Goal: Information Seeking & Learning: Learn about a topic

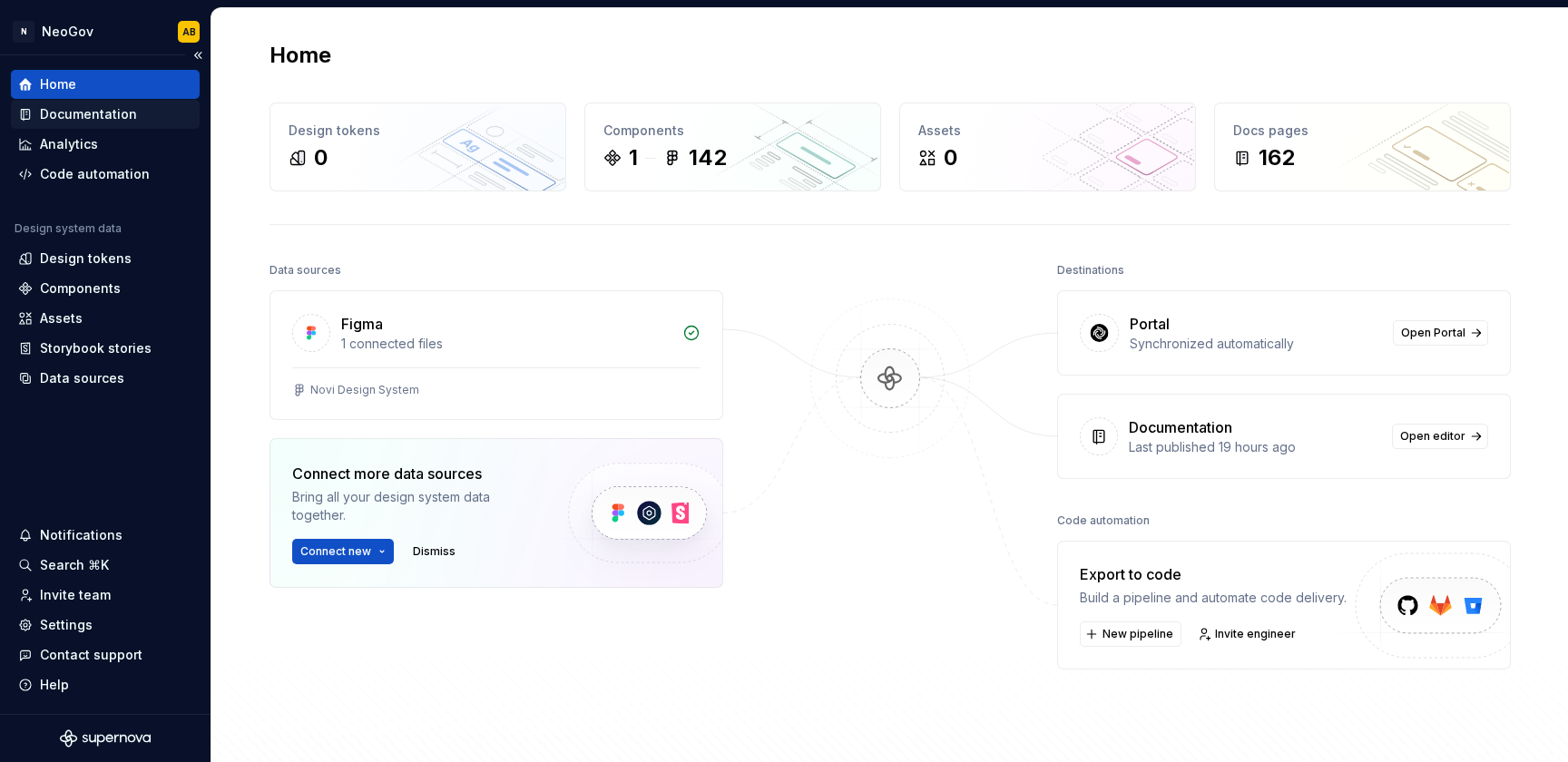
click at [116, 120] on div "Documentation" at bounding box center [89, 114] width 97 height 18
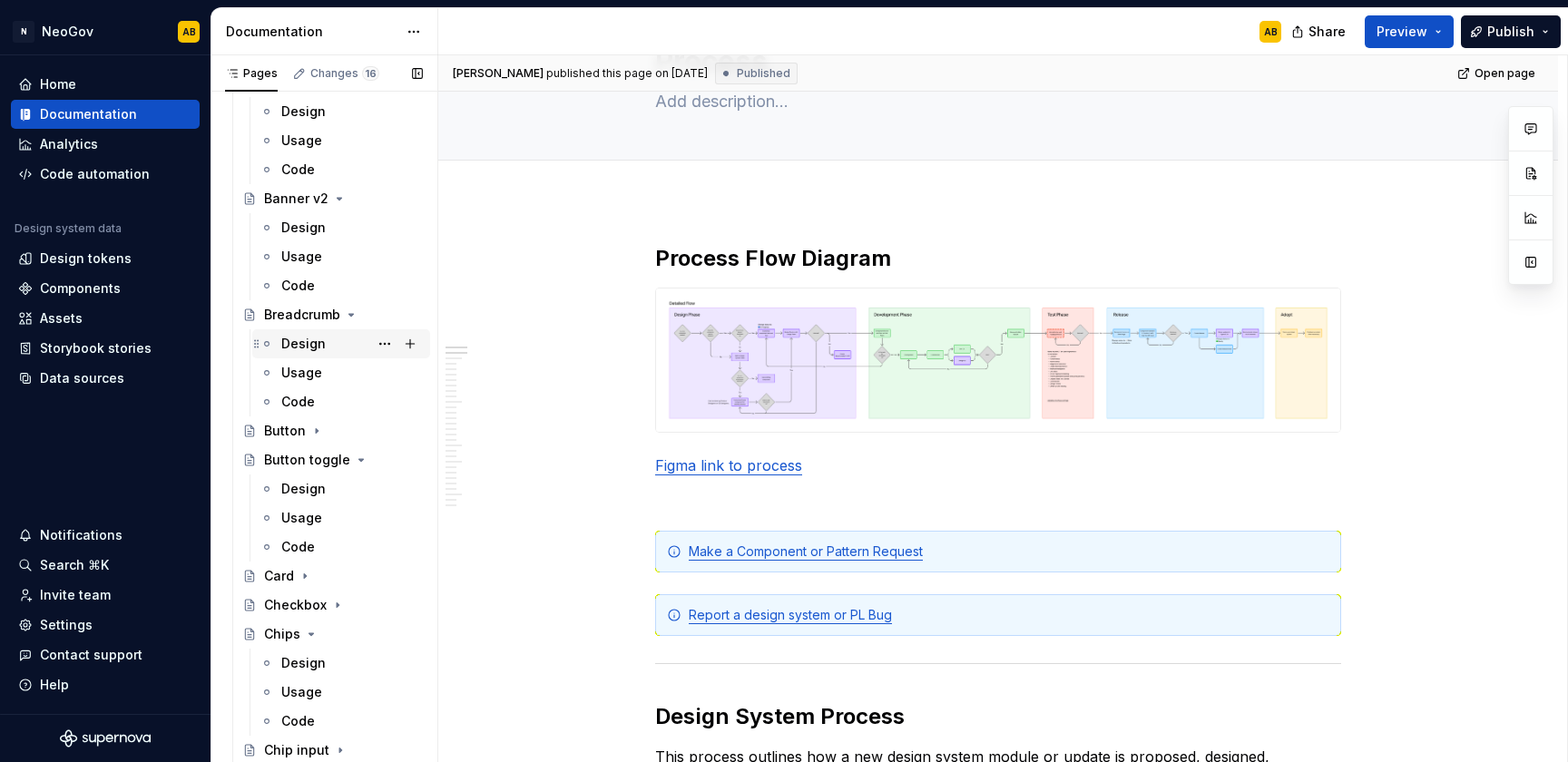
scroll to position [1361, 0]
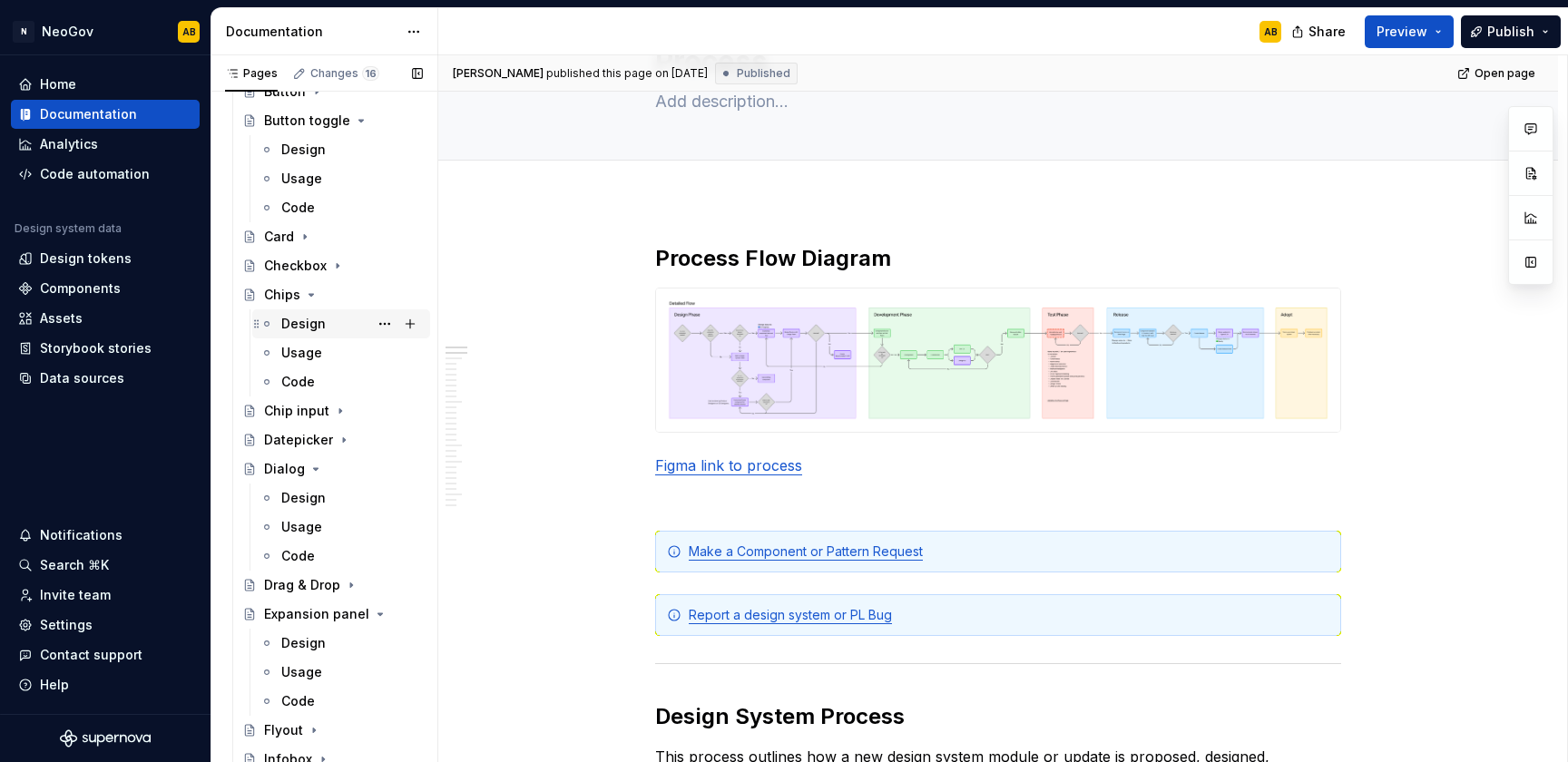
click at [319, 327] on div "Design" at bounding box center [303, 323] width 44 height 18
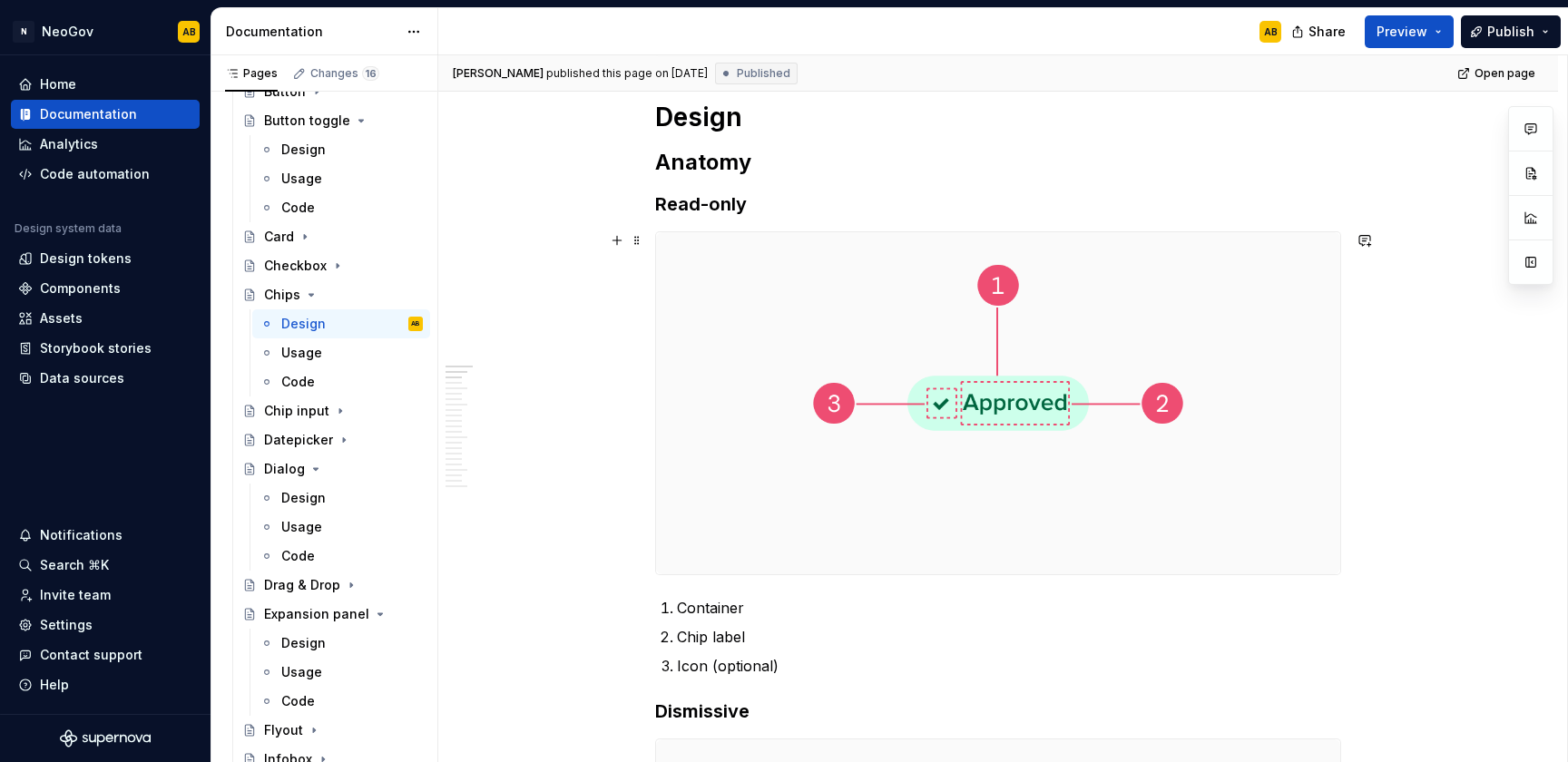
scroll to position [454, 0]
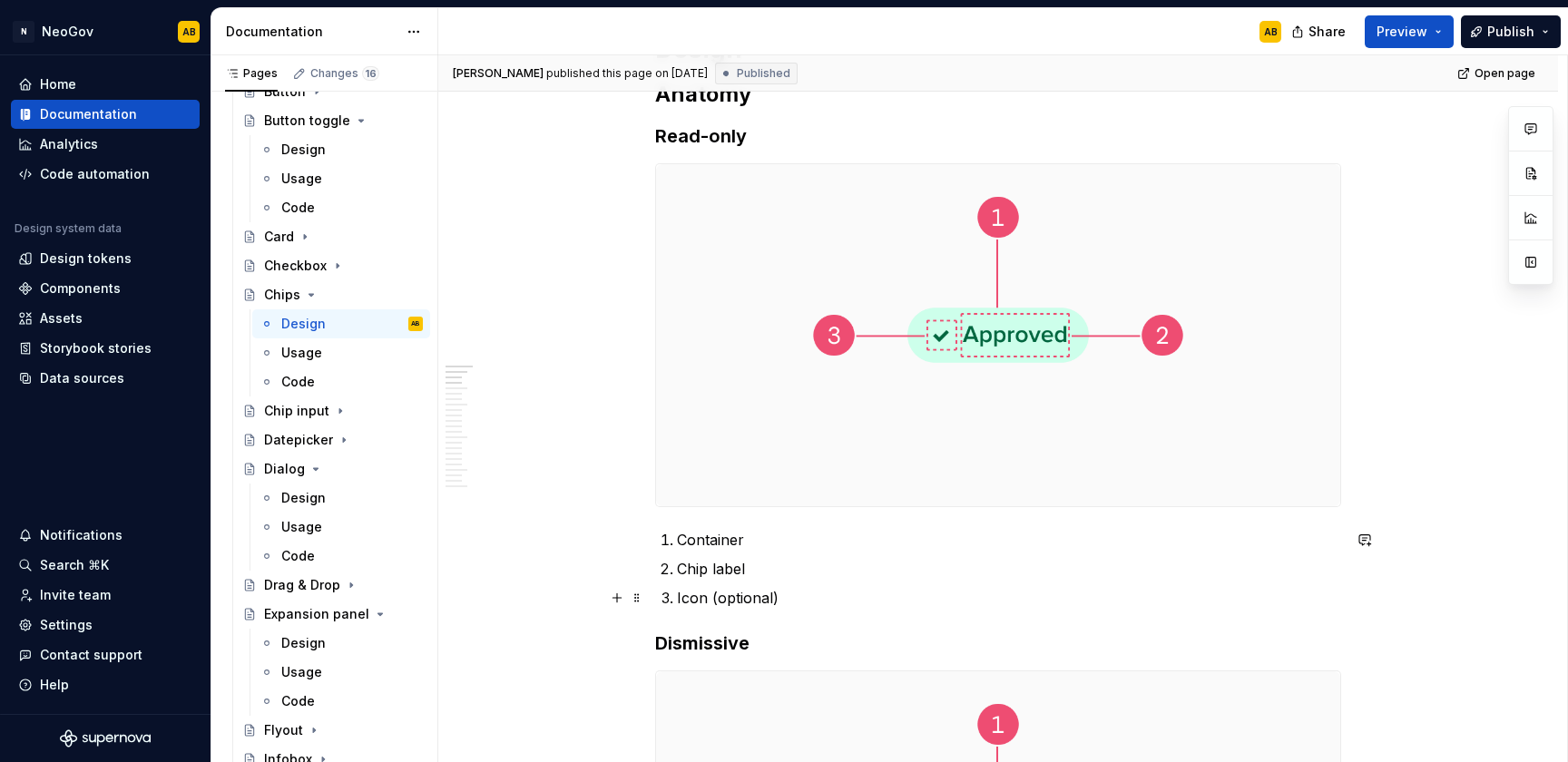
type textarea "*"
click at [677, 599] on li "Icon (optional)" at bounding box center [1009, 598] width 664 height 22
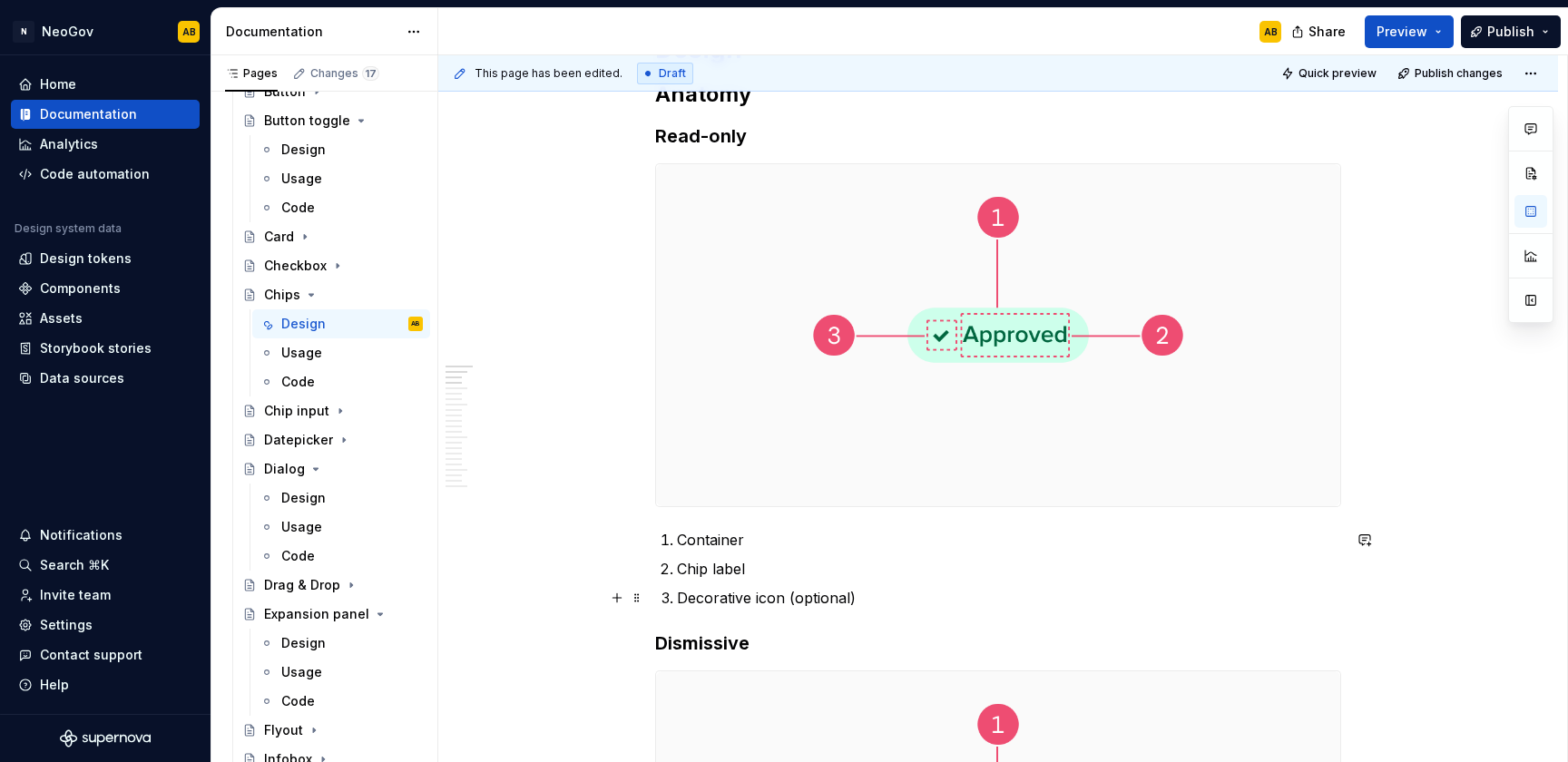
click at [856, 596] on p "Decorative icon (optional)" at bounding box center [1009, 598] width 664 height 22
click at [1232, 603] on p "Decorative icon (optional): In most use cases, the decorative icon is not neede…" at bounding box center [1009, 598] width 664 height 22
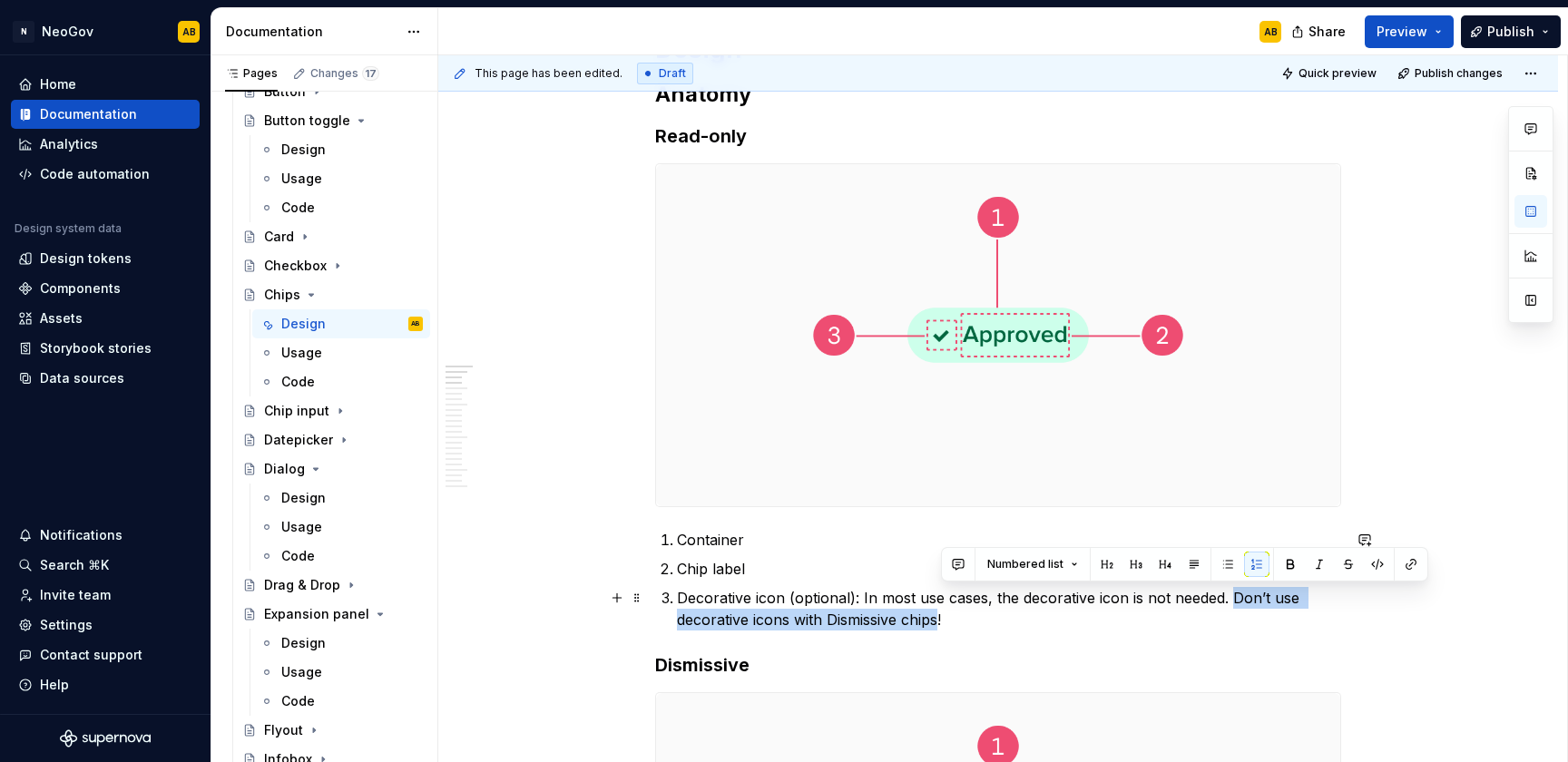
drag, startPoint x: 1230, startPoint y: 596, endPoint x: 940, endPoint y: 613, distance: 290.5
click at [940, 613] on p "Decorative icon (optional): In most use cases, the decorative icon is not neede…" at bounding box center [1009, 609] width 664 height 43
click at [983, 622] on p "Decorative icon (optional): In most use cases, the decorative icon is not neede…" at bounding box center [1009, 609] width 664 height 43
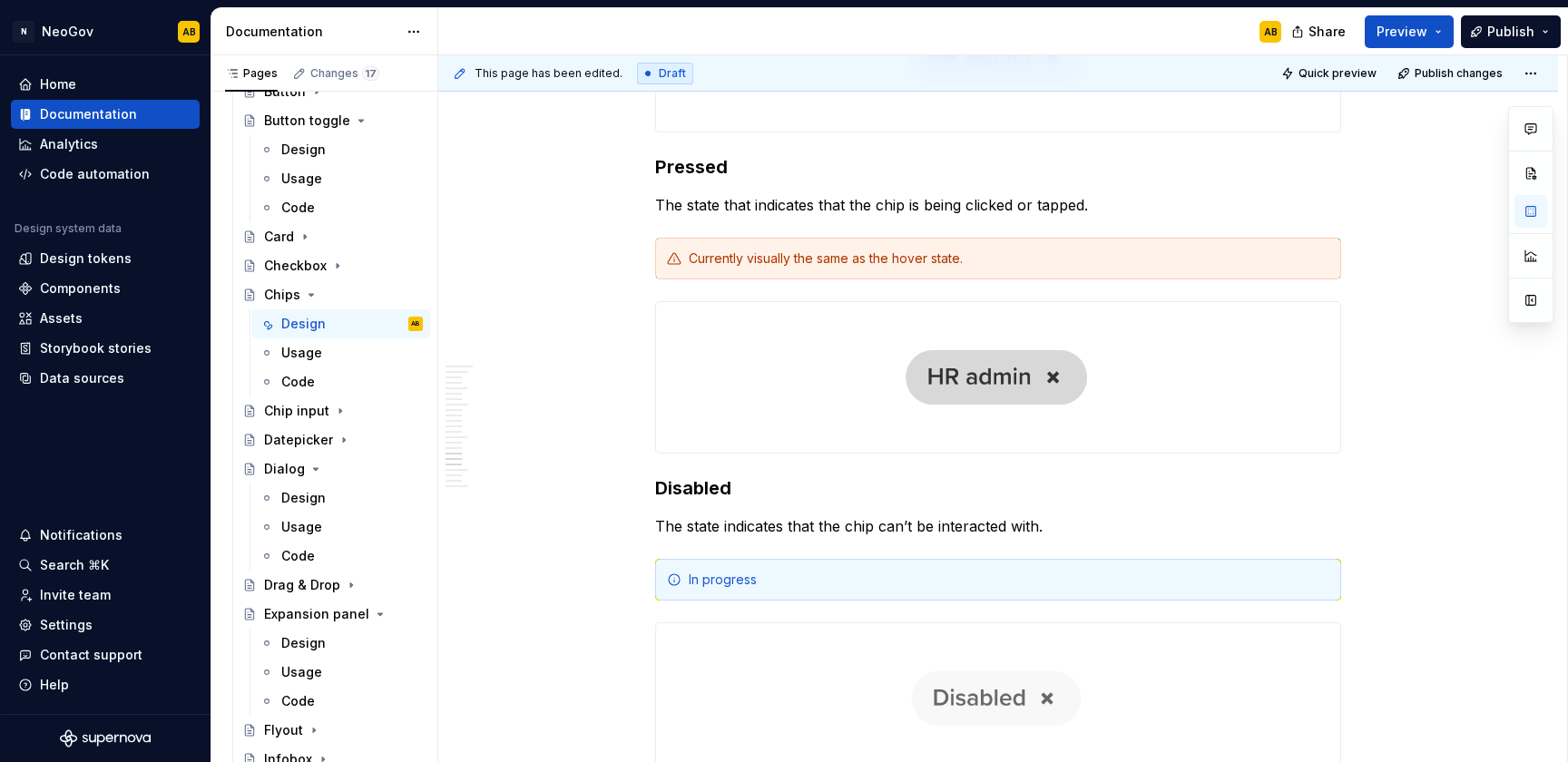
scroll to position [4193, 0]
click at [875, 579] on div "In progress" at bounding box center [1009, 582] width 641 height 18
click at [640, 587] on span at bounding box center [637, 582] width 15 height 26
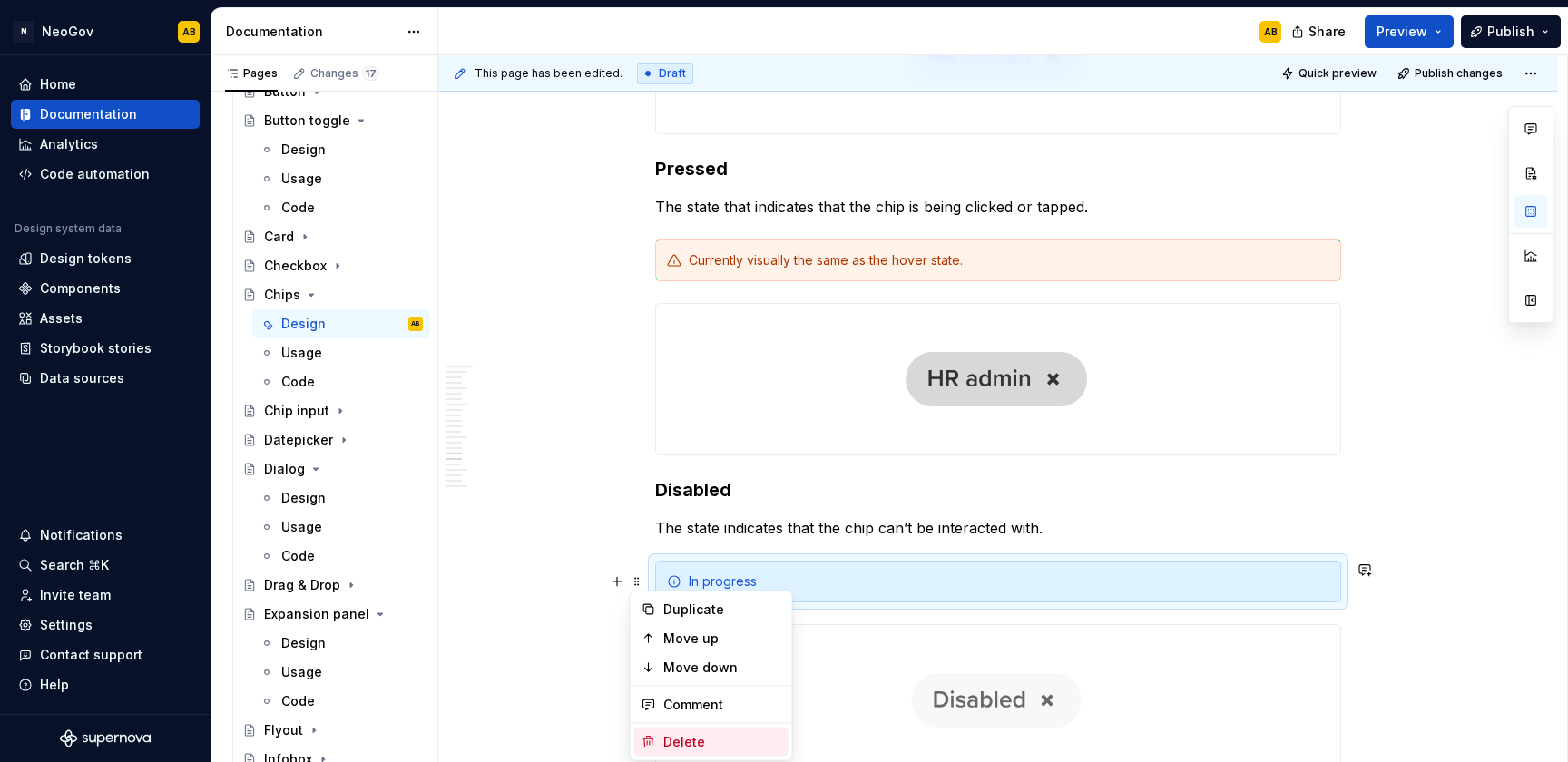
click at [680, 744] on div "Delete" at bounding box center [722, 742] width 118 height 18
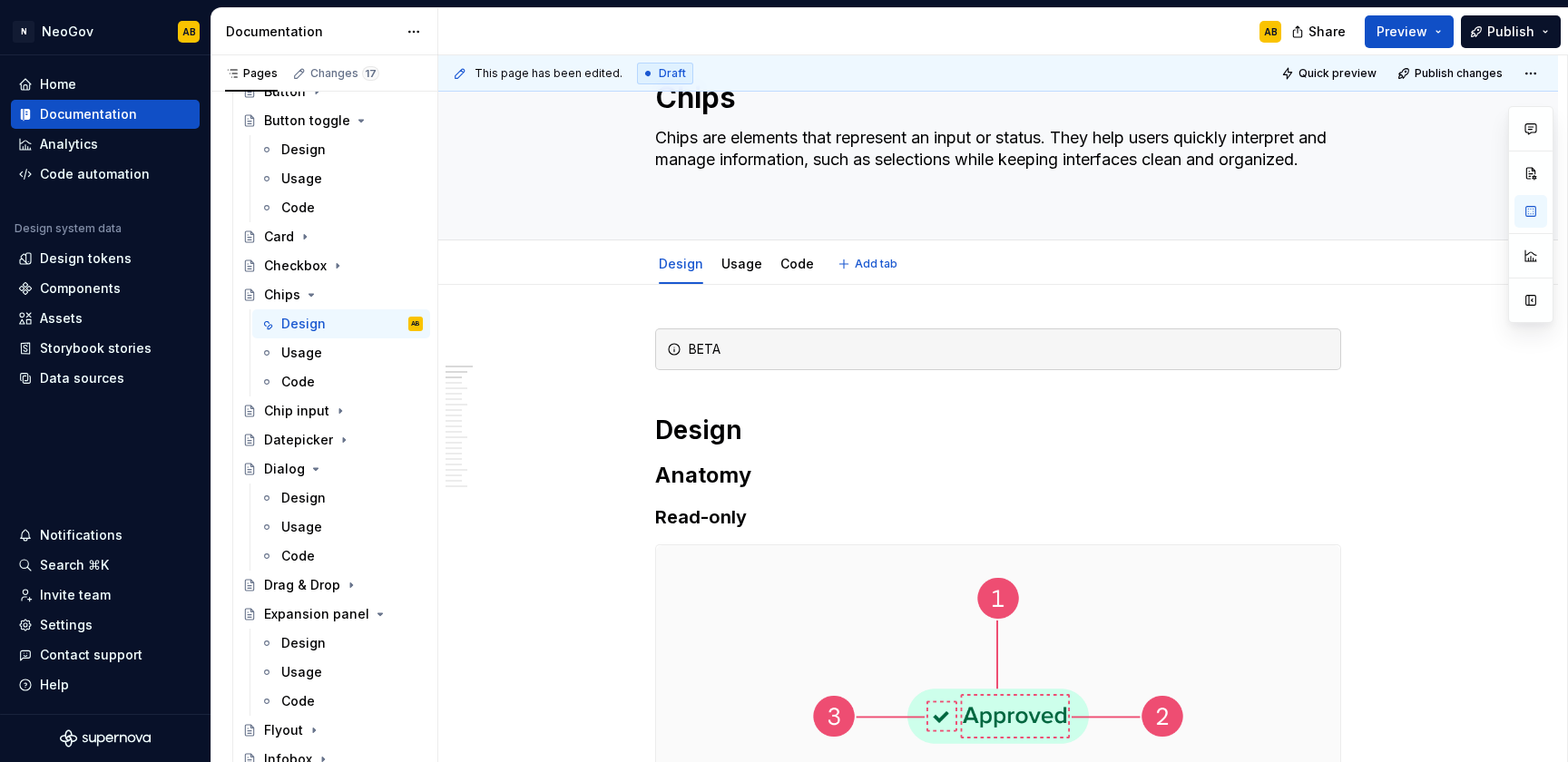
scroll to position [0, 0]
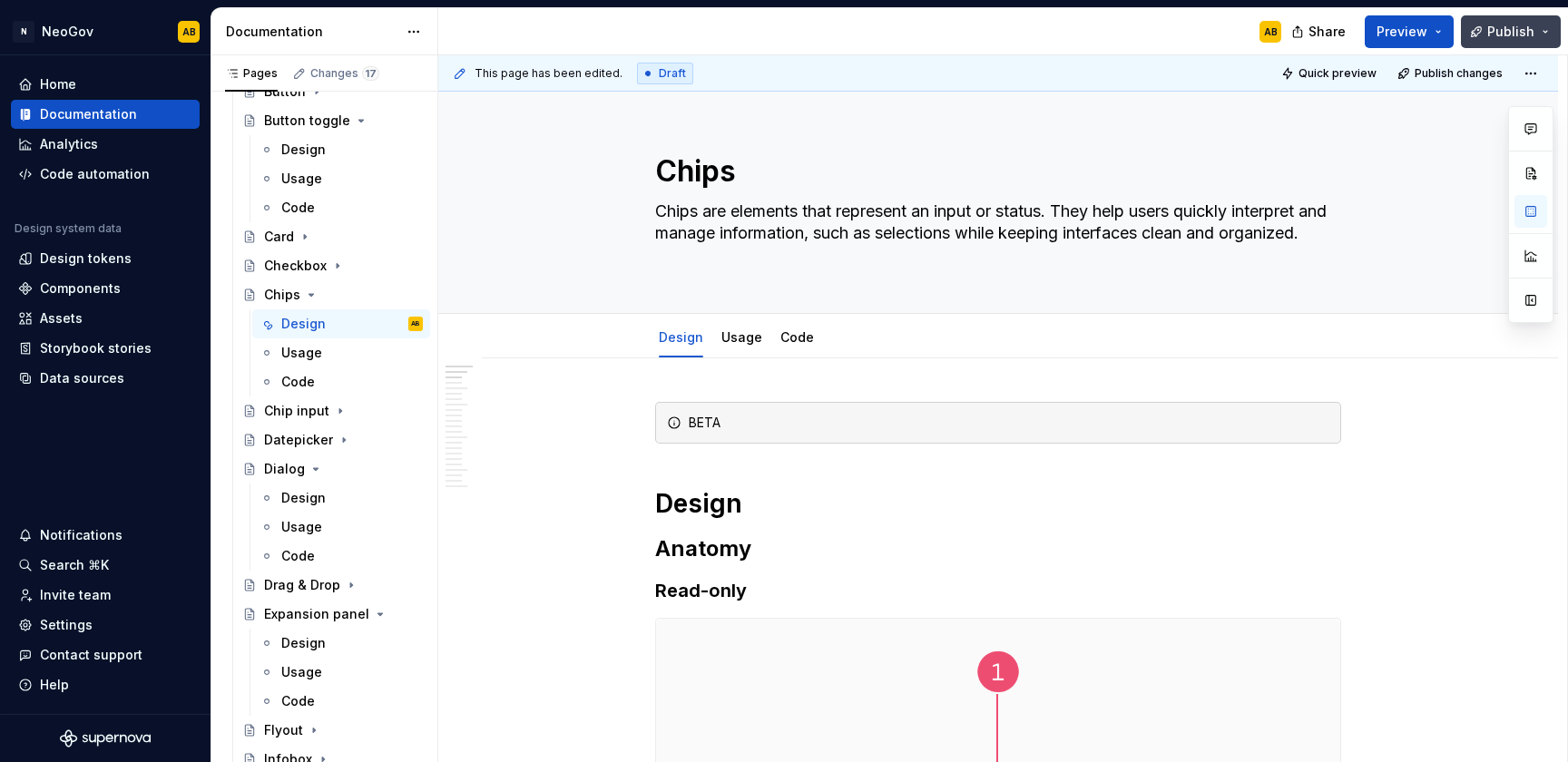
click at [1504, 29] on span "Publish" at bounding box center [1511, 32] width 47 height 18
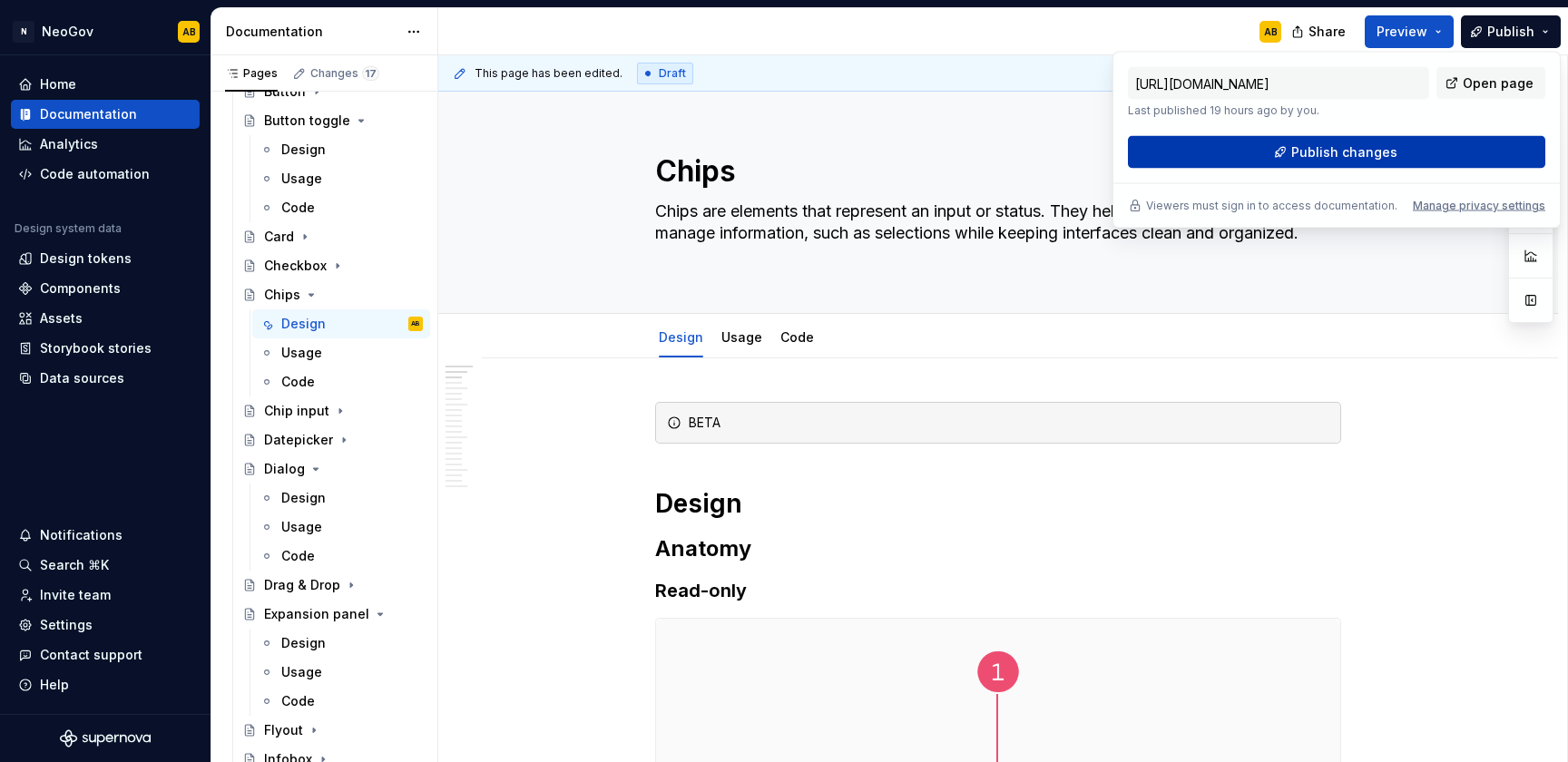
click at [1363, 156] on span "Publish changes" at bounding box center [1344, 152] width 106 height 18
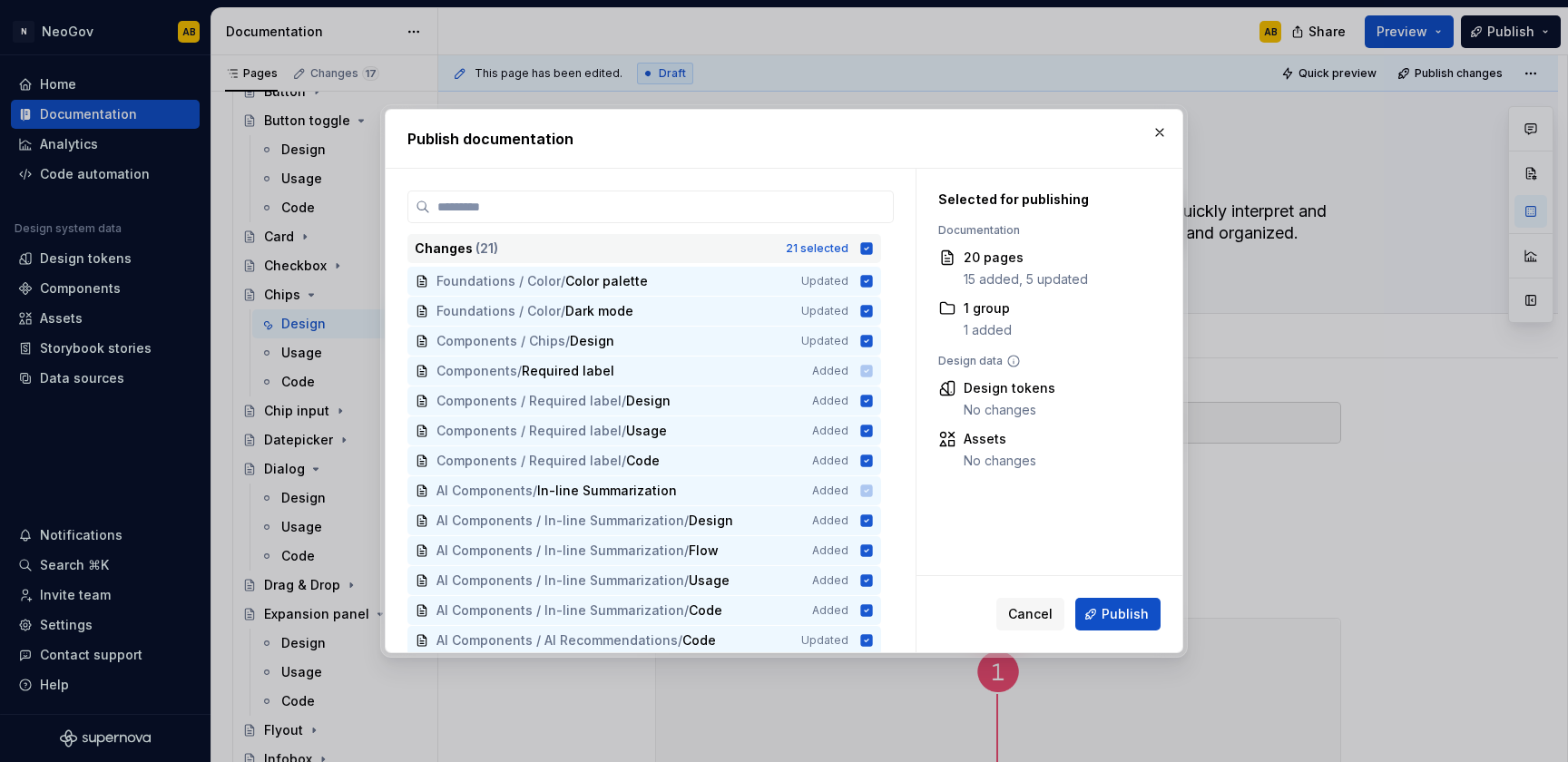
click at [864, 247] on icon at bounding box center [867, 248] width 12 height 12
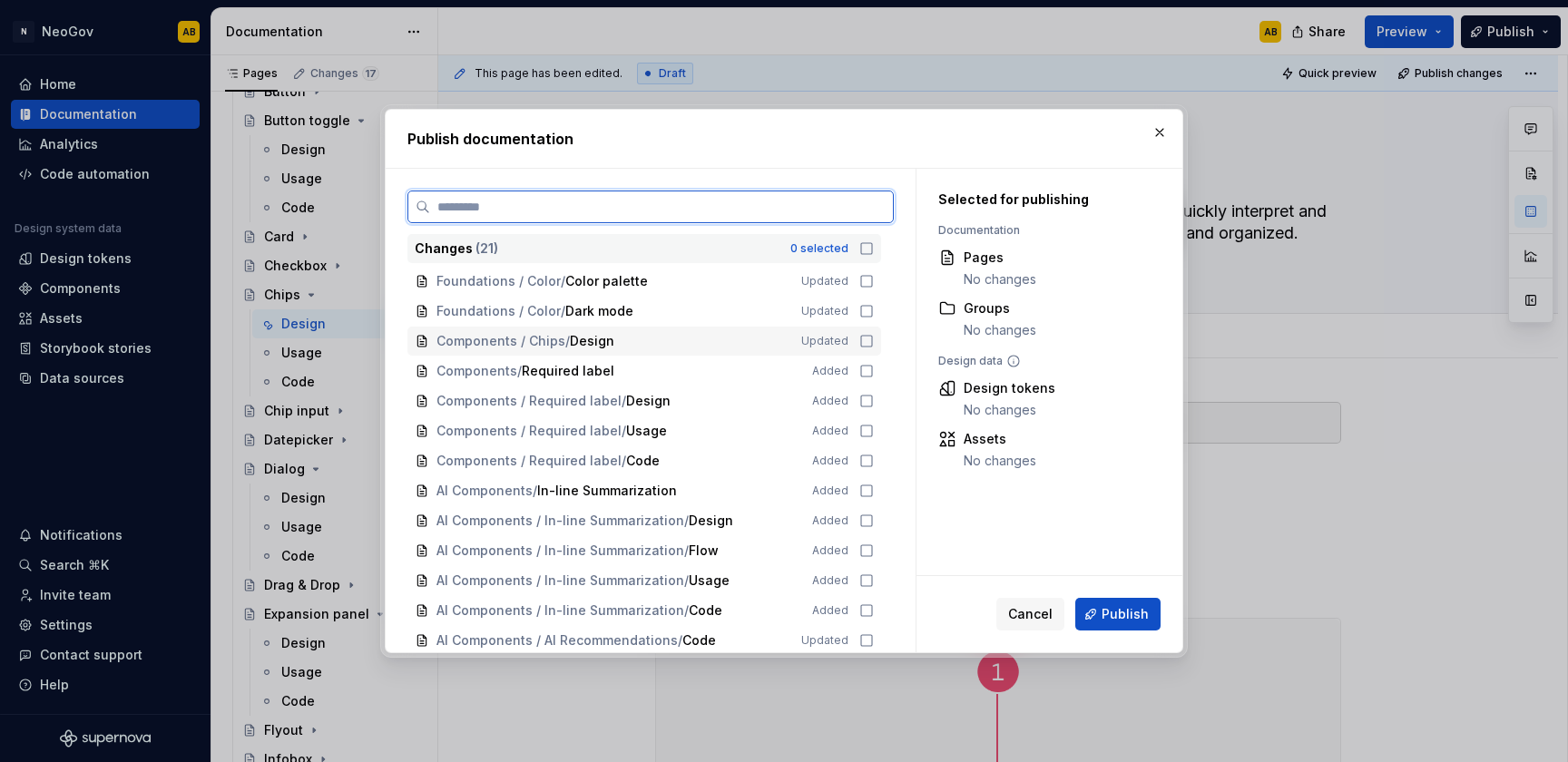
click at [865, 336] on icon at bounding box center [866, 341] width 15 height 15
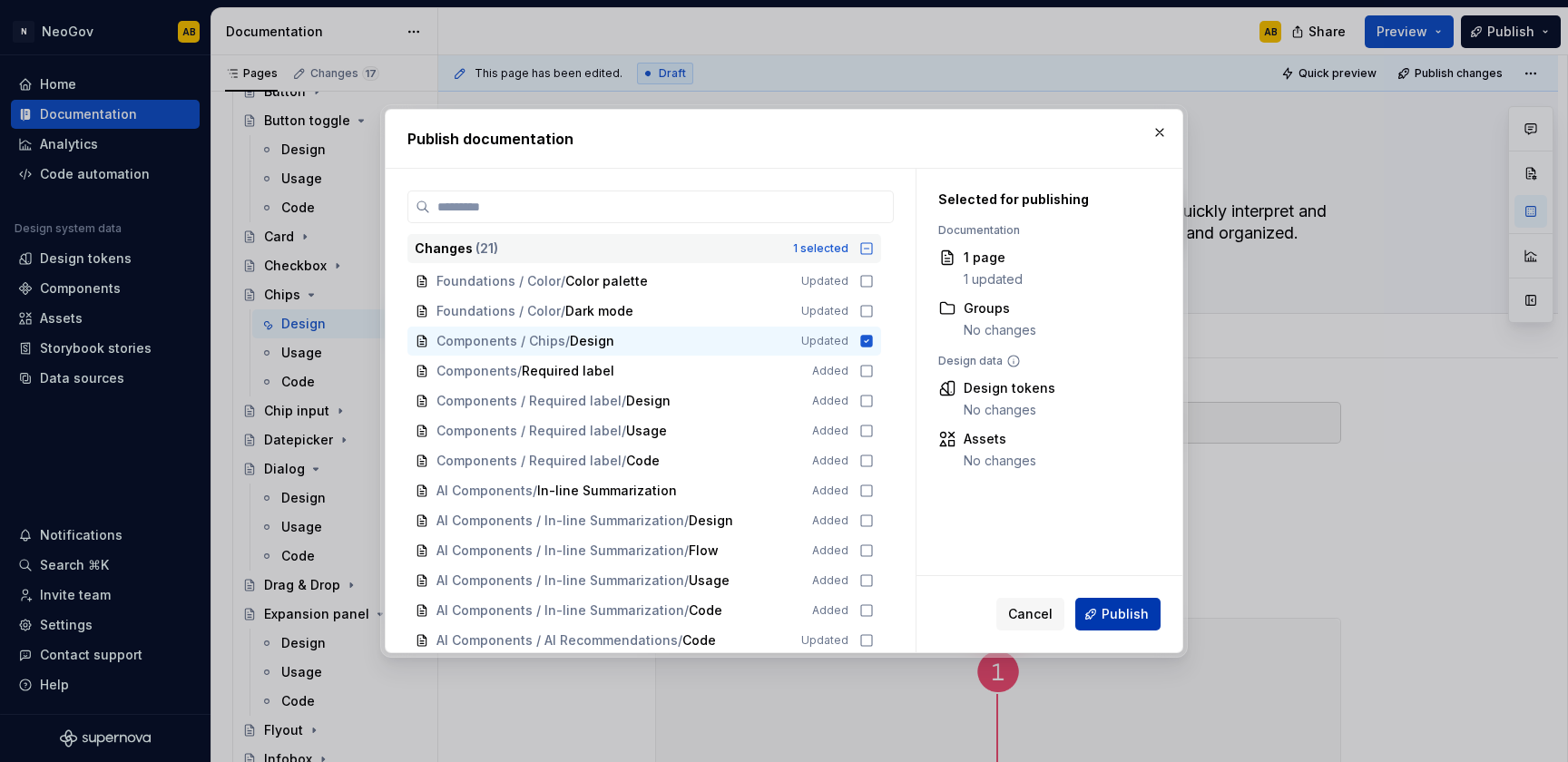
click at [1109, 616] on span "Publish" at bounding box center [1125, 614] width 47 height 18
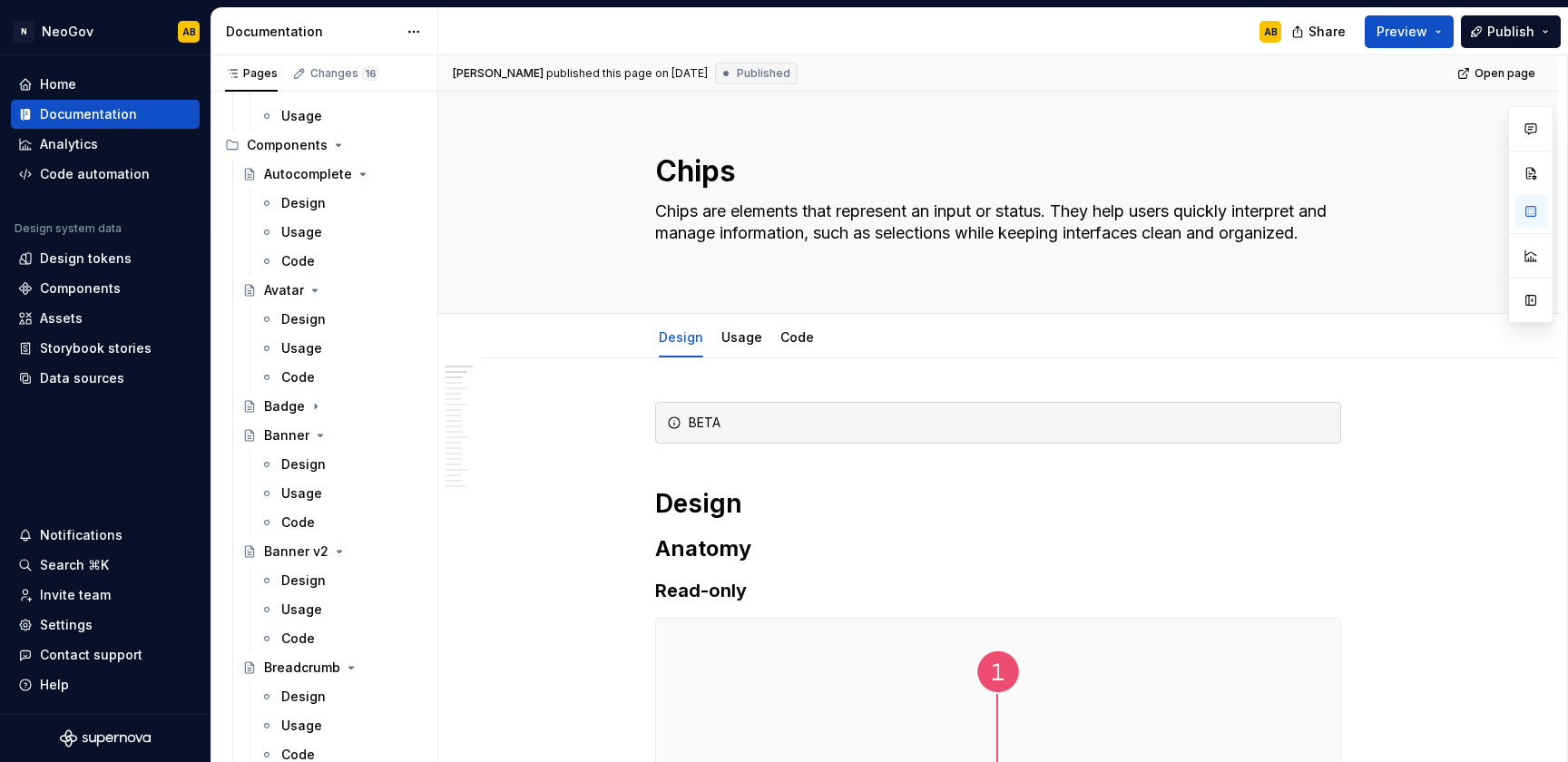
scroll to position [679, 0]
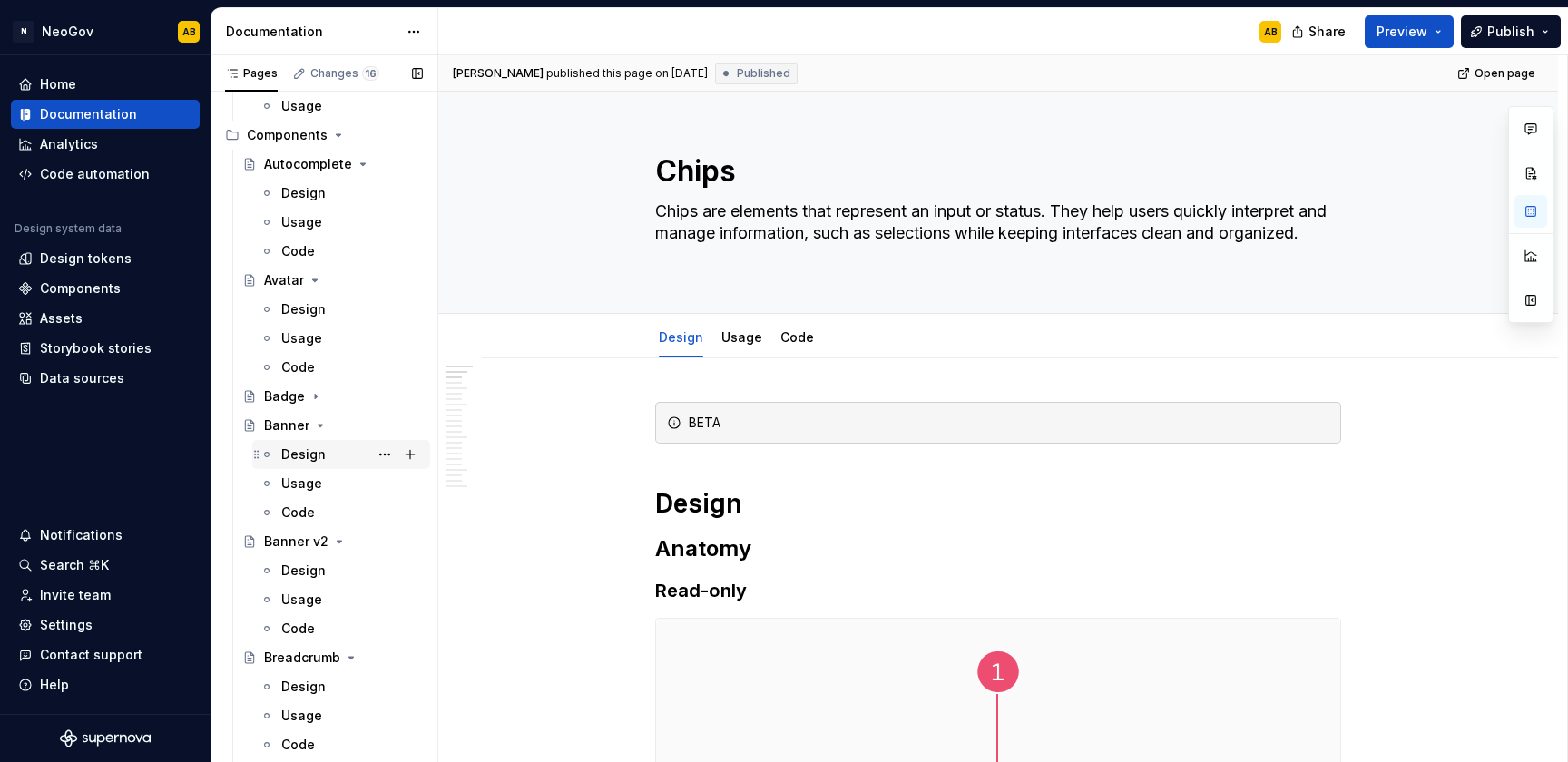
click at [310, 451] on div "Design" at bounding box center [303, 454] width 44 height 18
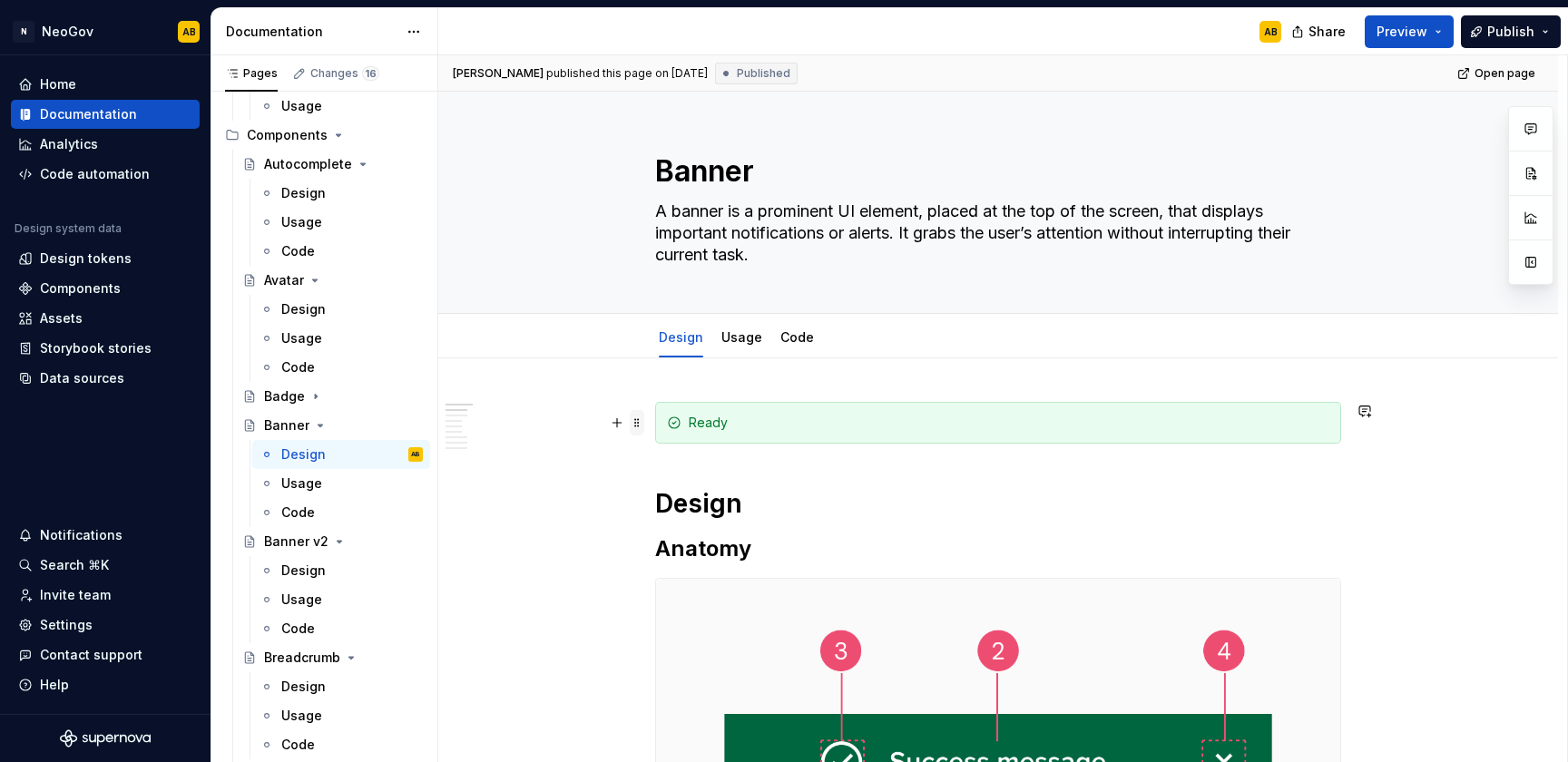
click at [635, 426] on span at bounding box center [637, 423] width 15 height 26
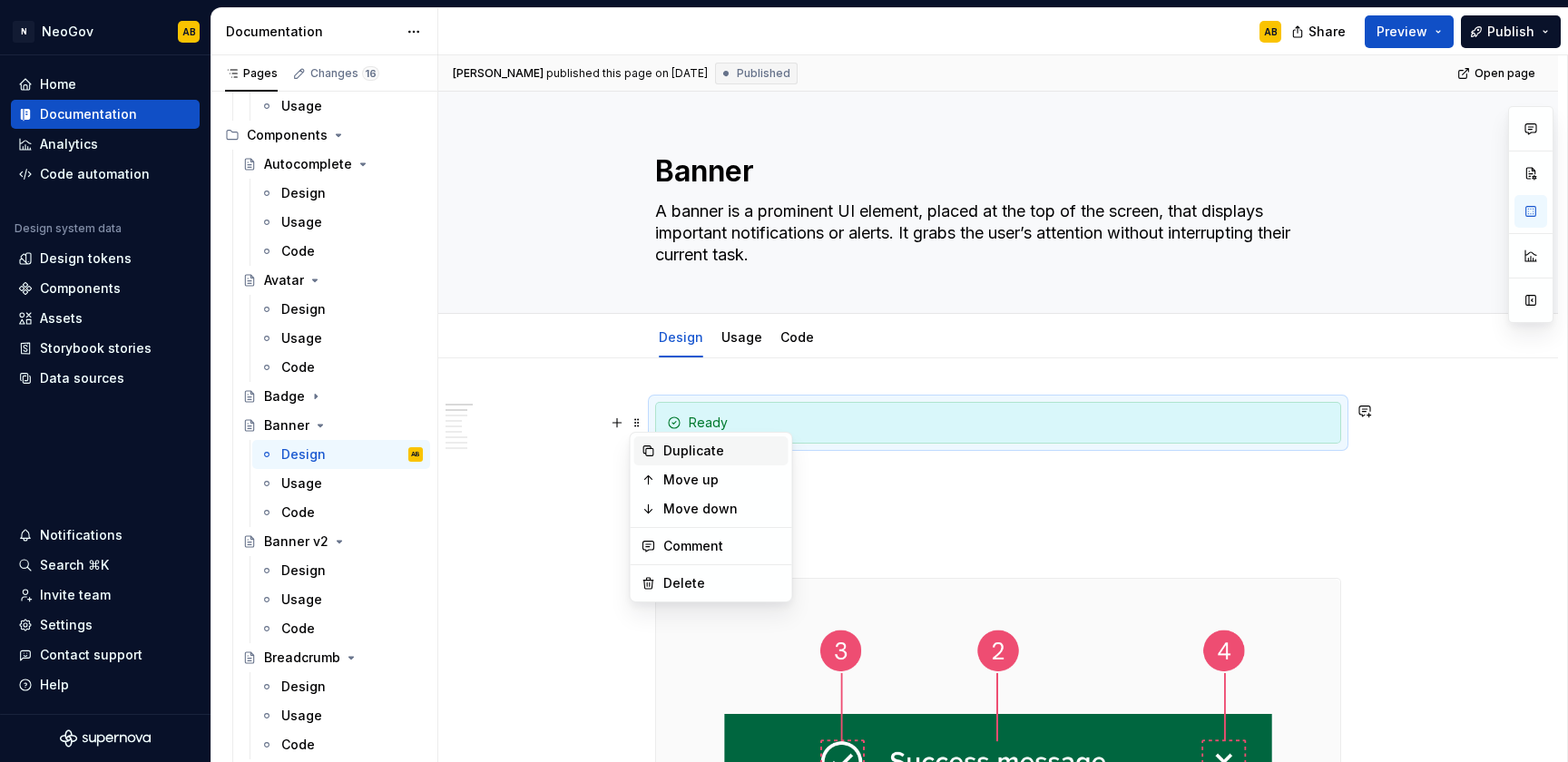
click at [681, 454] on div "Duplicate" at bounding box center [722, 450] width 118 height 18
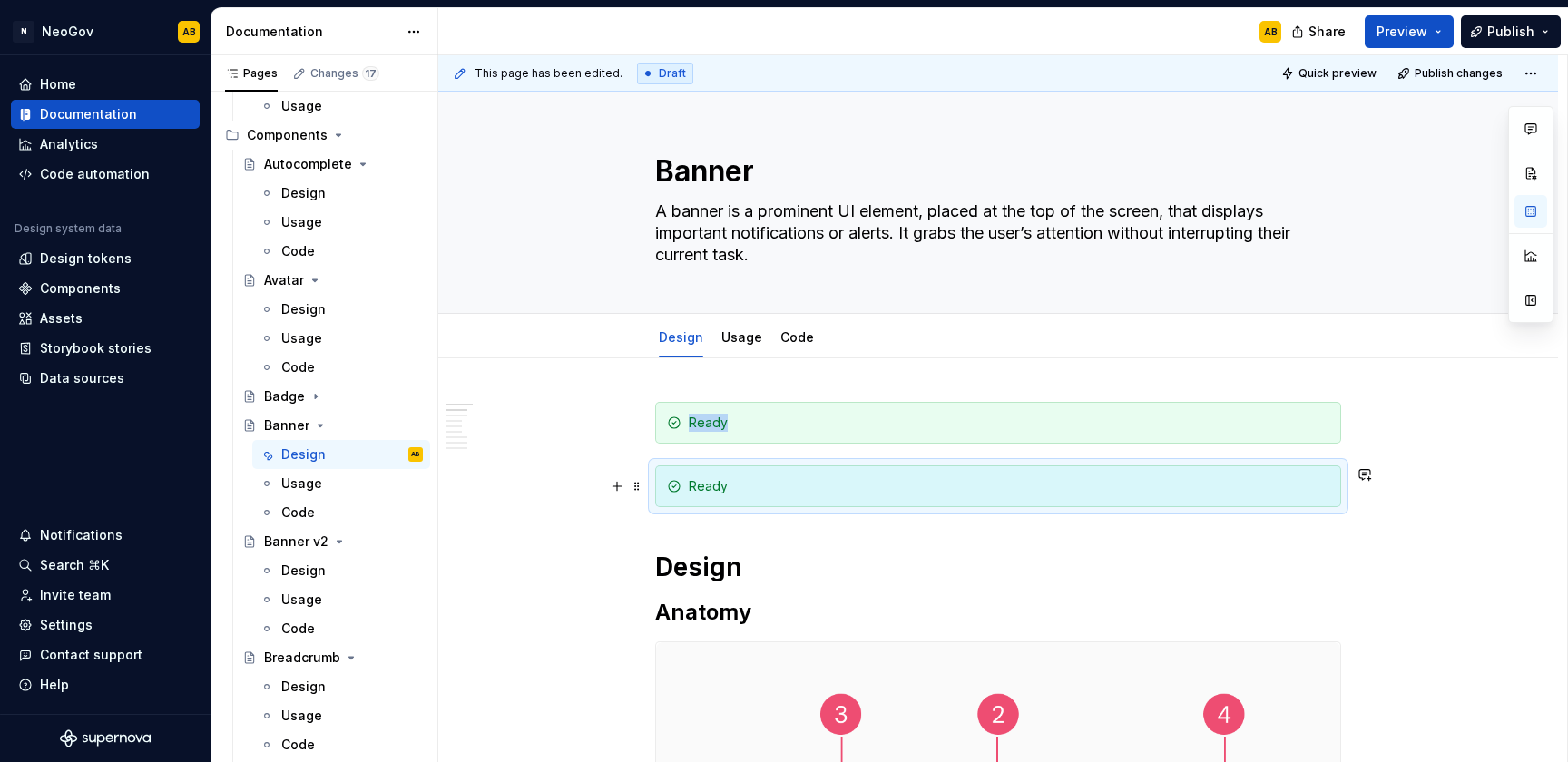
click at [821, 486] on div "Ready" at bounding box center [1009, 486] width 641 height 18
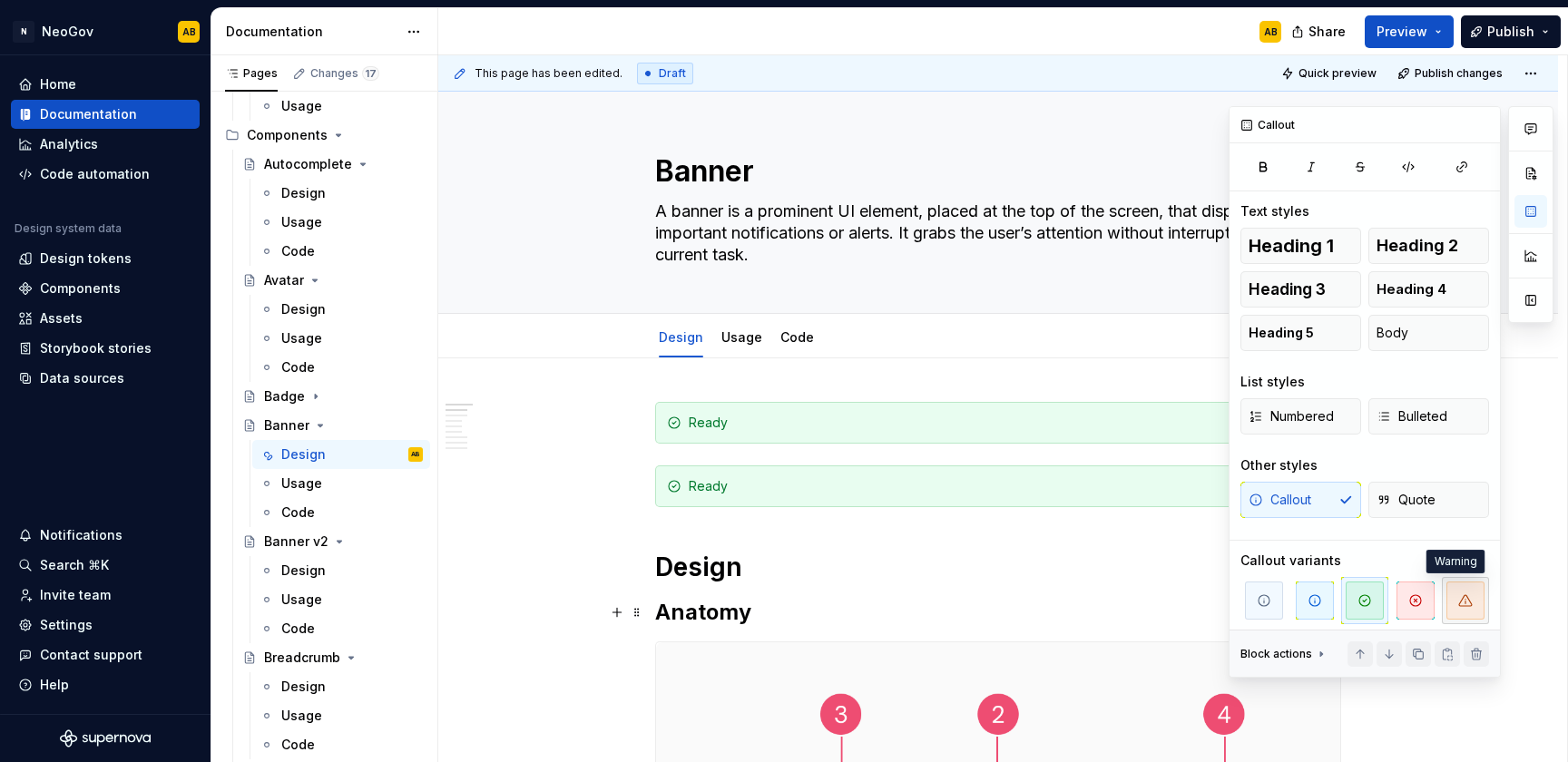
click at [1446, 602] on span "button" at bounding box center [1465, 600] width 38 height 38
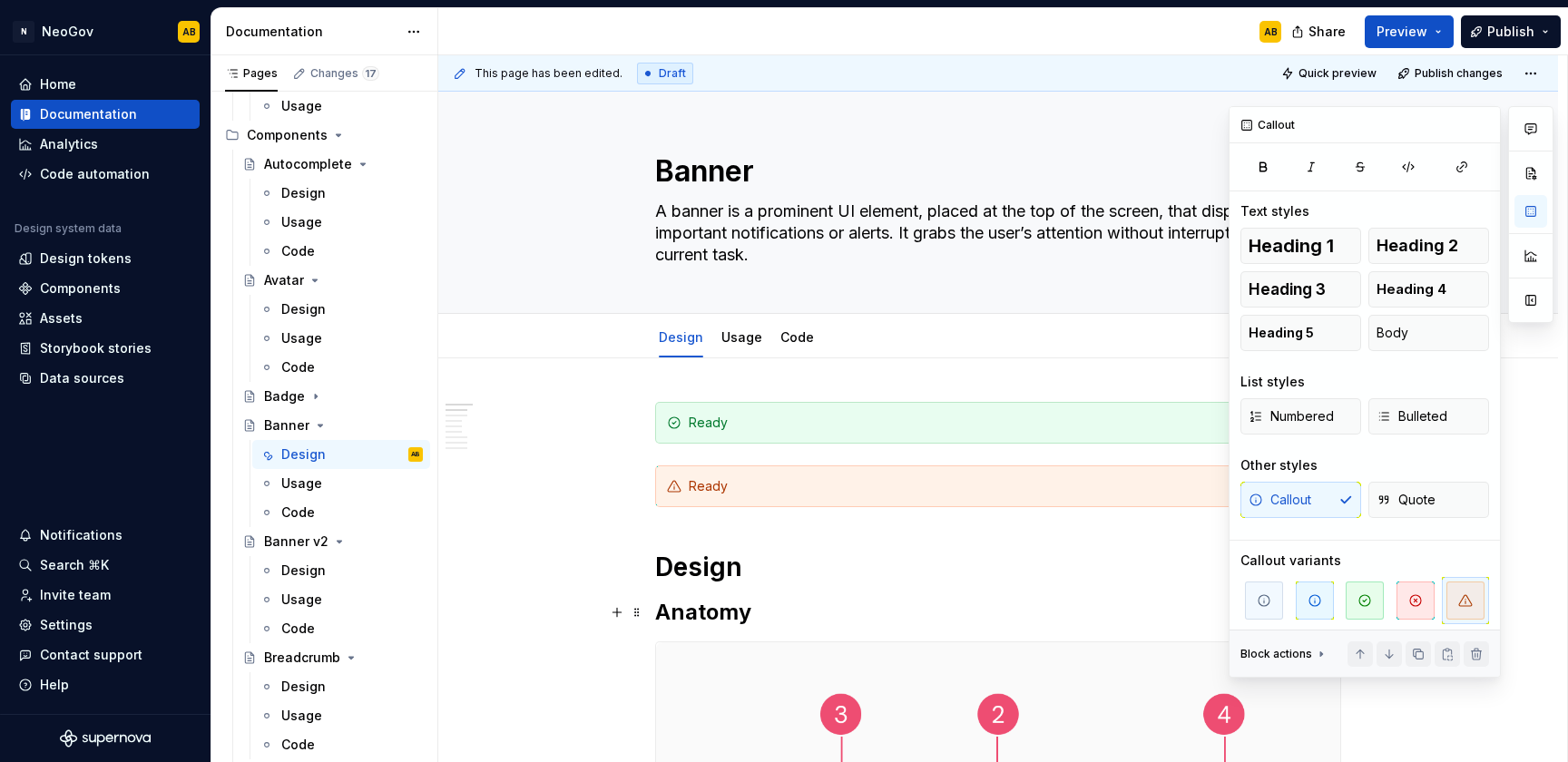
type textarea "*"
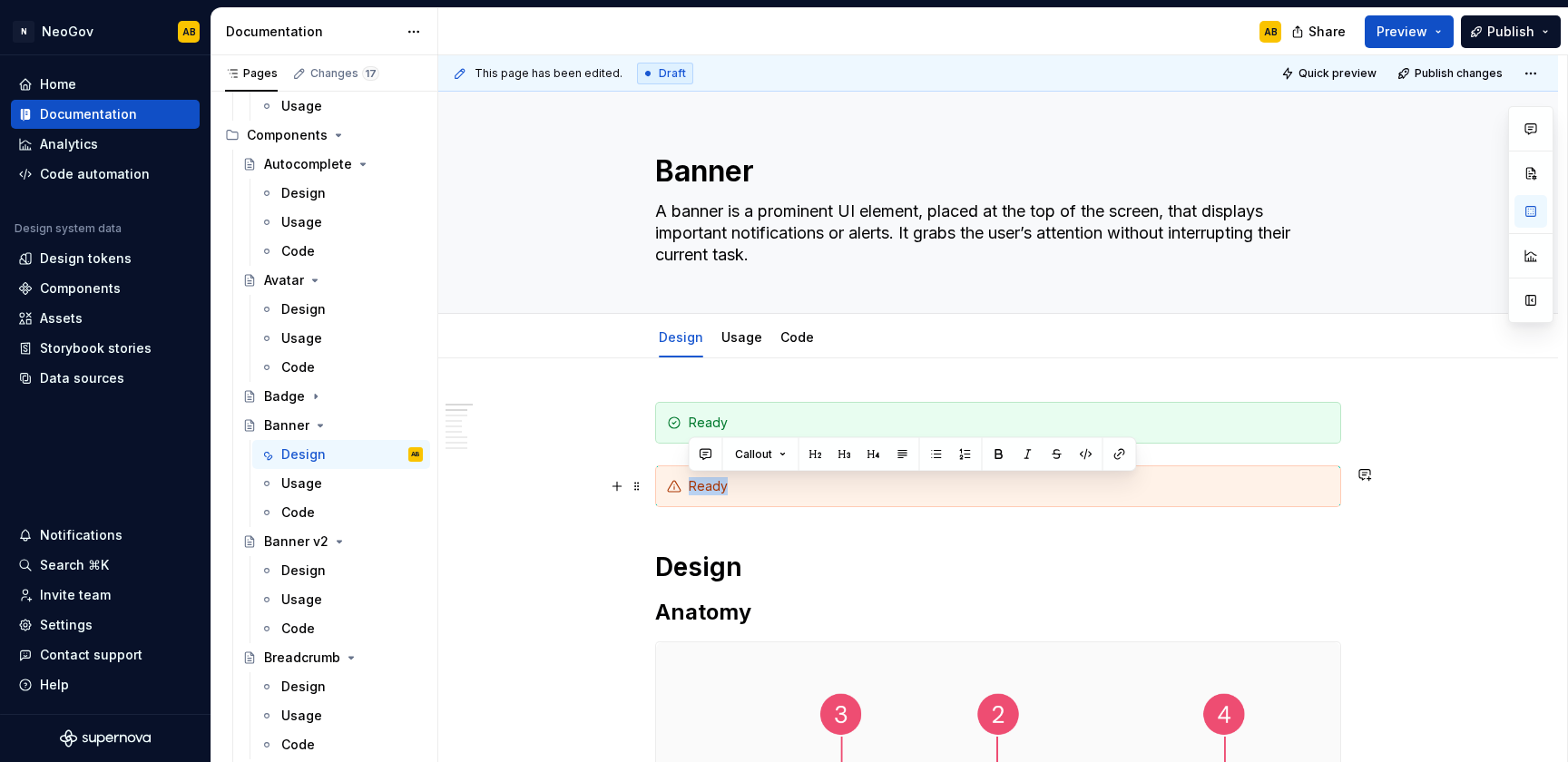
drag, startPoint x: 690, startPoint y: 485, endPoint x: 738, endPoint y: 486, distance: 48.0
click at [738, 486] on div "Ready" at bounding box center [1009, 486] width 641 height 18
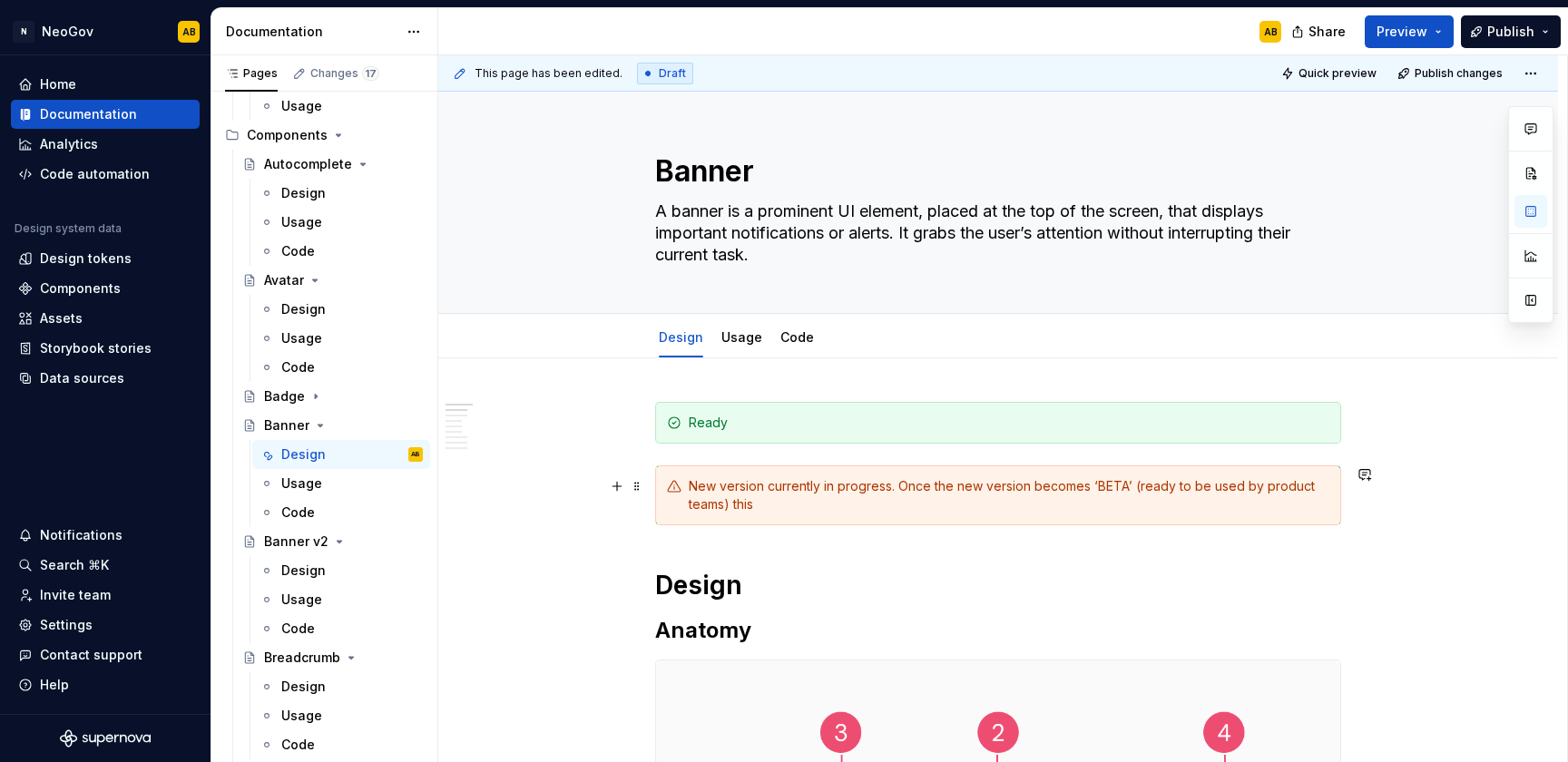
click at [761, 482] on div "New version currently in progress. Once the new version becomes ‘BETA’ (ready t…" at bounding box center [1009, 495] width 641 height 36
click at [689, 485] on div "New version currently in progress. Once the new version becomes ‘BETA’ (ready t…" at bounding box center [1009, 495] width 641 height 36
click at [884, 484] on div "Development of the new version currently in progress. Once the new version beco…" at bounding box center [1009, 495] width 641 height 36
click at [1100, 502] on div "Development of the new version of Banner is currently in progress. Once the new…" at bounding box center [1009, 495] width 641 height 36
click at [944, 510] on div "Development of the new version of Banner is currently in progress. Once the new…" at bounding box center [1009, 495] width 641 height 36
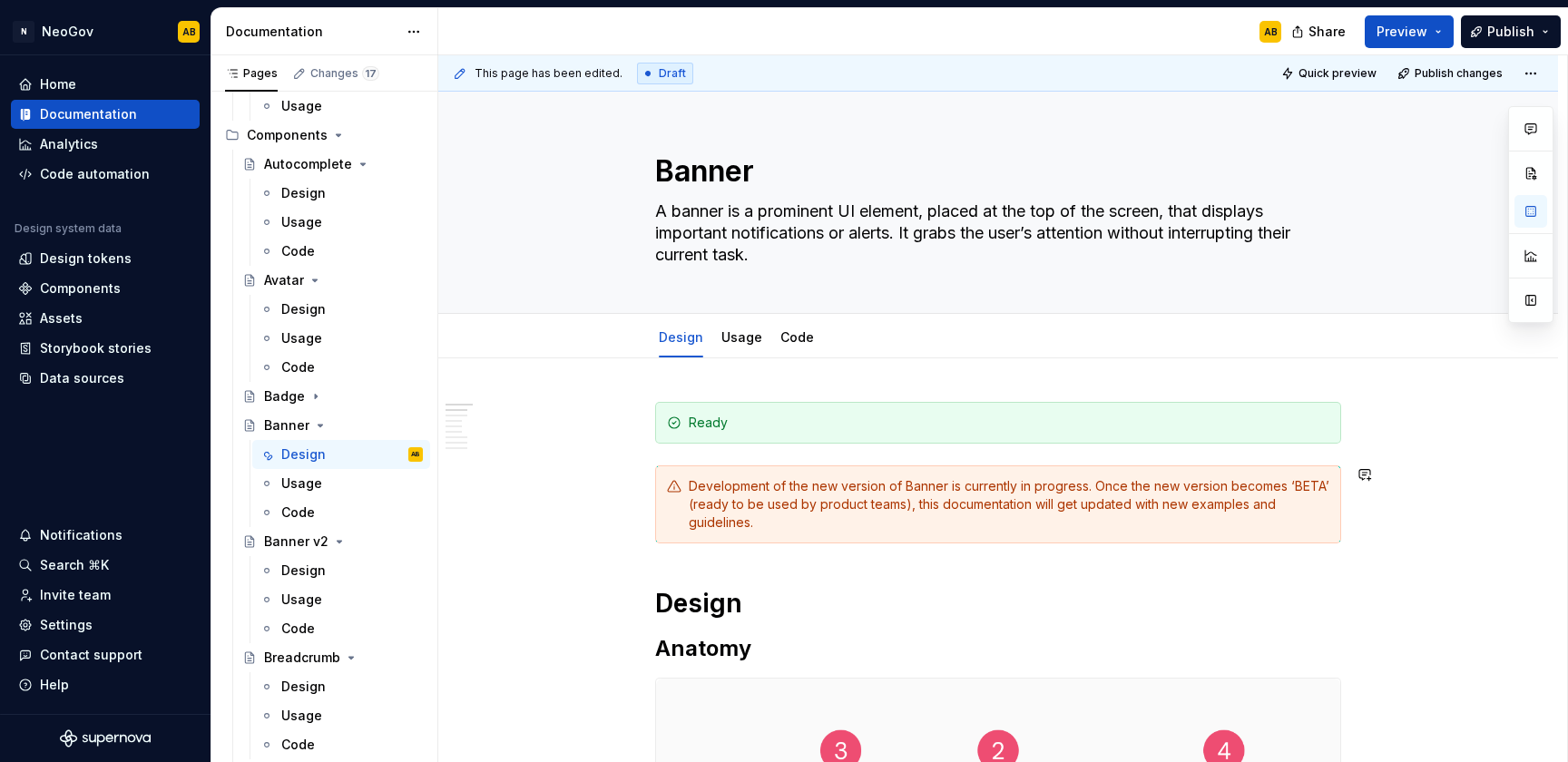
click at [1523, 30] on span "Publish" at bounding box center [1511, 32] width 47 height 18
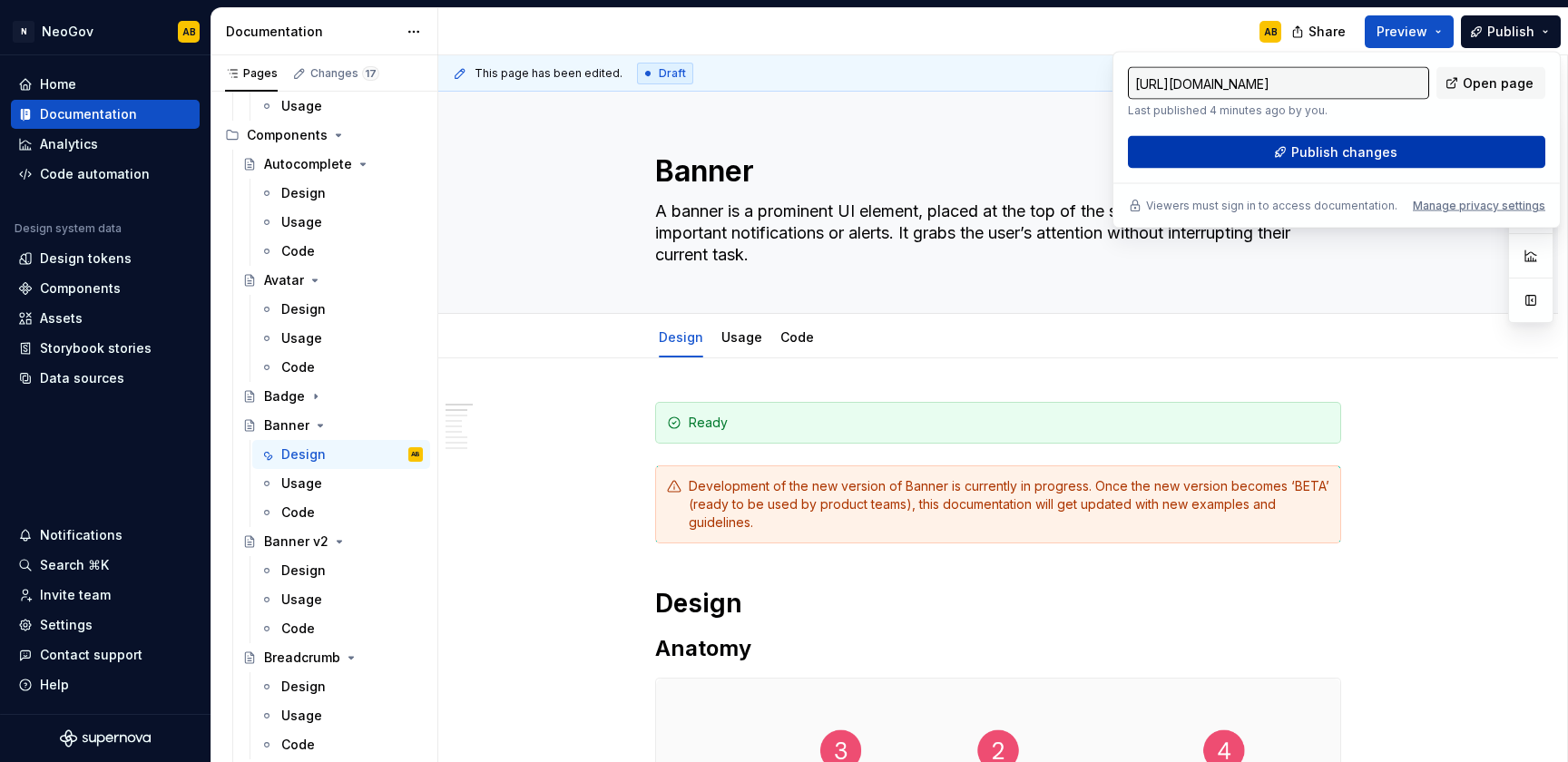
click at [1352, 159] on span "Publish changes" at bounding box center [1344, 152] width 106 height 18
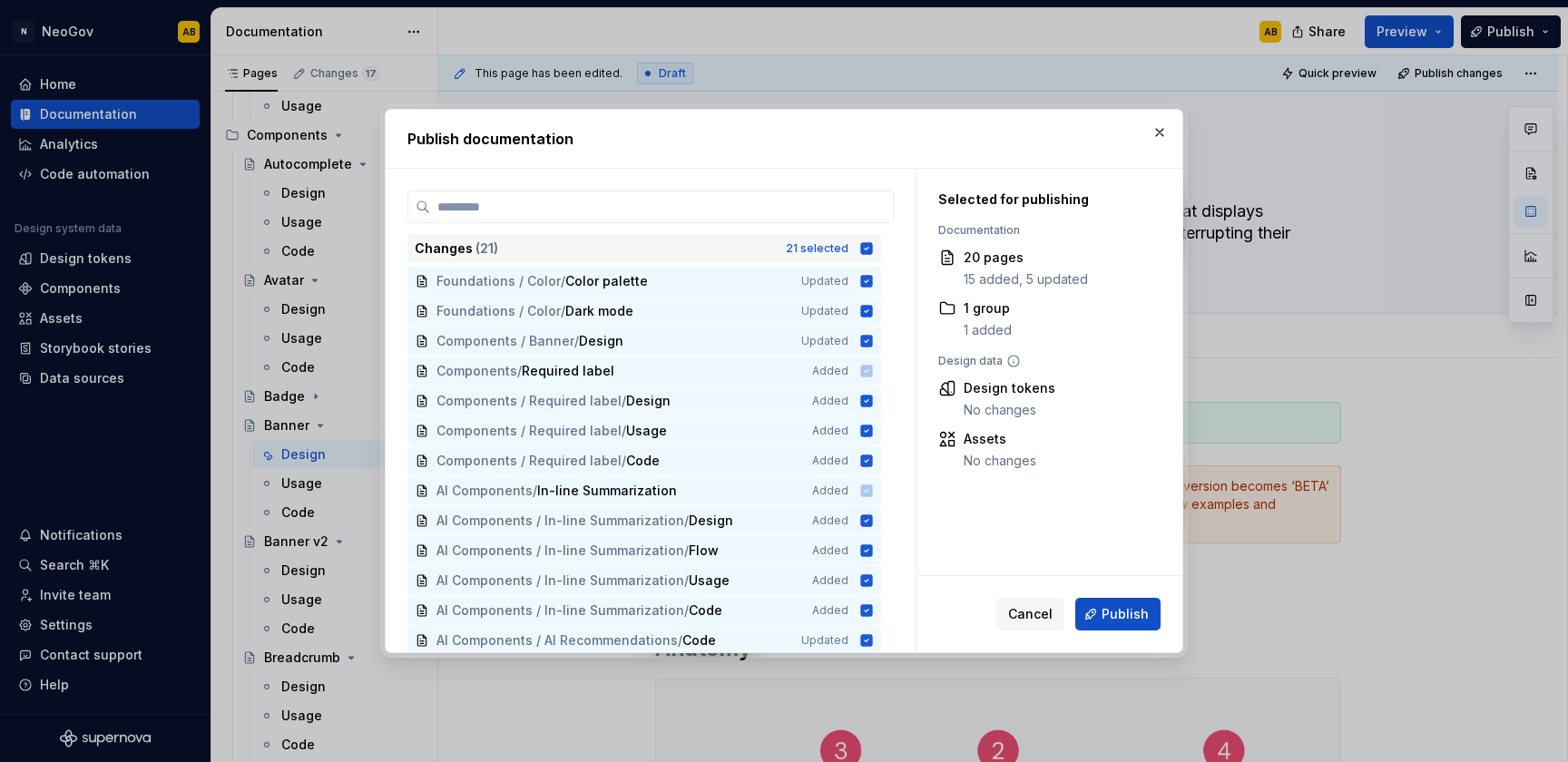
click at [865, 250] on icon at bounding box center [867, 248] width 12 height 12
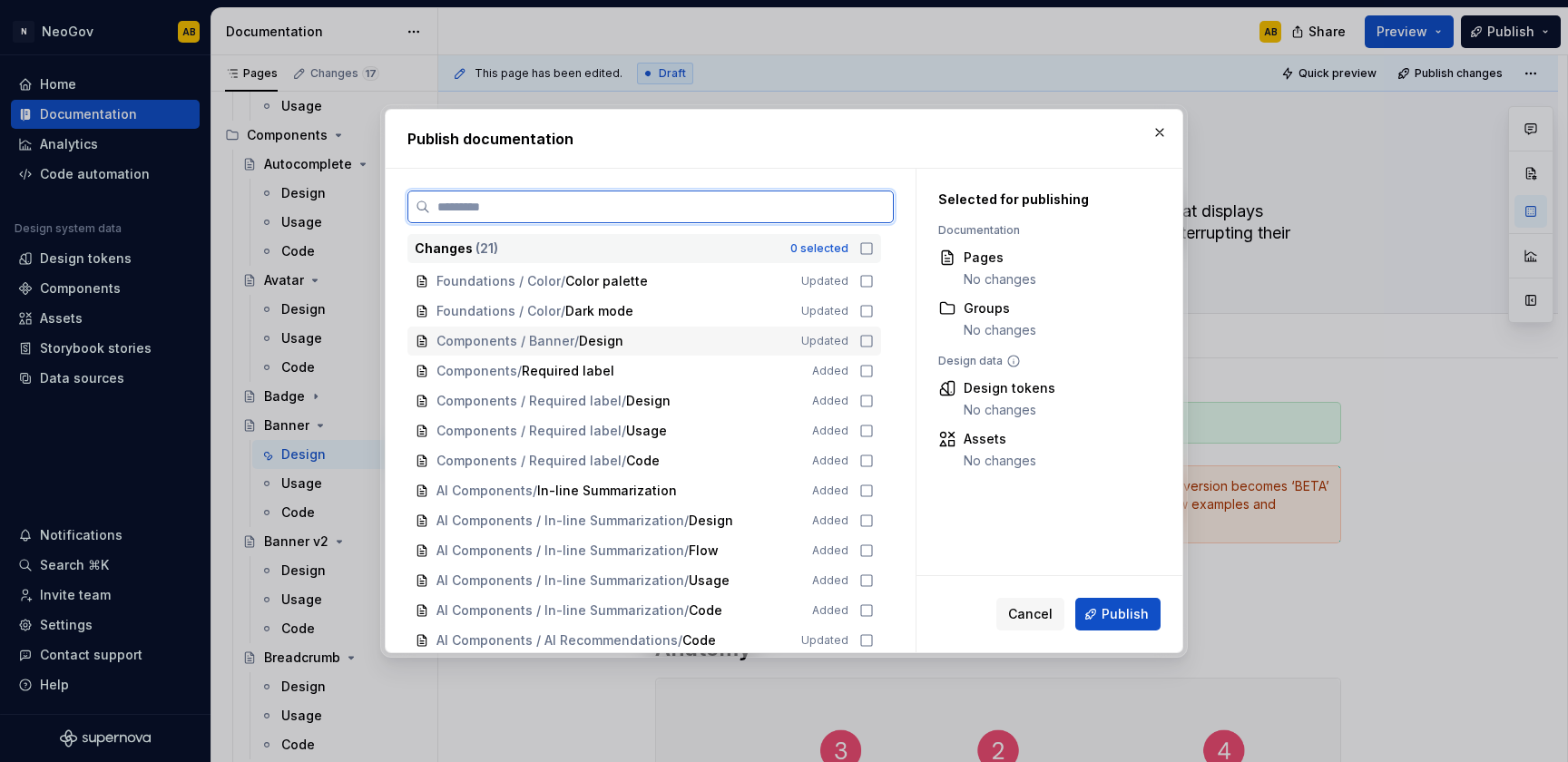
click at [861, 337] on icon at bounding box center [866, 341] width 15 height 15
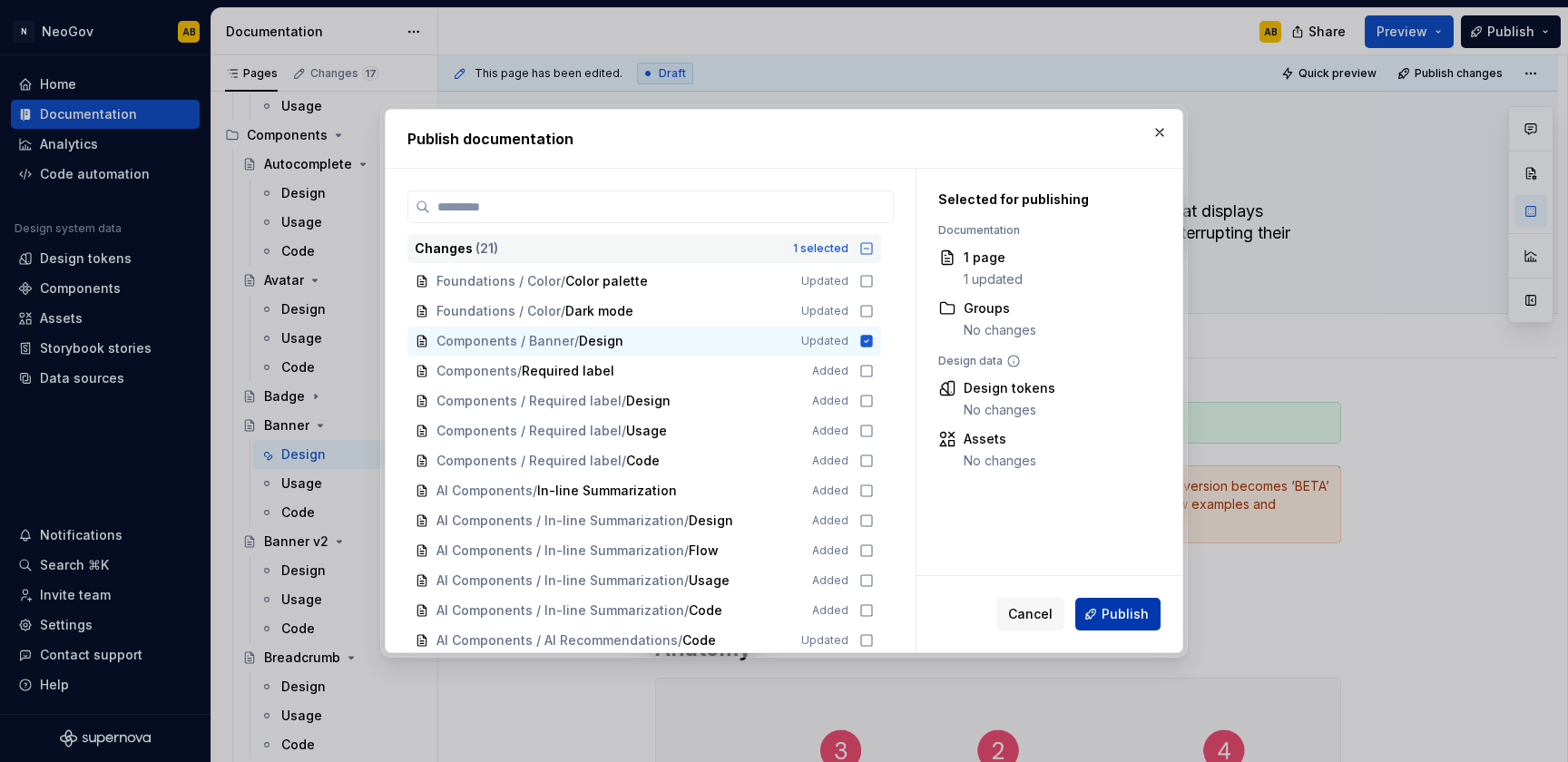
click at [1122, 622] on span "Publish" at bounding box center [1125, 614] width 47 height 18
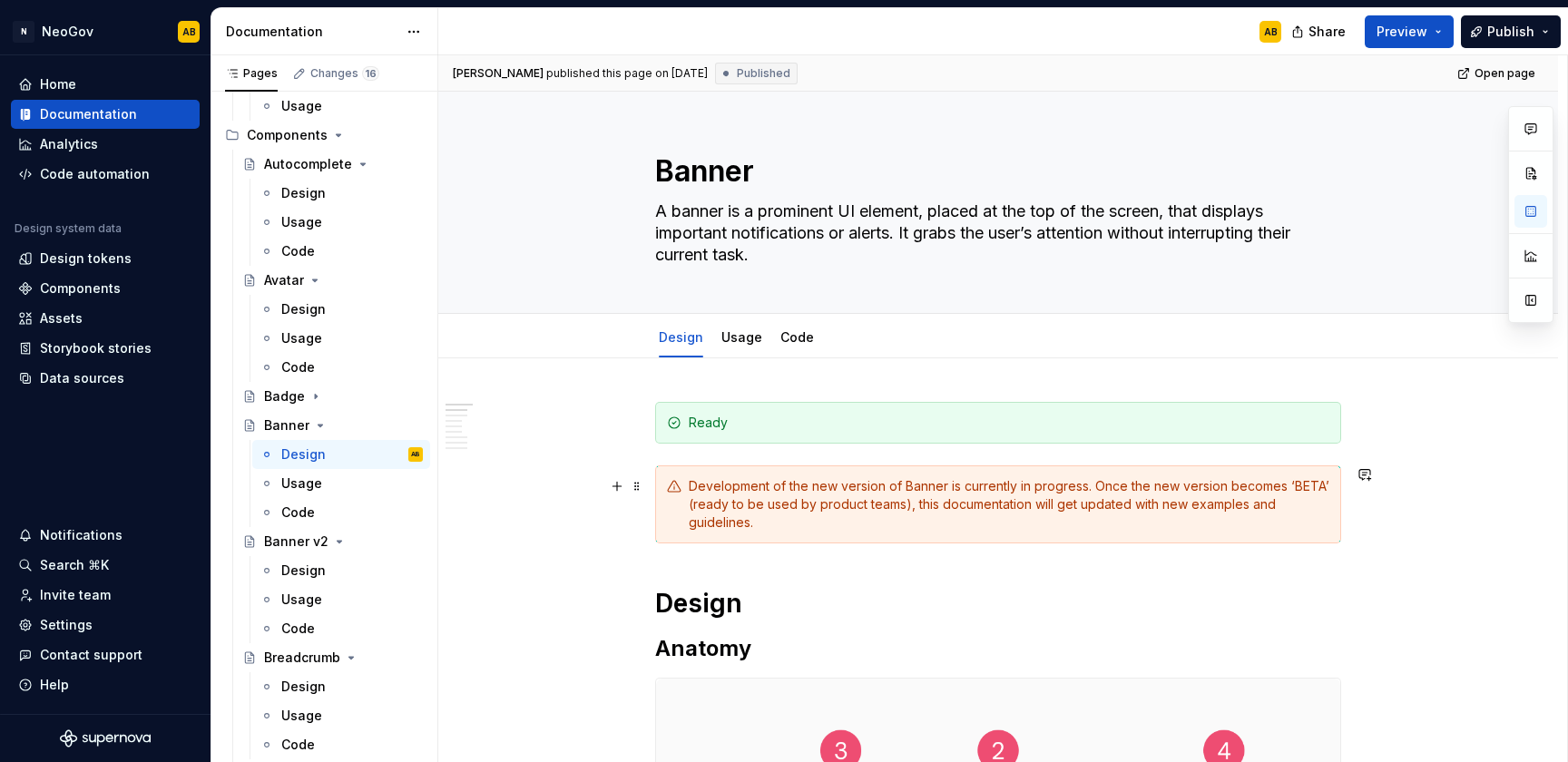
type textarea "*"
click at [119, 147] on div "Analytics" at bounding box center [104, 144] width 174 height 18
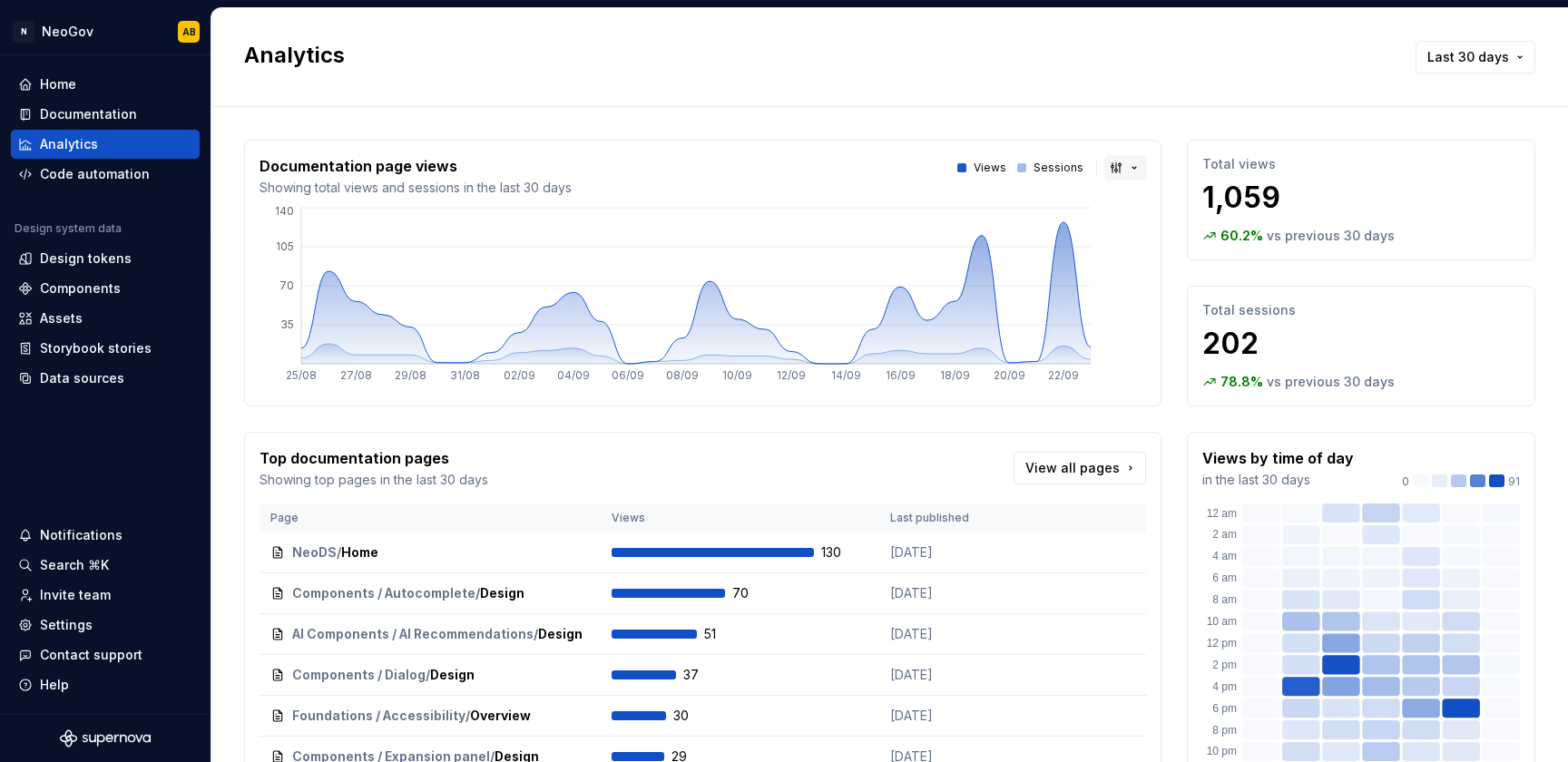
click at [1119, 174] on button "button" at bounding box center [1125, 168] width 41 height 26
click at [1137, 209] on div "Area chart" at bounding box center [1156, 203] width 65 height 18
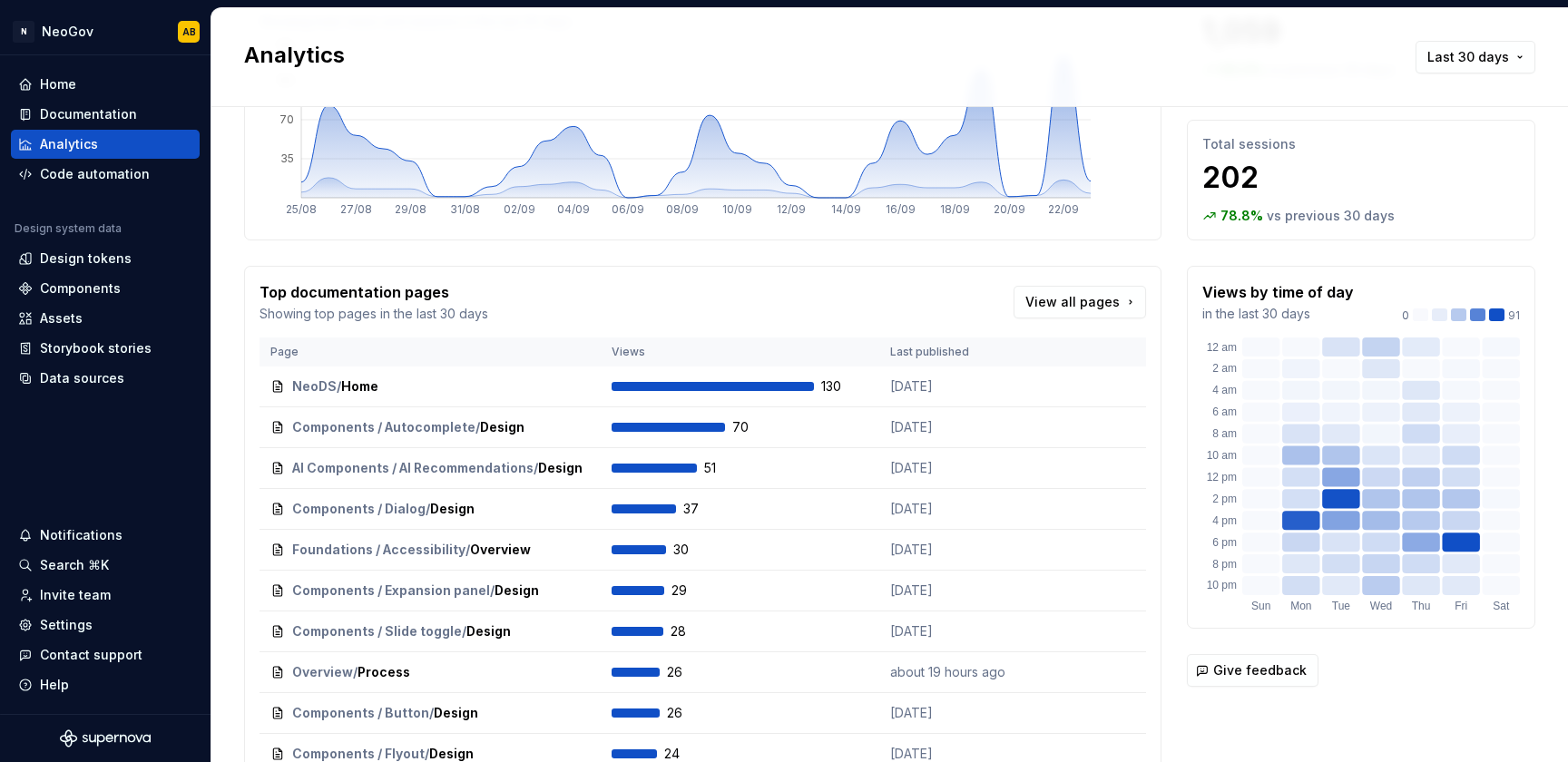
scroll to position [154, 0]
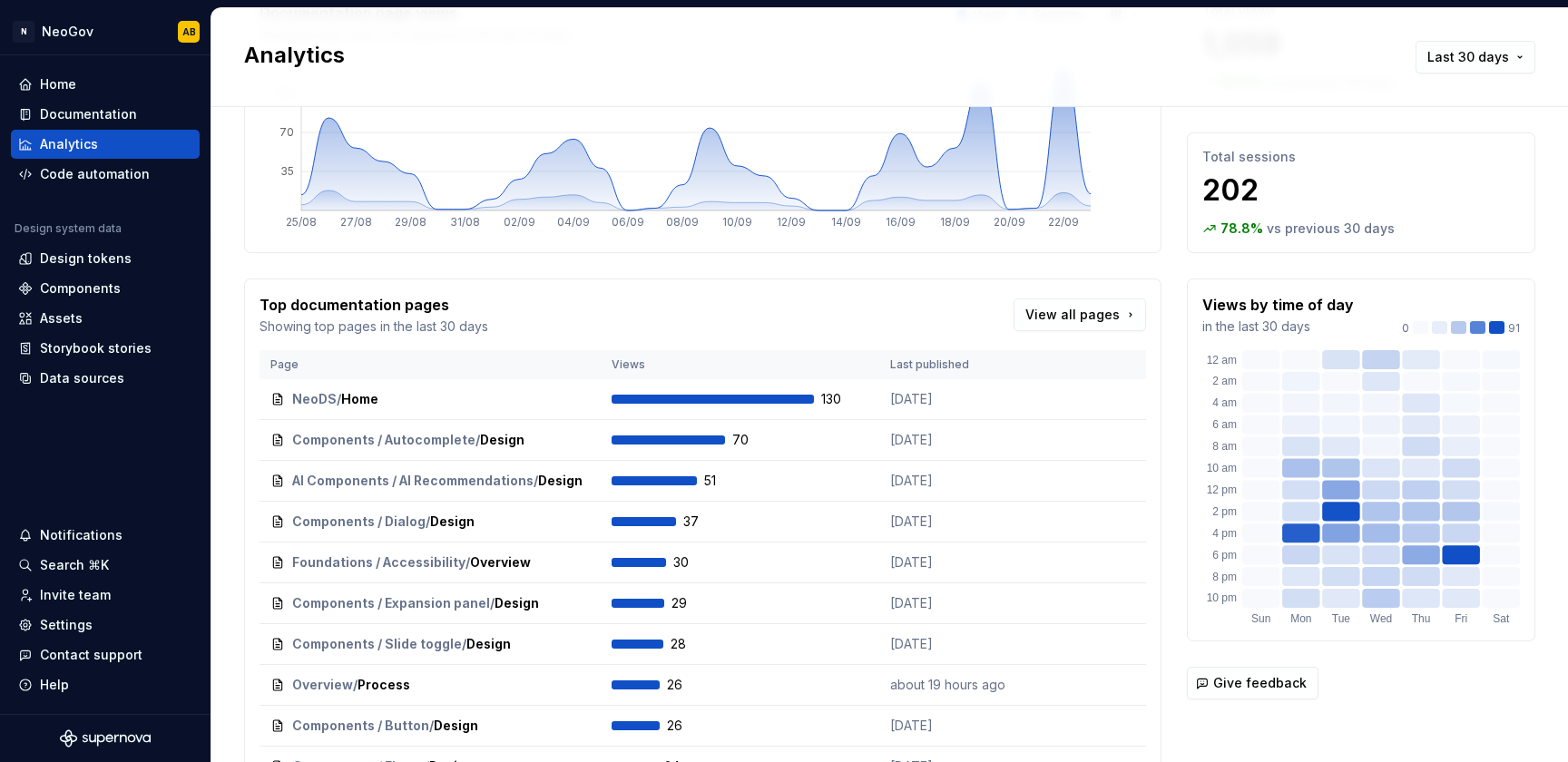
click at [1043, 331] on div "Top documentation pages Showing top pages in the last 30 days View all pages" at bounding box center [702, 314] width 886 height 41
click at [1043, 325] on link "View all pages" at bounding box center [1079, 314] width 132 height 33
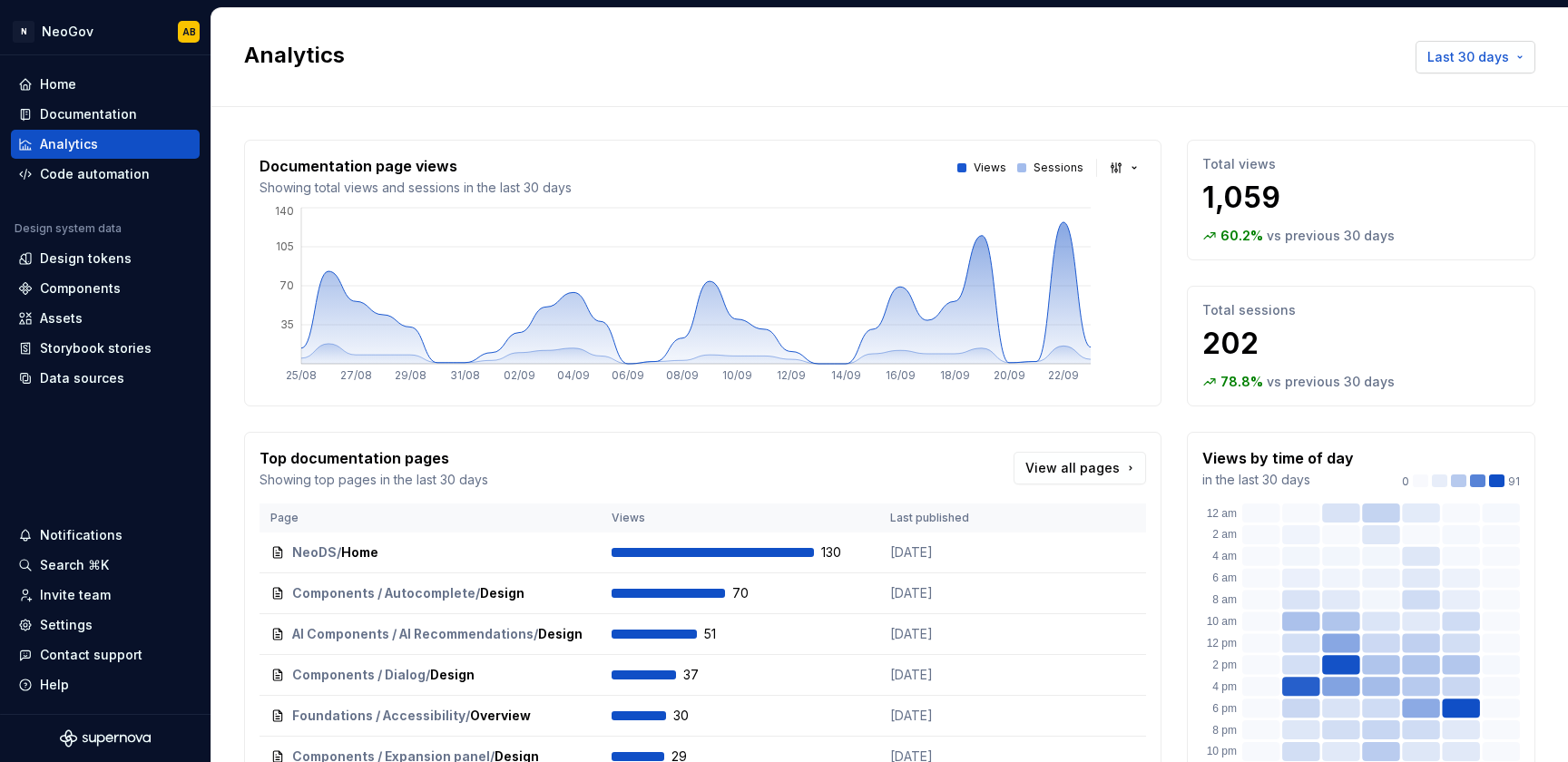
click at [1451, 69] on button "Last 30 days" at bounding box center [1475, 56] width 120 height 33
click at [1426, 93] on div "Last 7 days" at bounding box center [1432, 96] width 154 height 18
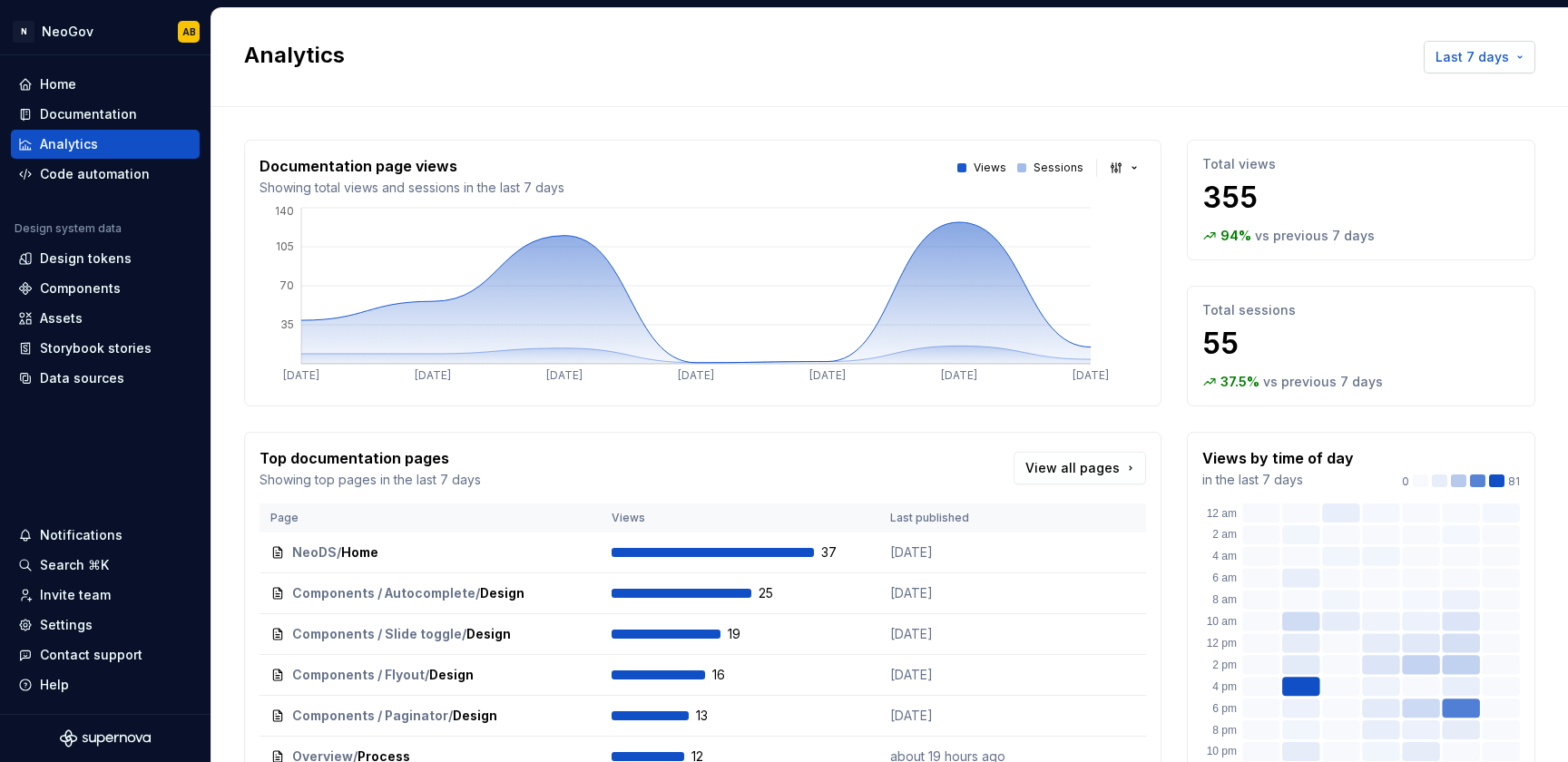
click at [1449, 63] on span "Last 7 days" at bounding box center [1471, 57] width 74 height 18
click at [1429, 149] on div "Last 90 days" at bounding box center [1396, 154] width 82 height 18
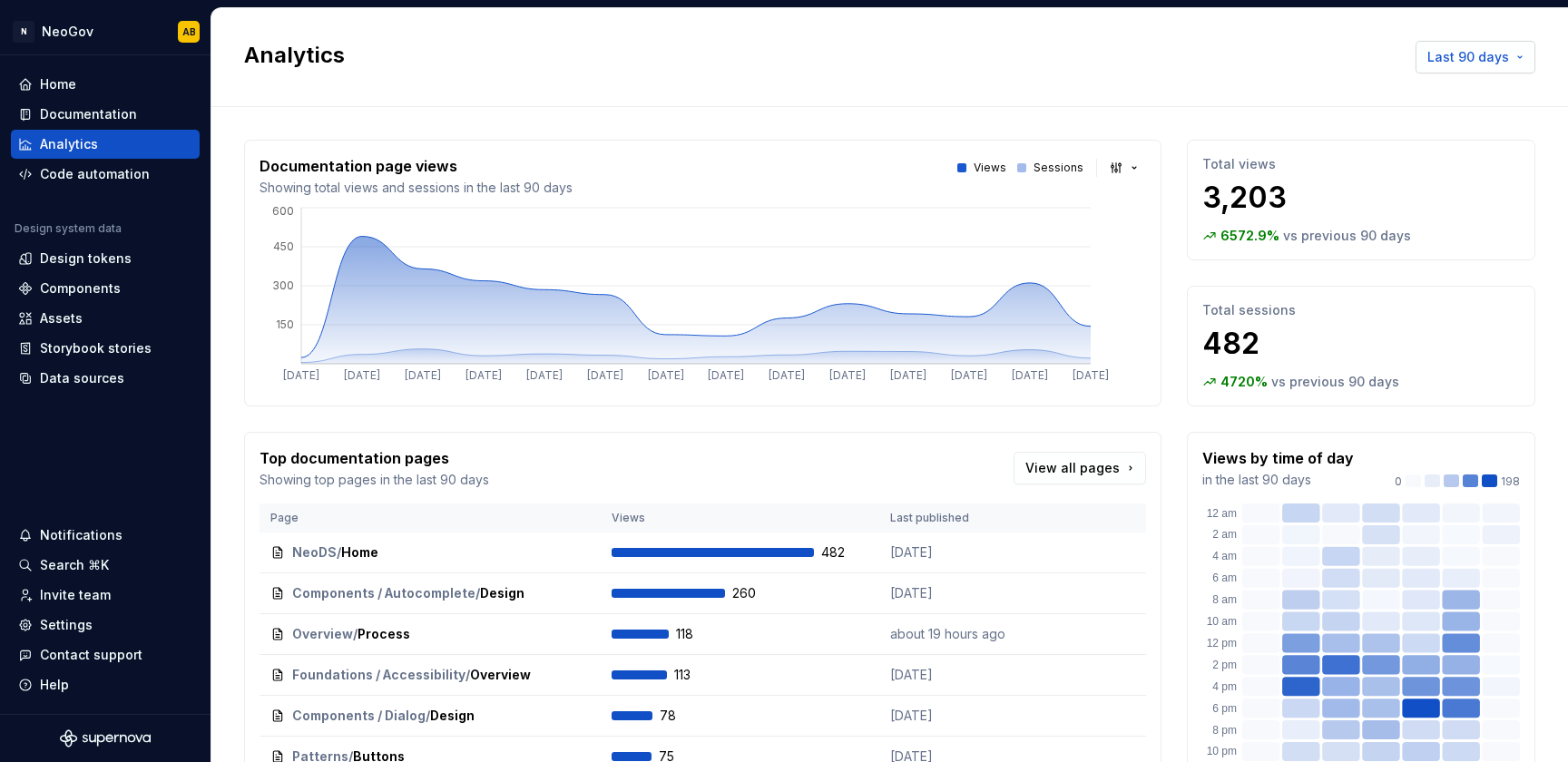
click at [1455, 61] on span "Last 90 days" at bounding box center [1467, 57] width 82 height 18
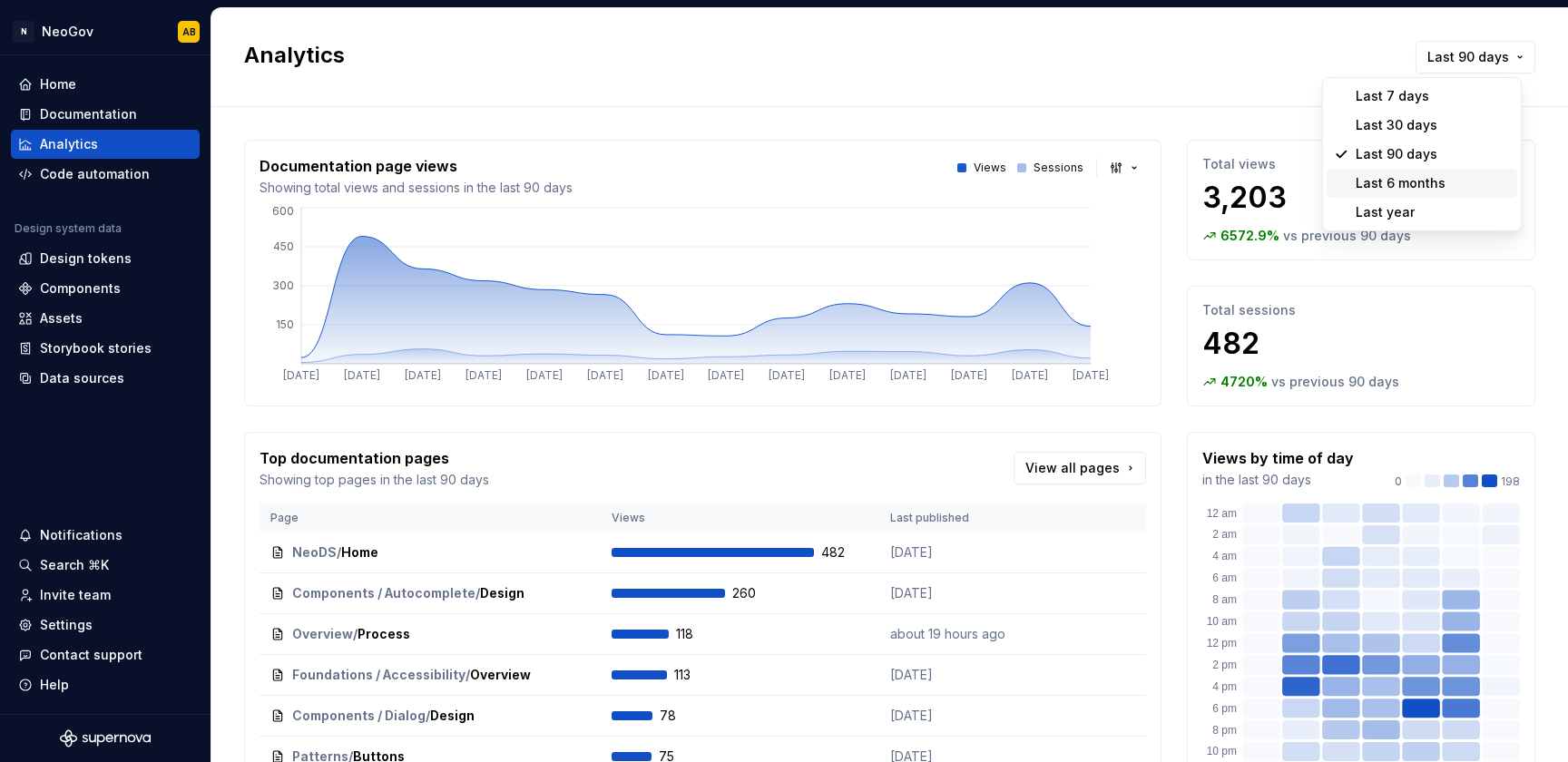
click at [1432, 183] on div "Last 6 months" at bounding box center [1399, 183] width 90 height 18
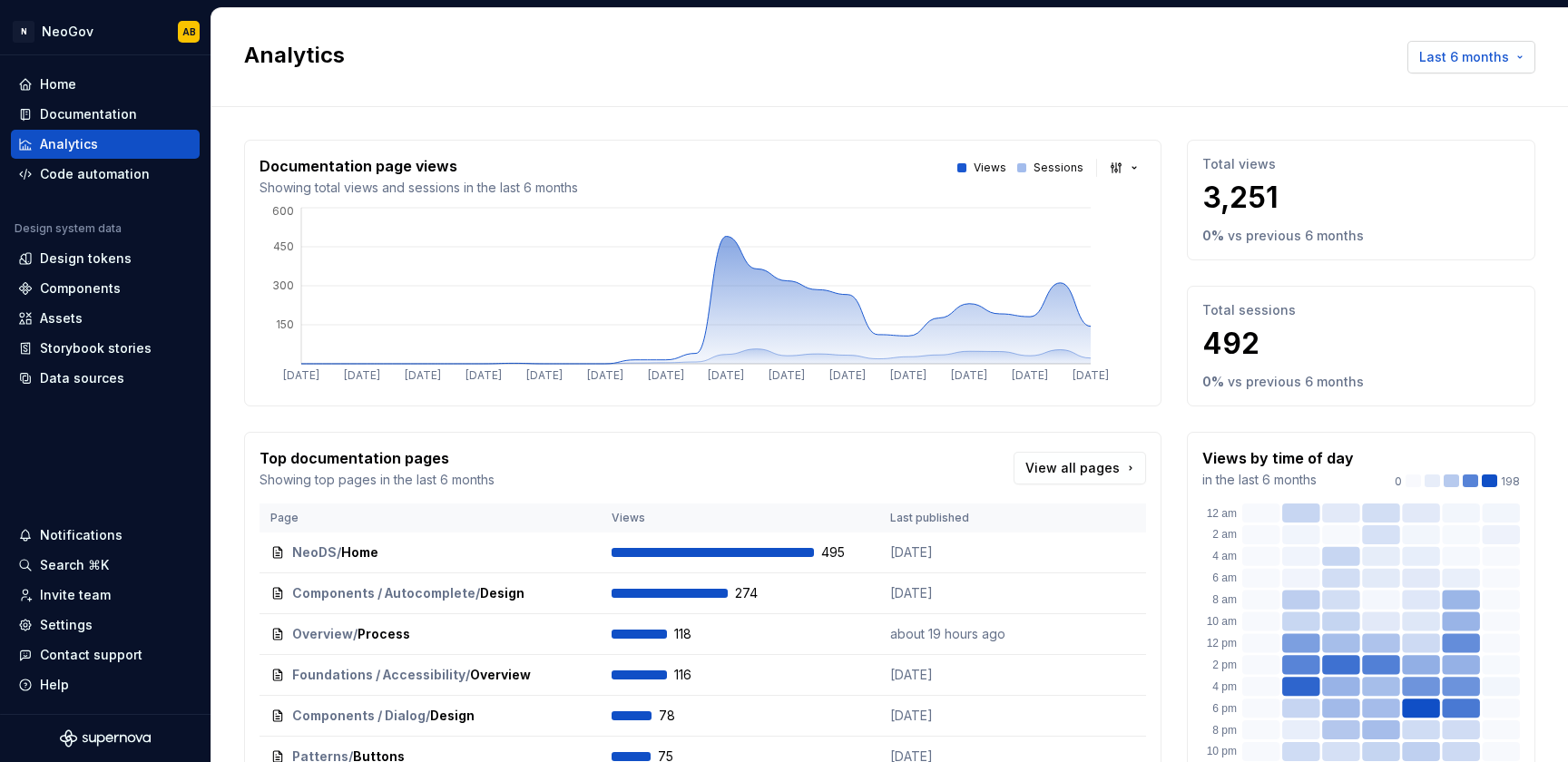
click at [1494, 58] on button "Last 6 months" at bounding box center [1471, 56] width 128 height 33
click at [1468, 84] on span "Last 7 days" at bounding box center [1421, 96] width 190 height 29
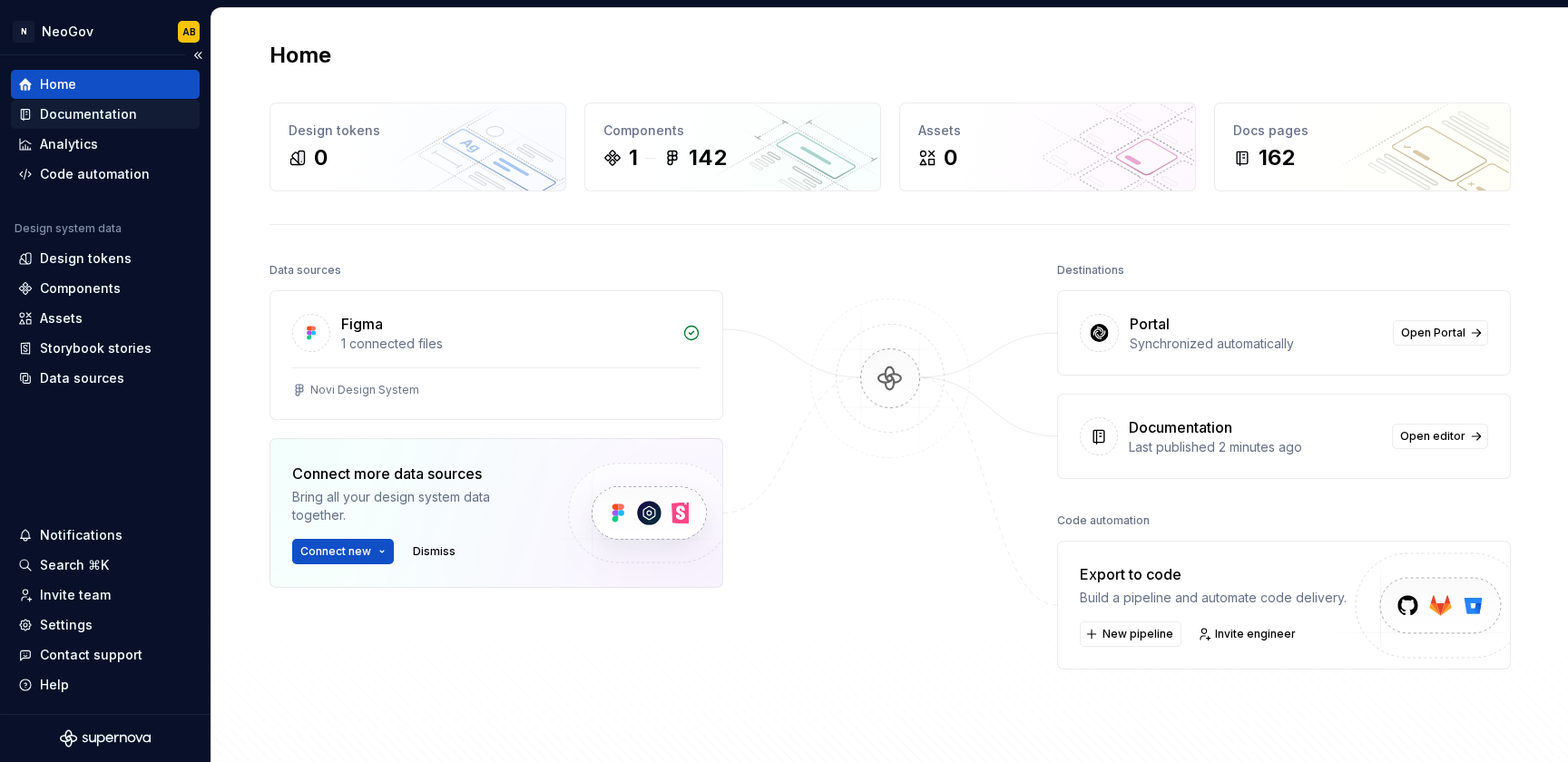
click at [127, 120] on div "Documentation" at bounding box center [89, 114] width 97 height 18
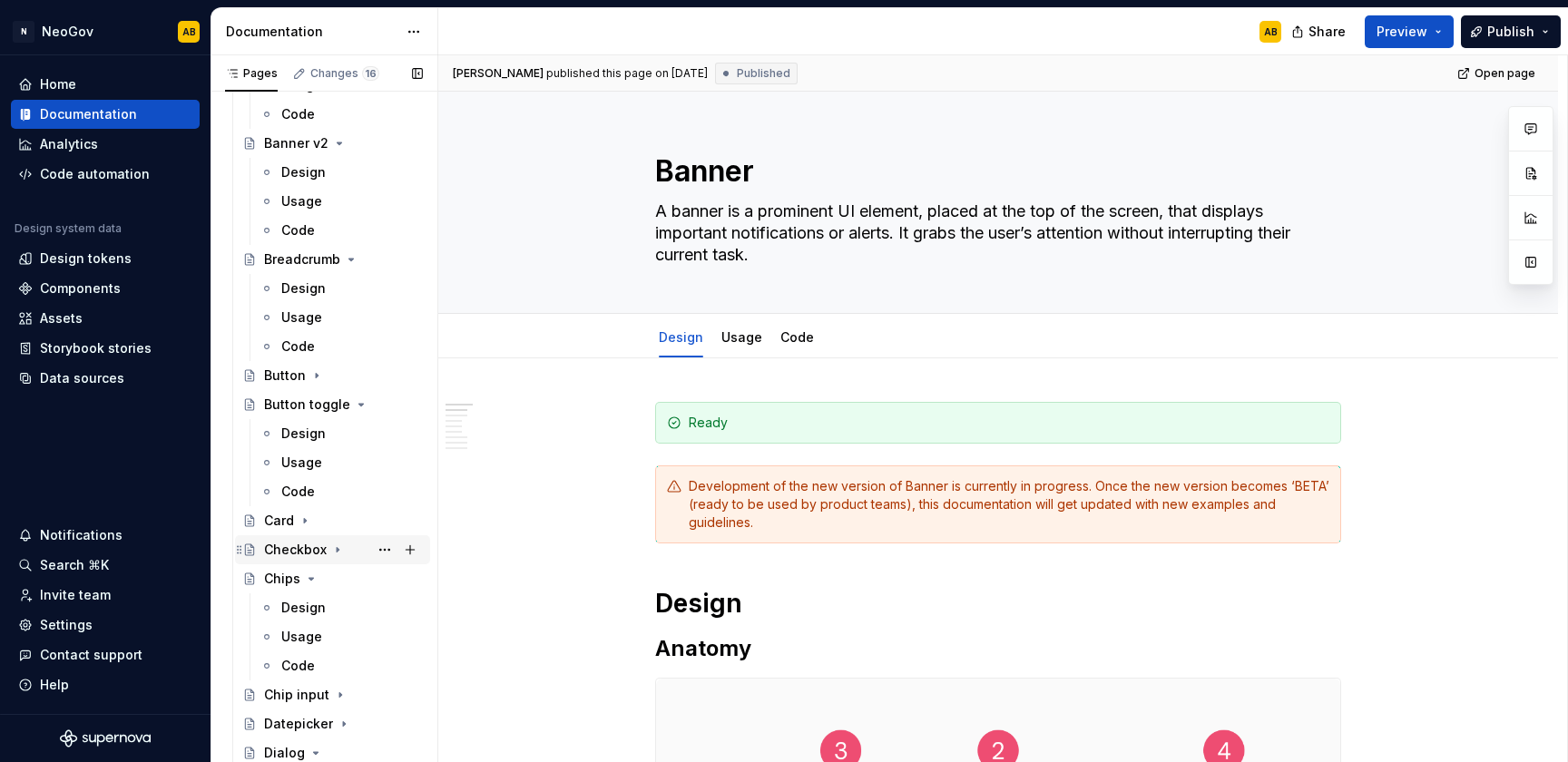
scroll to position [1080, 0]
click at [333, 567] on div "Chips" at bounding box center [343, 576] width 159 height 26
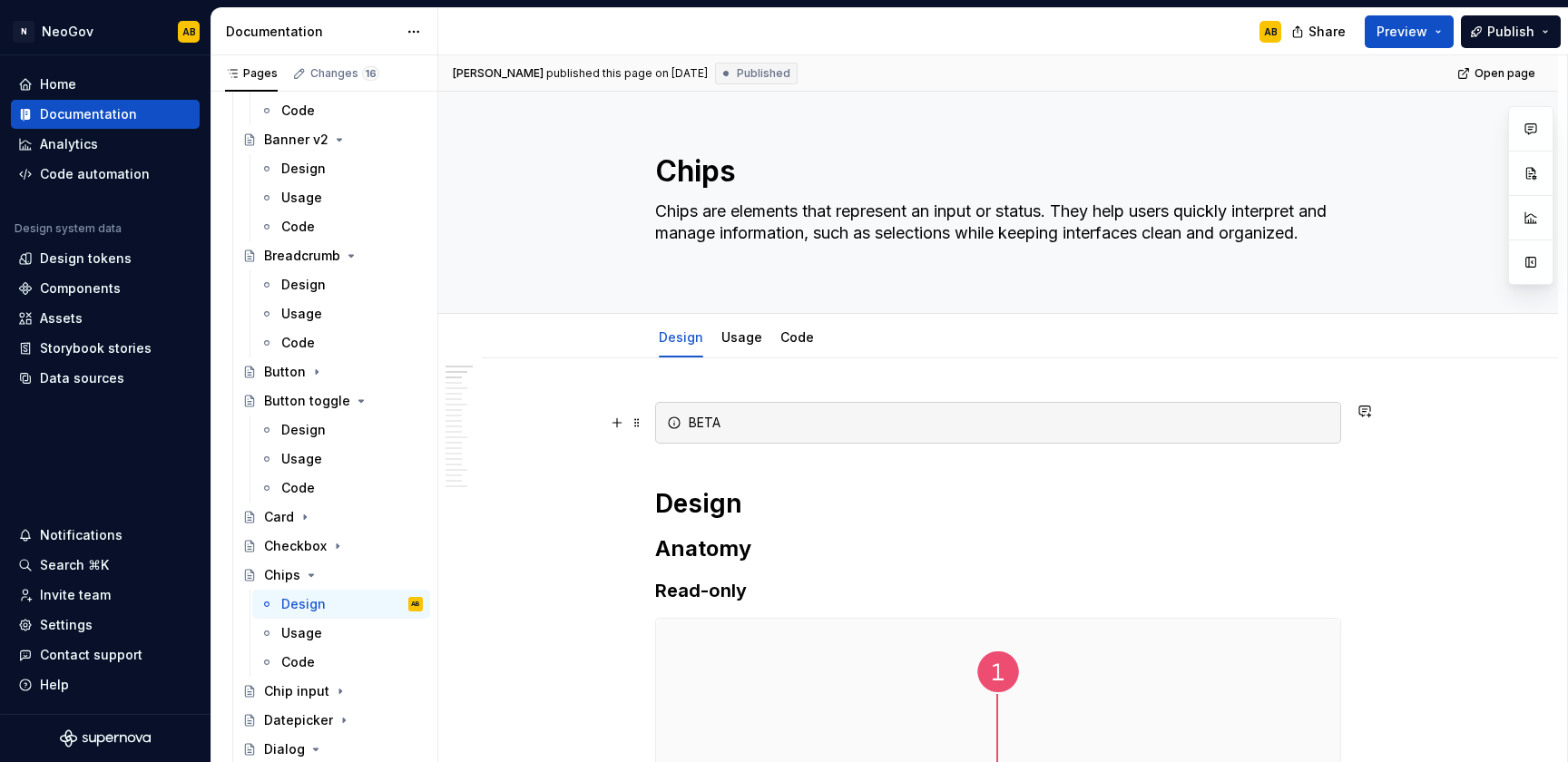
click at [728, 435] on div "BETA" at bounding box center [998, 423] width 686 height 41
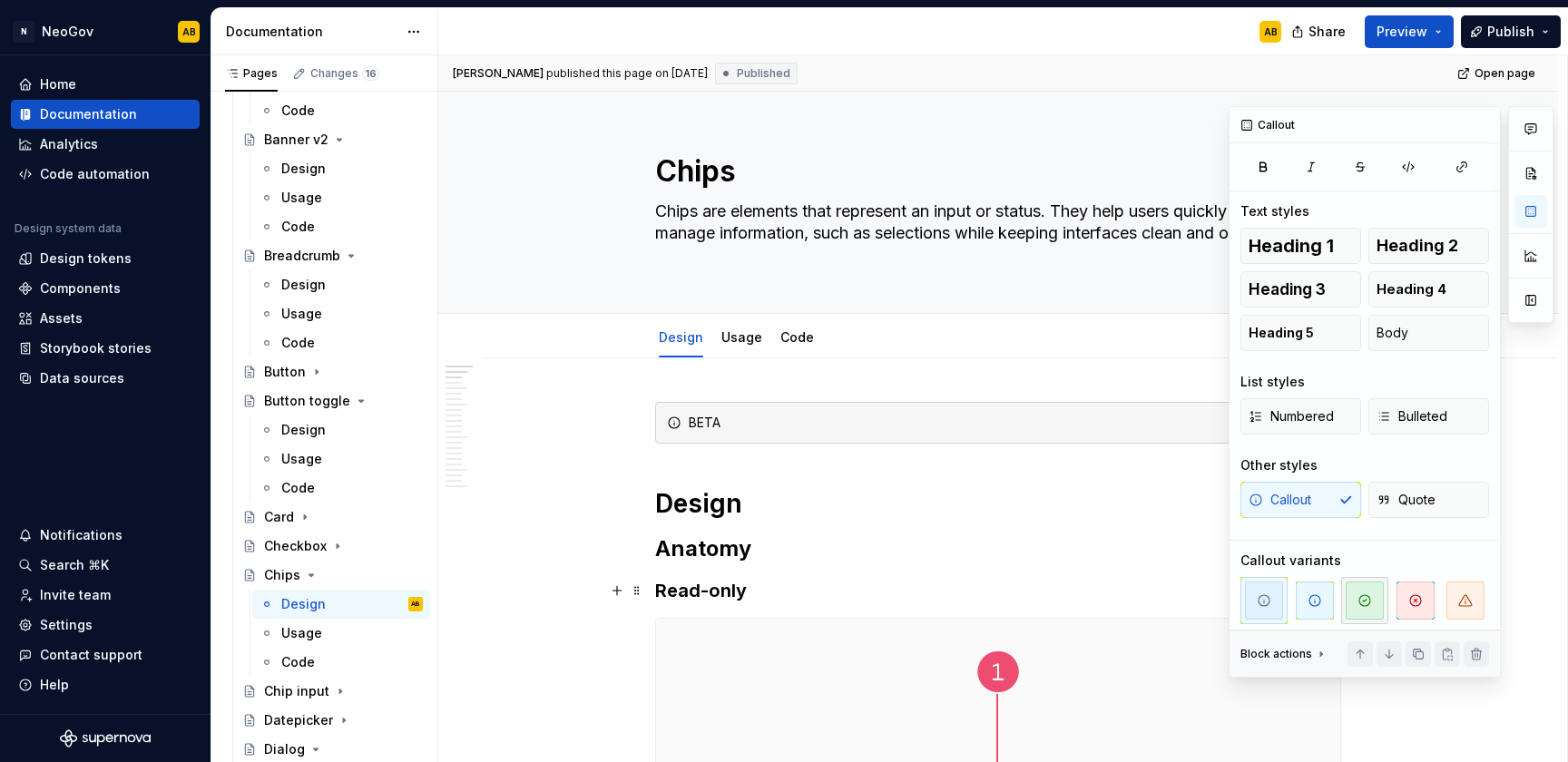
click at [1370, 600] on span "button" at bounding box center [1364, 600] width 38 height 38
type textarea "*"
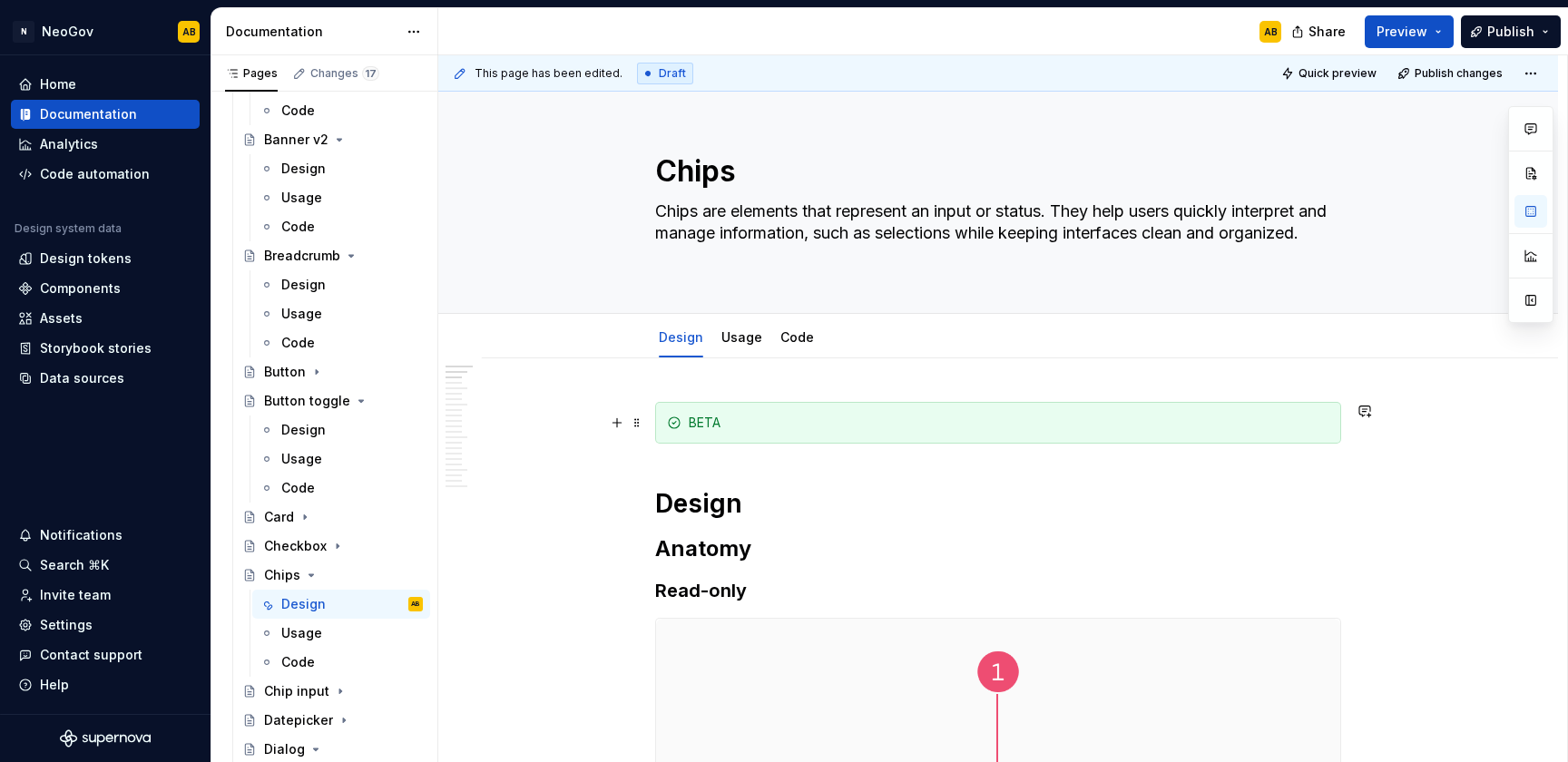
click at [698, 429] on div "BETA" at bounding box center [1009, 423] width 641 height 18
click at [748, 336] on link "Usage" at bounding box center [741, 337] width 40 height 16
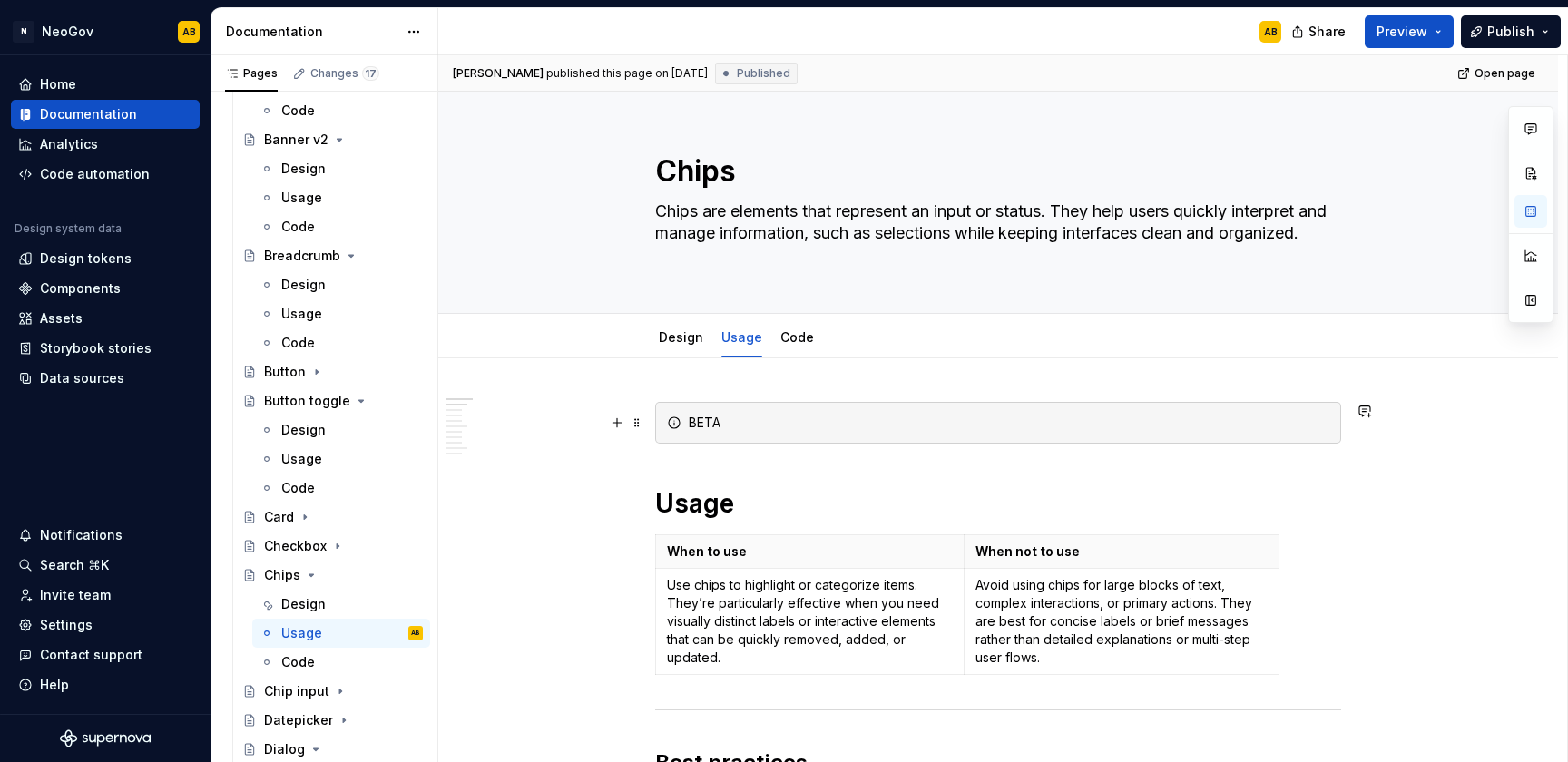
click at [762, 425] on div "BETA" at bounding box center [1009, 423] width 641 height 18
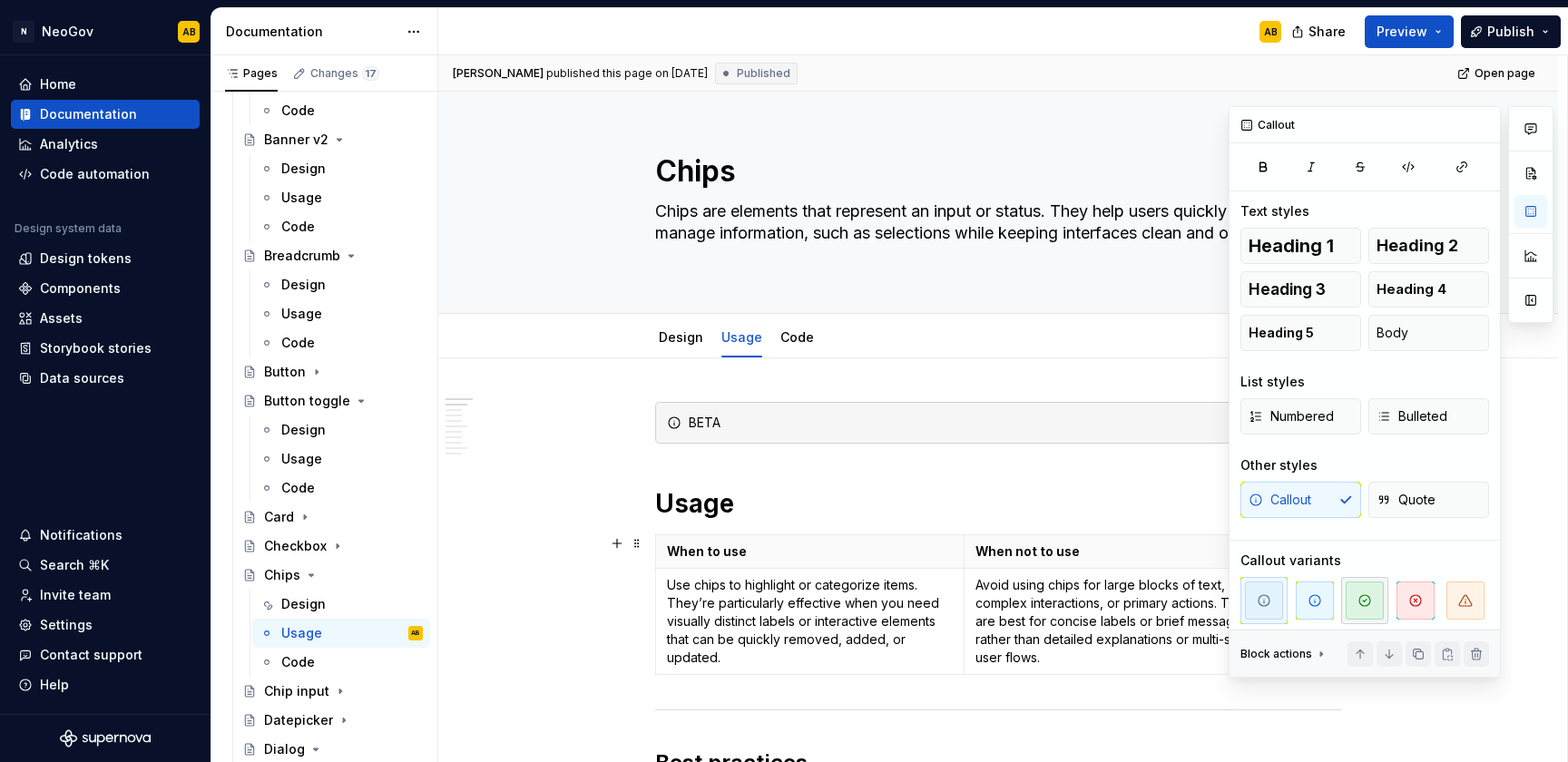
click at [1346, 610] on span "button" at bounding box center [1364, 600] width 38 height 38
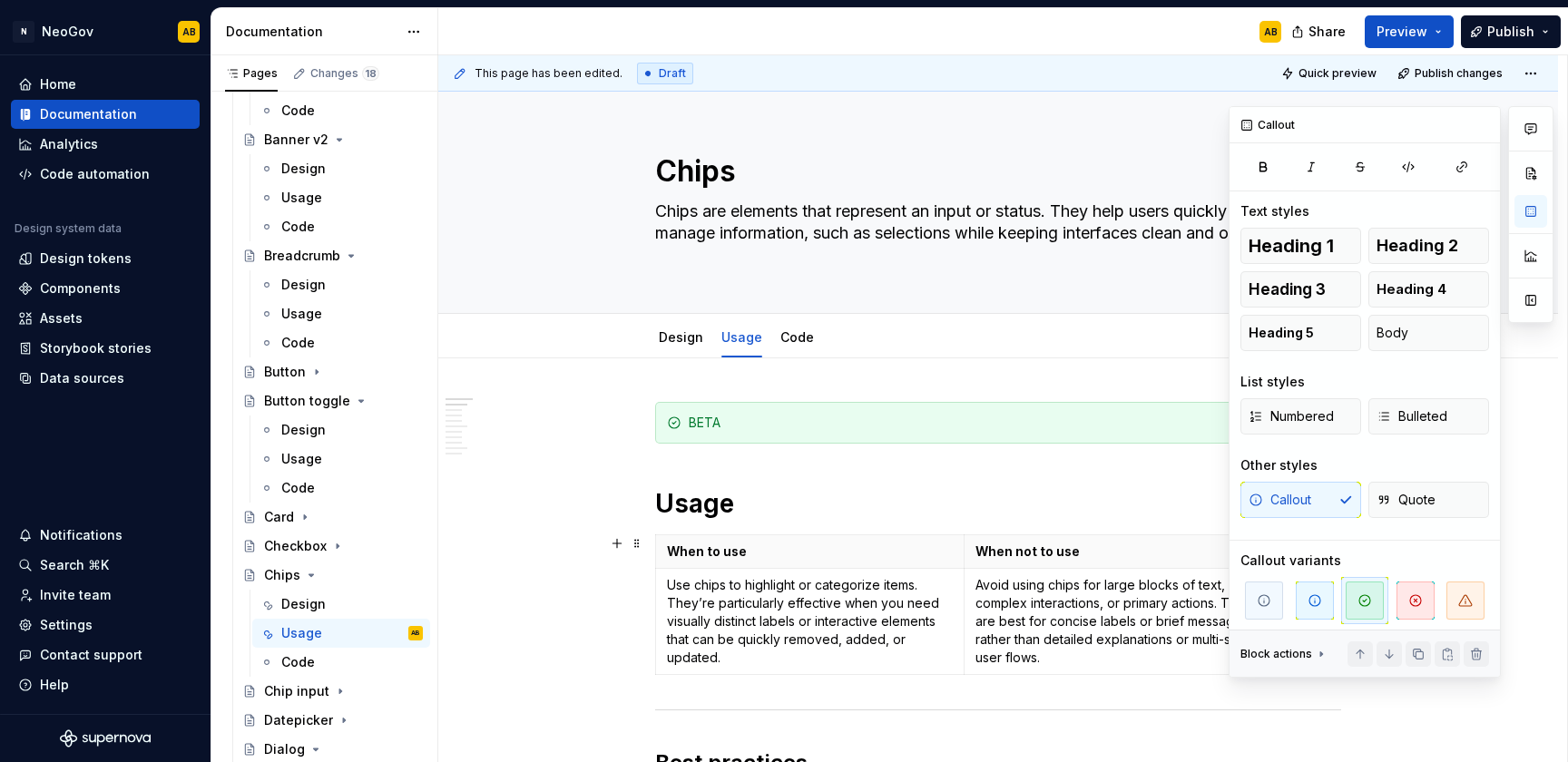
type textarea "*"
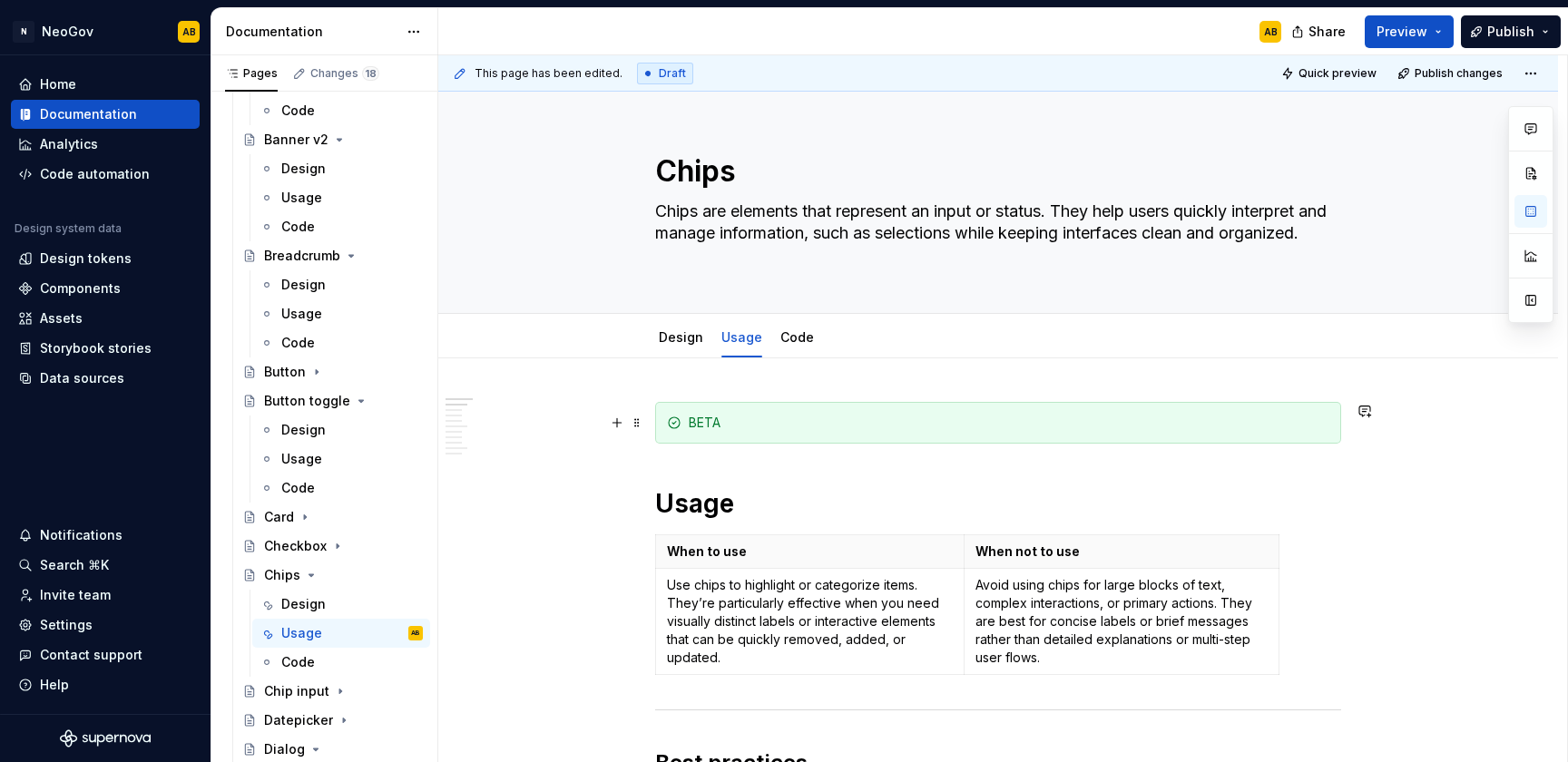
click at [714, 424] on div "BETA" at bounding box center [1009, 423] width 641 height 18
click at [784, 338] on link "Code" at bounding box center [797, 337] width 34 height 16
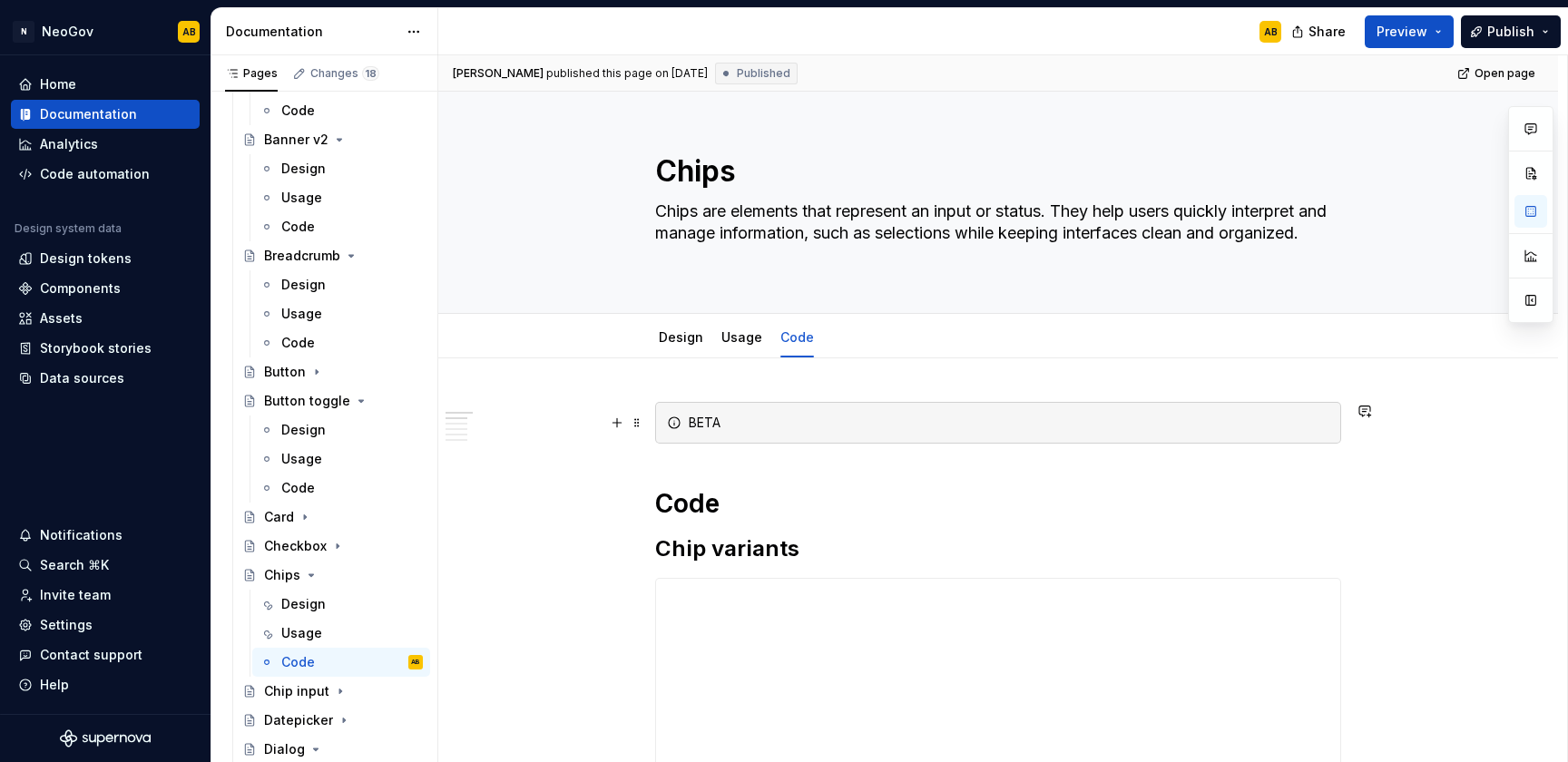
click at [789, 423] on div "BETA" at bounding box center [1009, 423] width 641 height 18
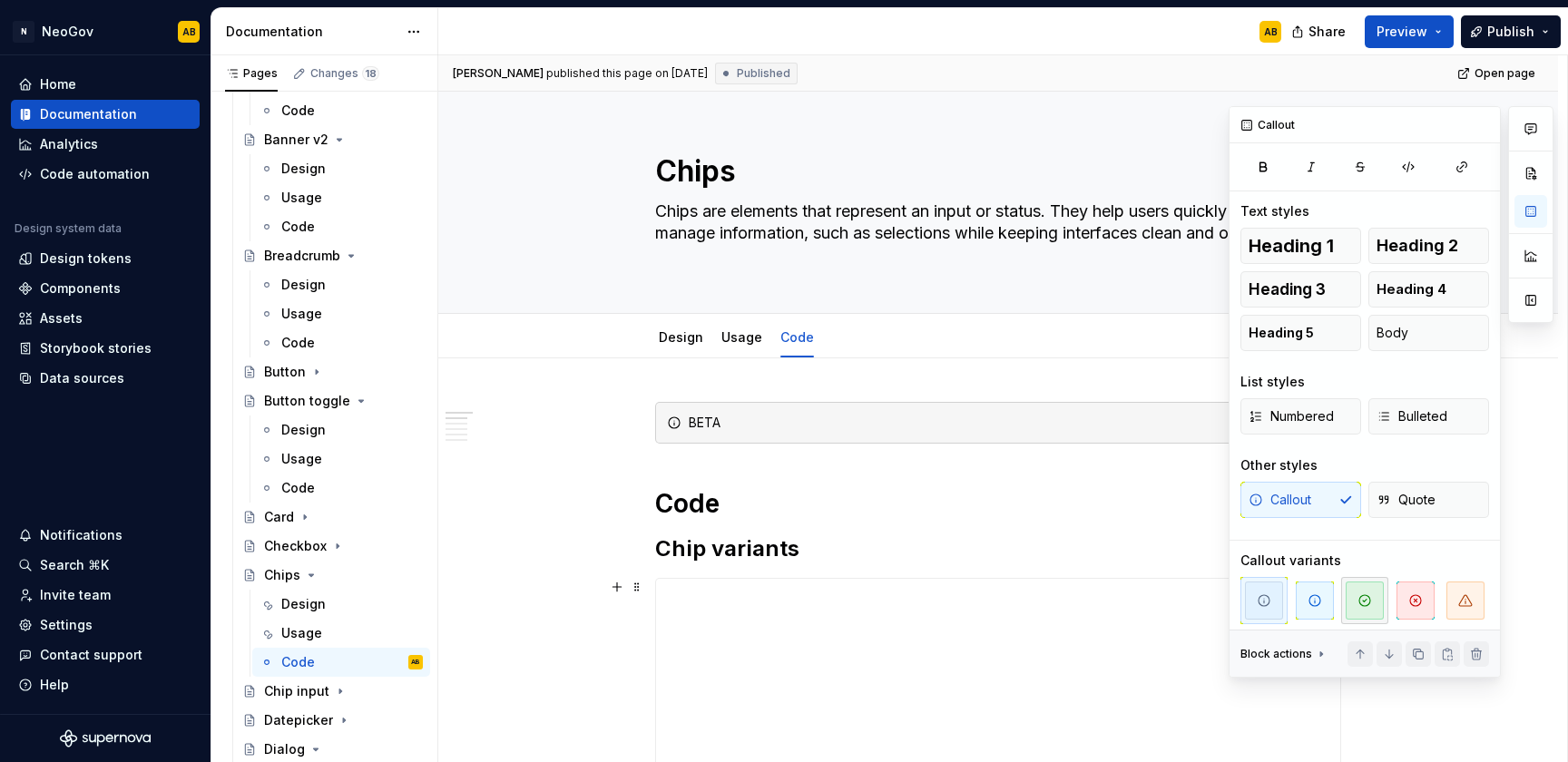
click at [1372, 600] on span "button" at bounding box center [1364, 600] width 38 height 38
type textarea "*"
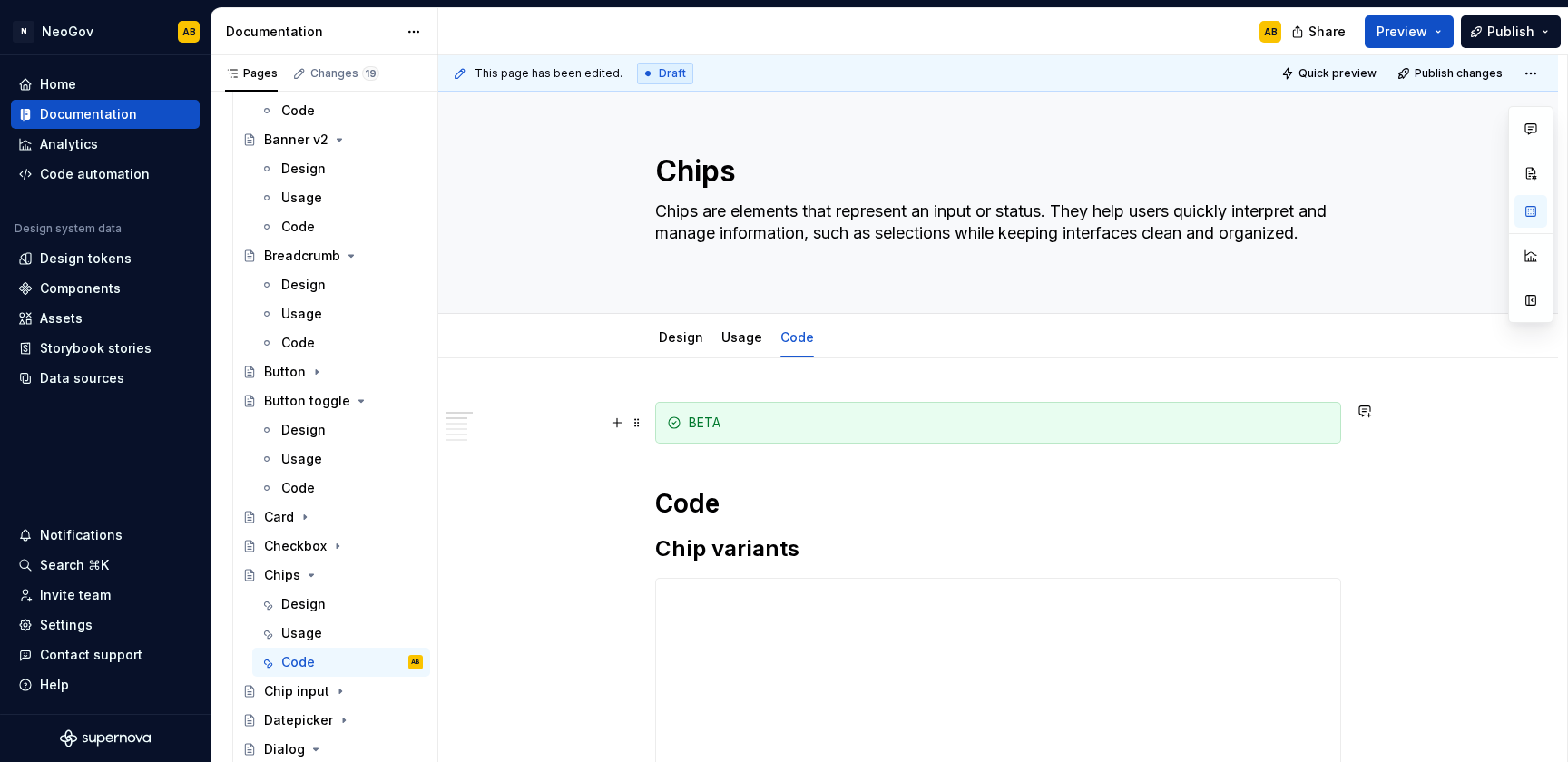
click at [709, 423] on div "BETA" at bounding box center [1009, 423] width 641 height 18
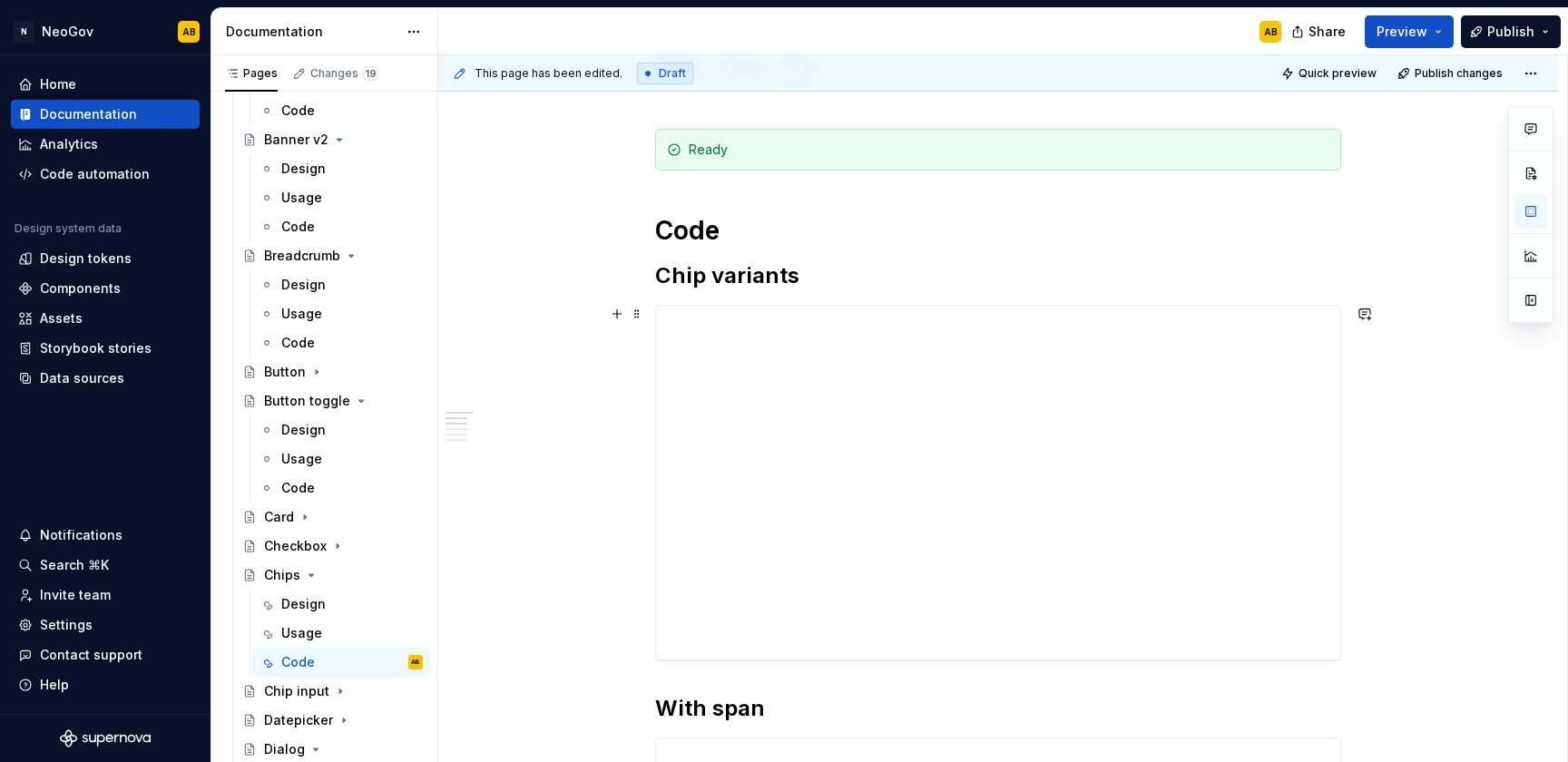
scroll to position [258, 0]
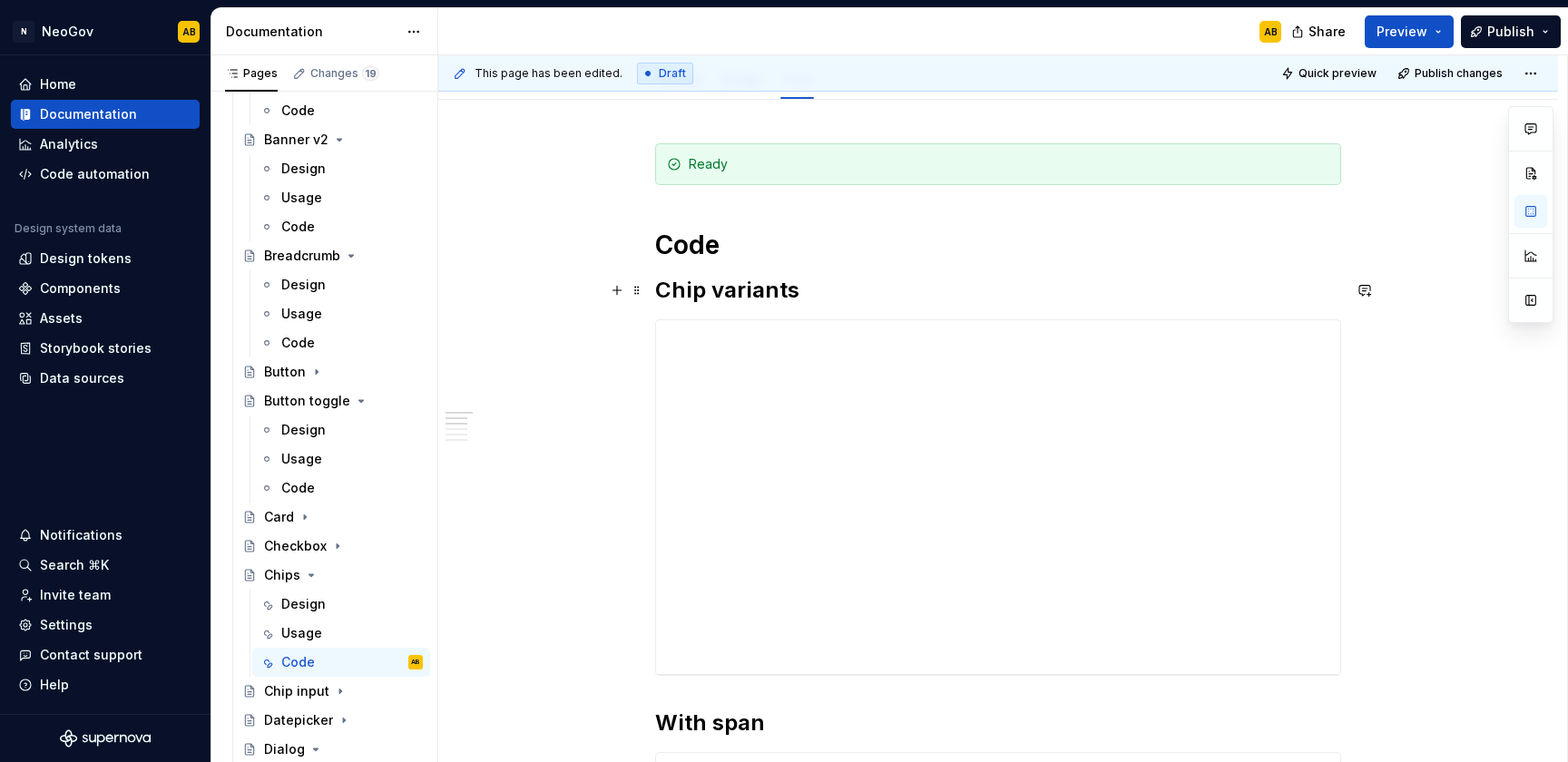
click at [811, 291] on h2 "Chip variants" at bounding box center [998, 290] width 686 height 29
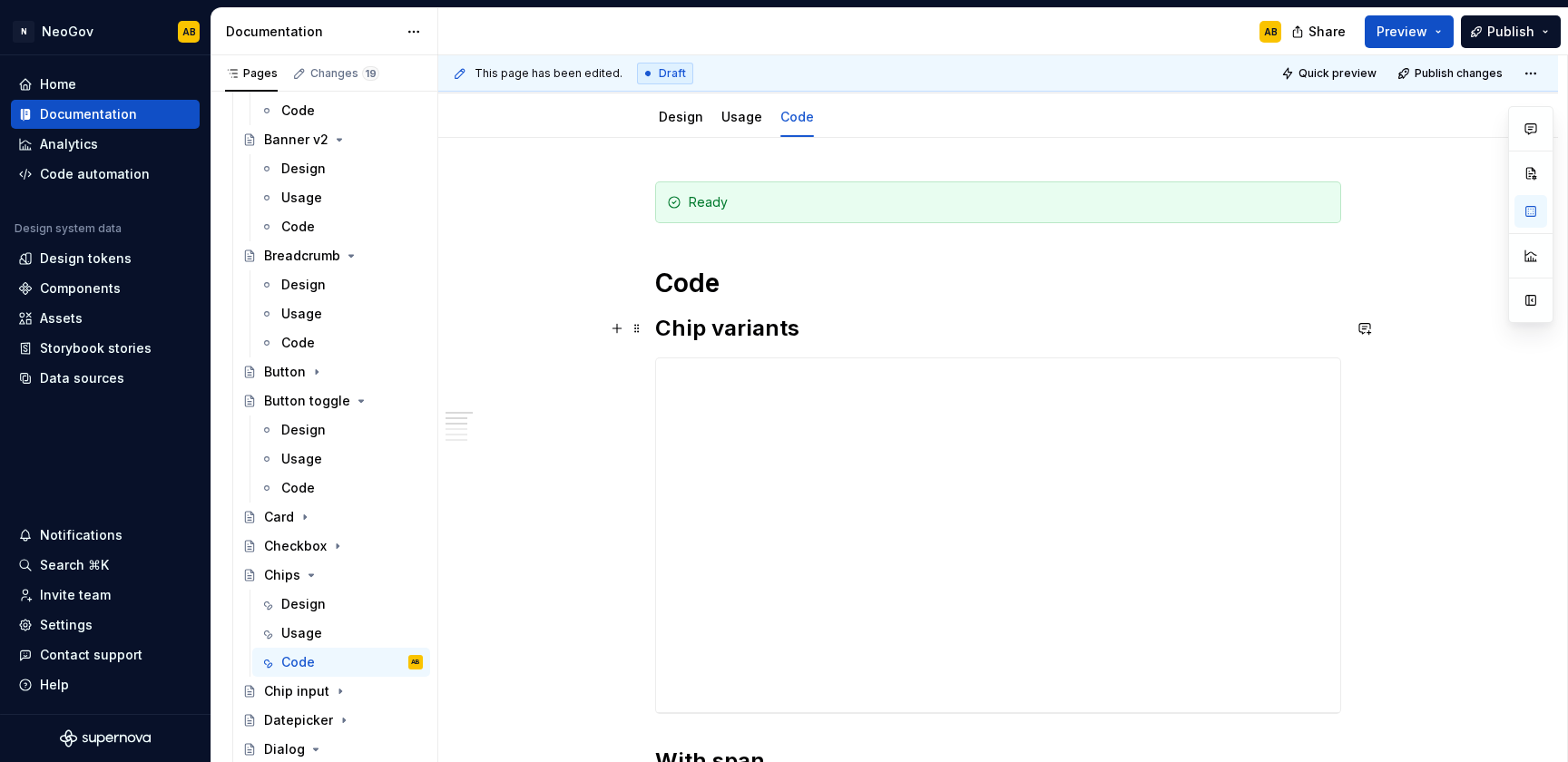
scroll to position [217, 0]
click at [763, 290] on h1 "Code" at bounding box center [998, 286] width 686 height 33
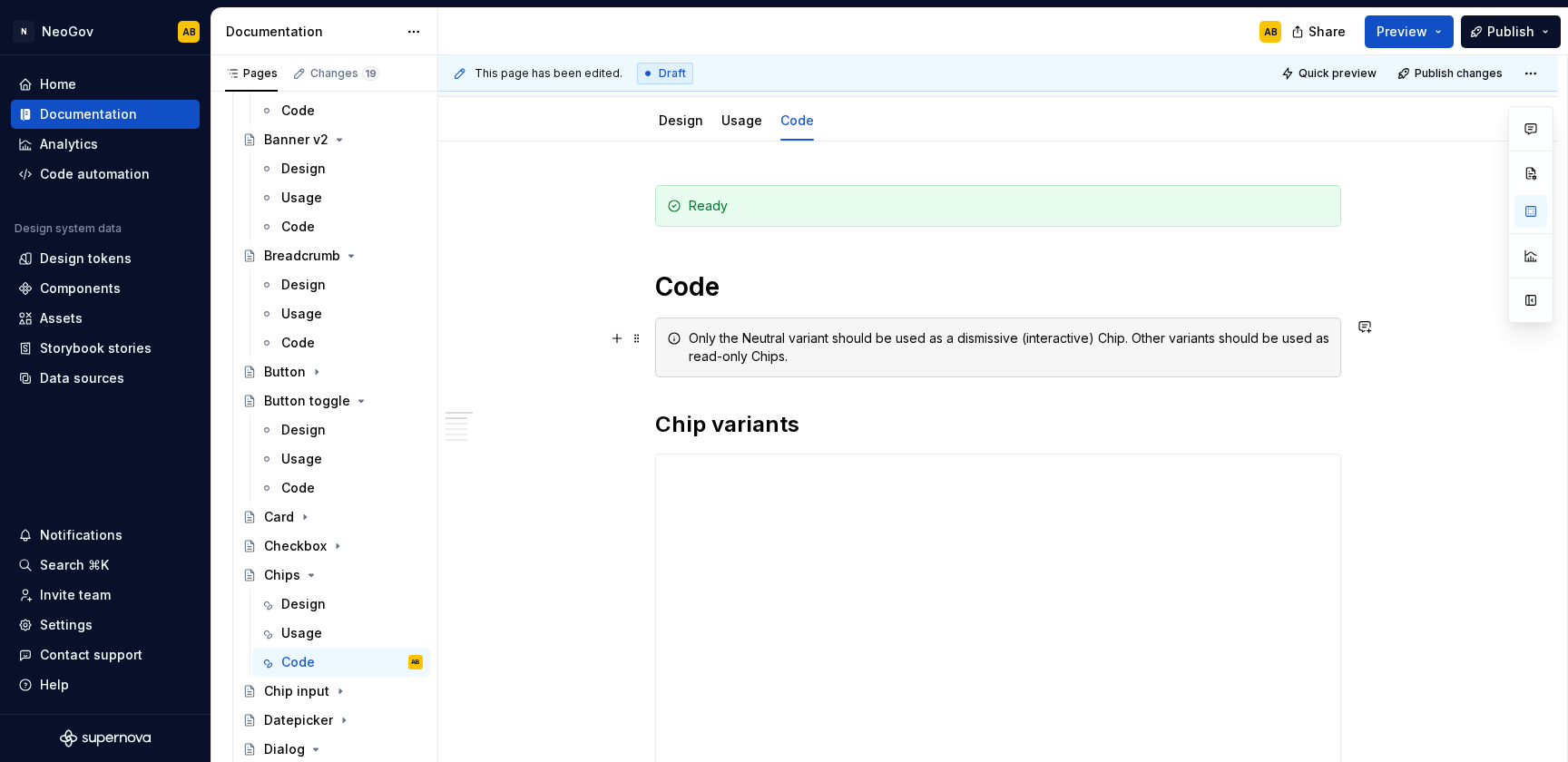
click at [806, 362] on div "Only the Neutral variant should be used as a dismissive (interactive) Chip. Oth…" at bounding box center [1009, 347] width 641 height 36
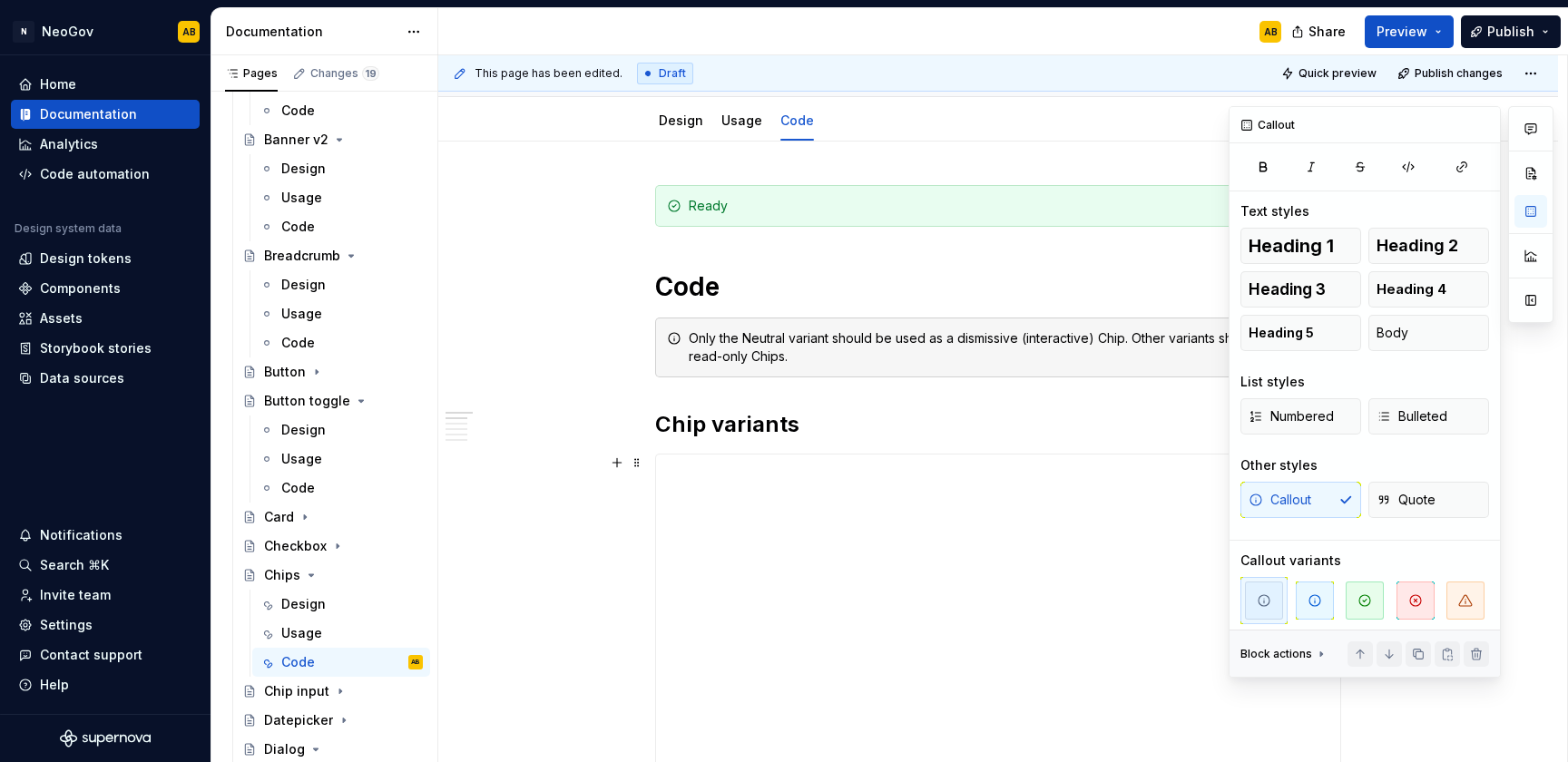
click at [1447, 586] on span "button" at bounding box center [1465, 600] width 38 height 38
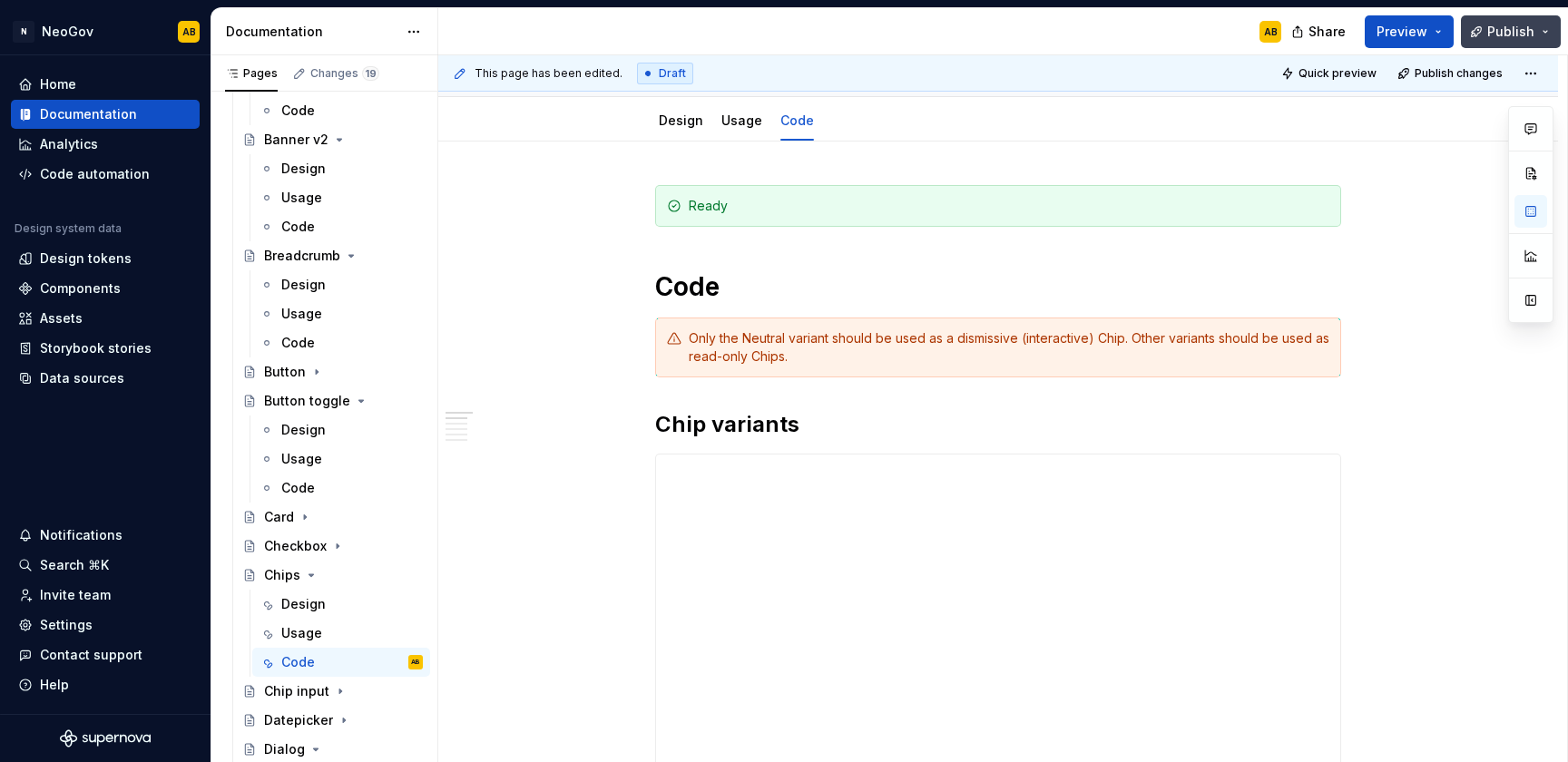
click at [1520, 29] on span "Publish" at bounding box center [1511, 32] width 47 height 18
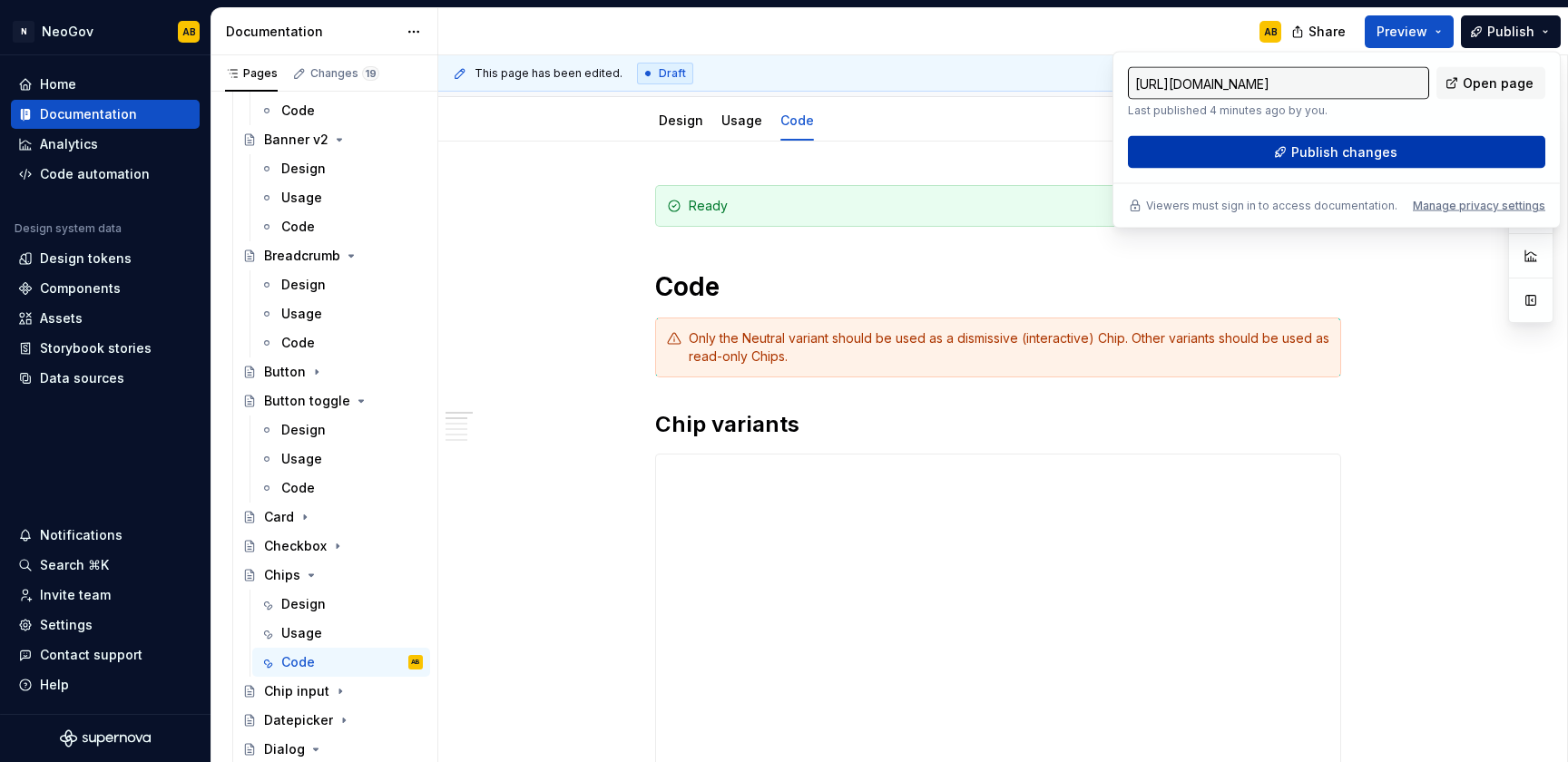
click at [1395, 159] on button "Publish changes" at bounding box center [1335, 152] width 417 height 33
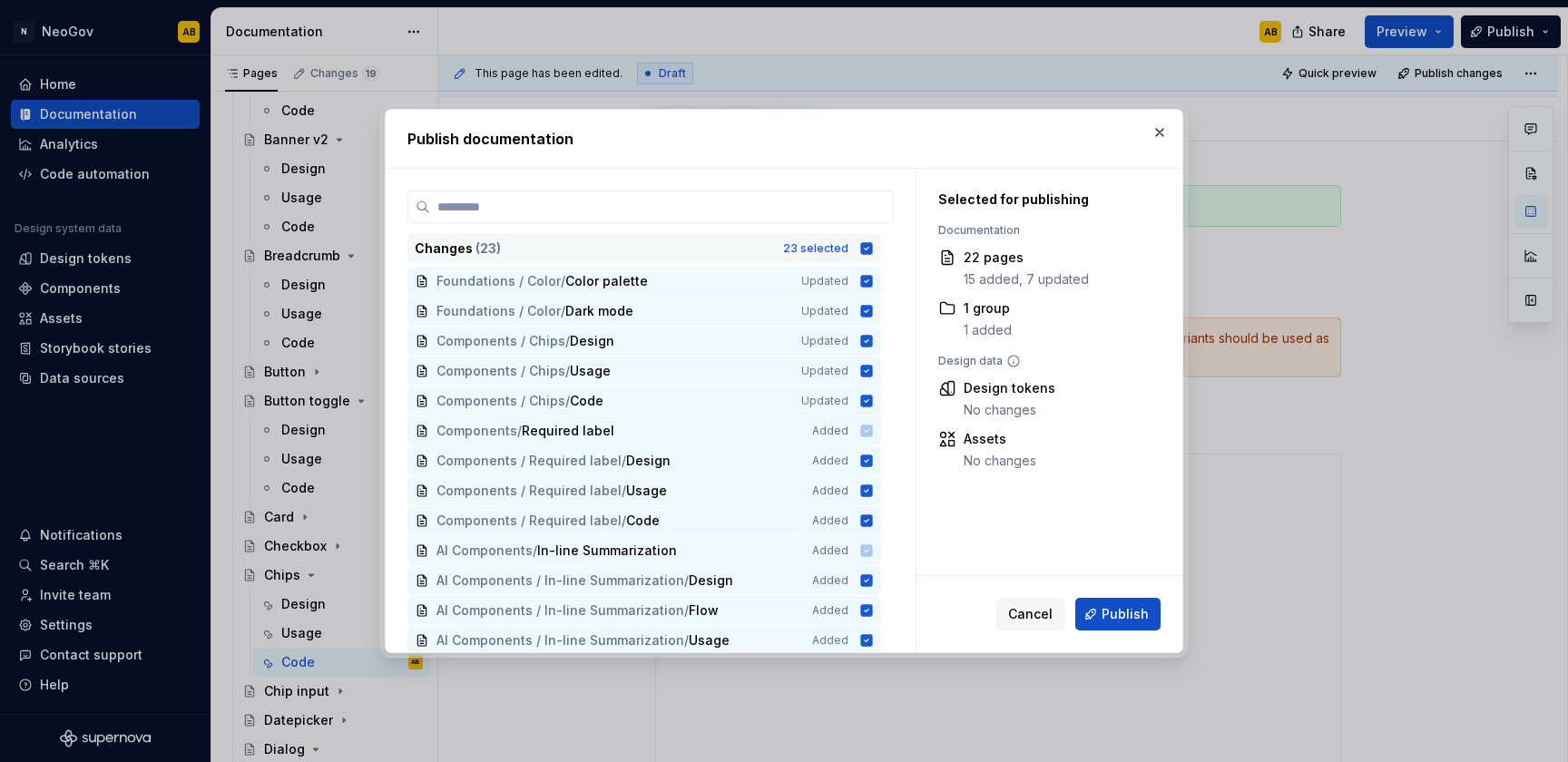
click at [865, 251] on icon at bounding box center [867, 248] width 12 height 12
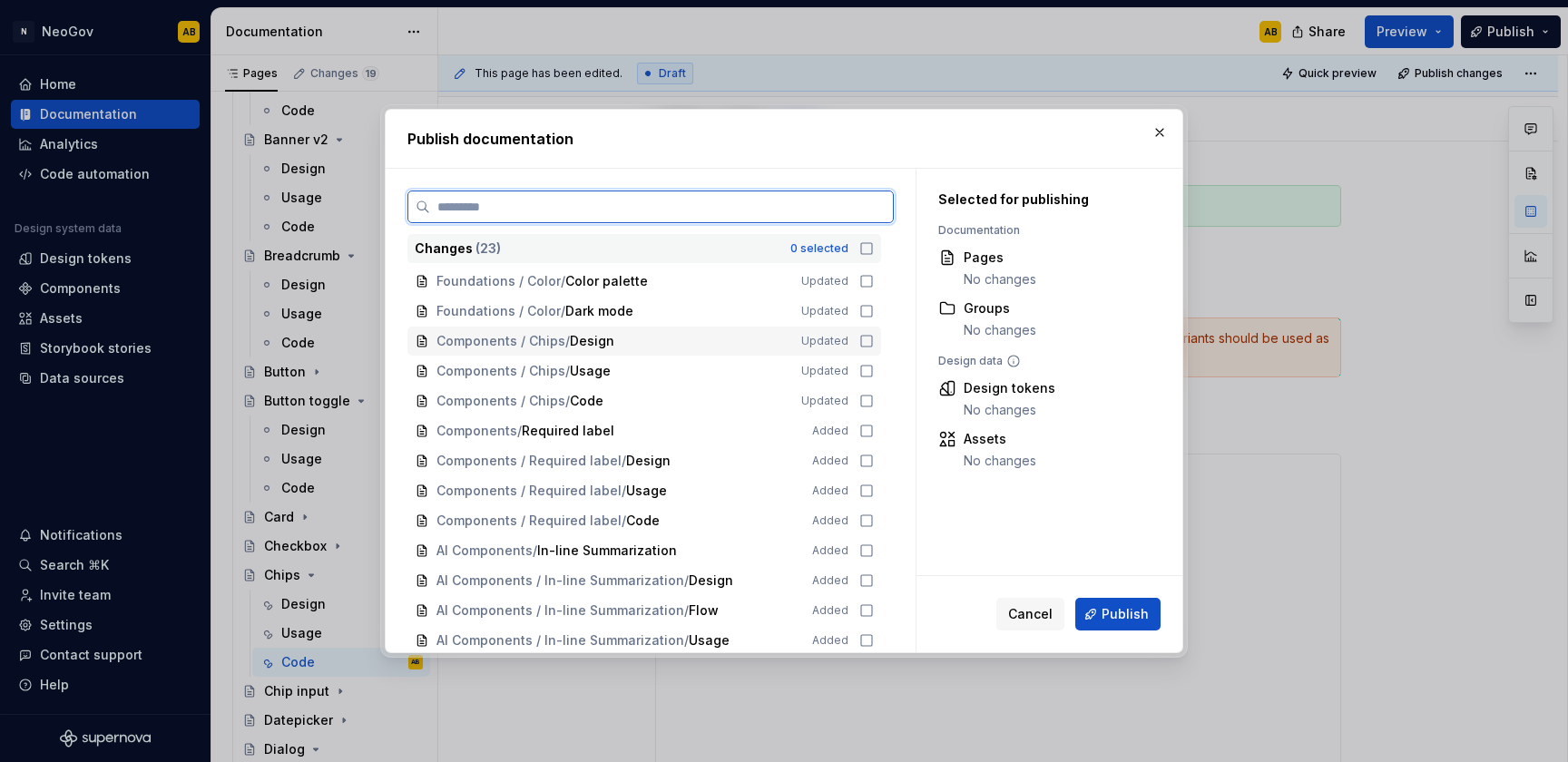
click at [864, 332] on div "Components / Chips / Design Updated" at bounding box center [644, 340] width 473 height 29
click at [862, 373] on icon at bounding box center [866, 371] width 15 height 15
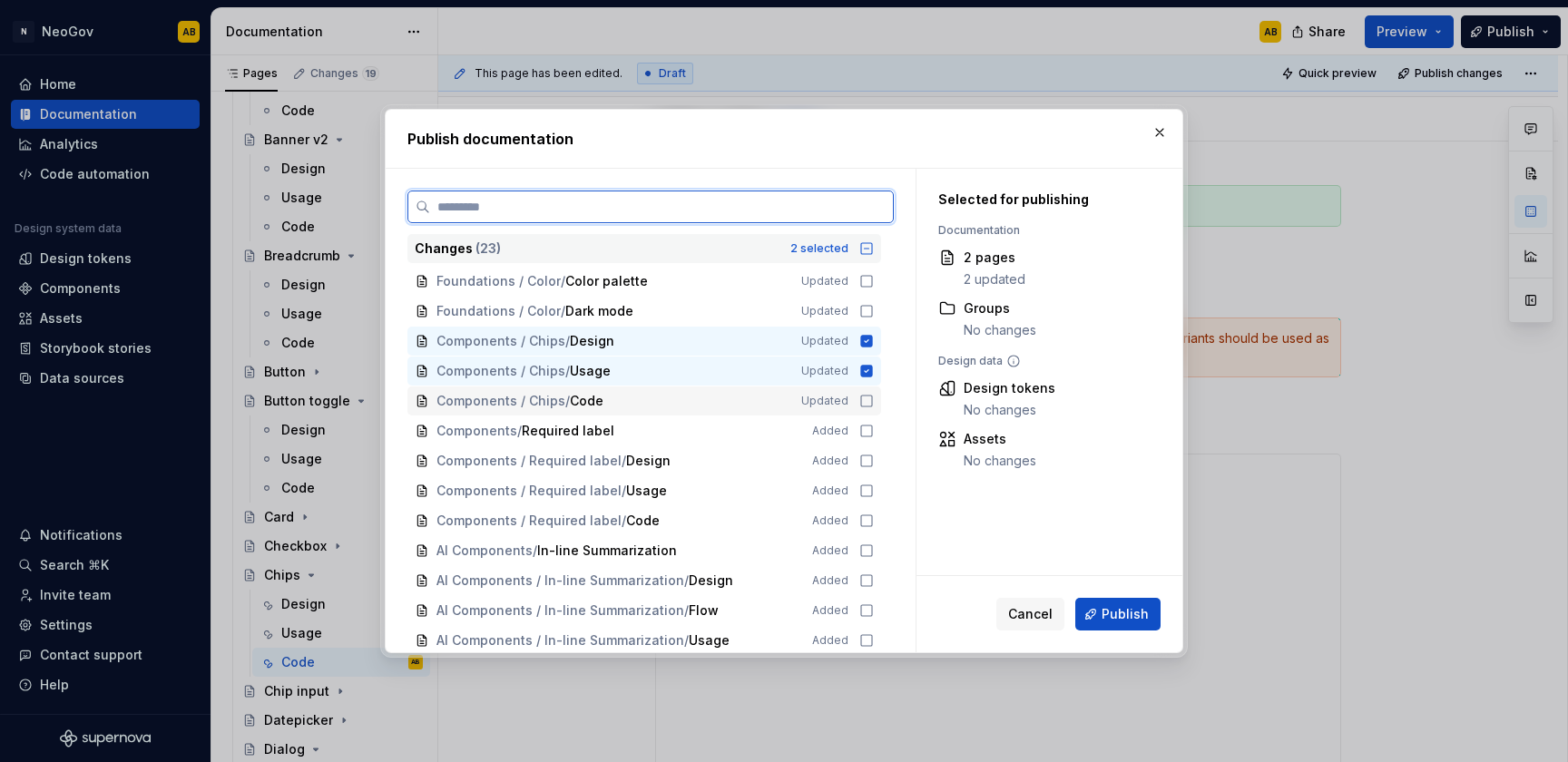
click at [862, 393] on icon at bounding box center [866, 400] width 15 height 15
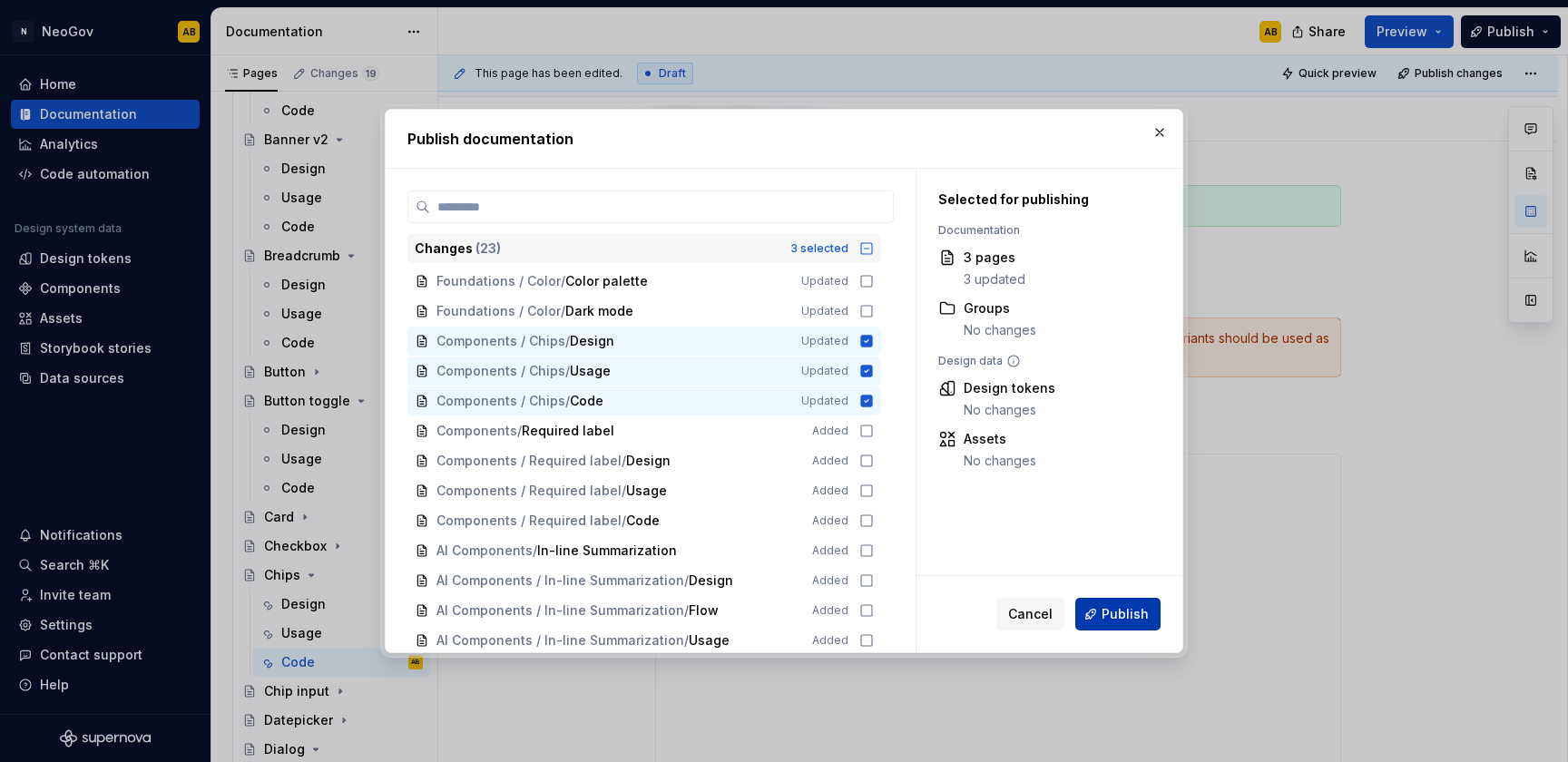
click at [1122, 622] on span "Publish" at bounding box center [1125, 614] width 47 height 18
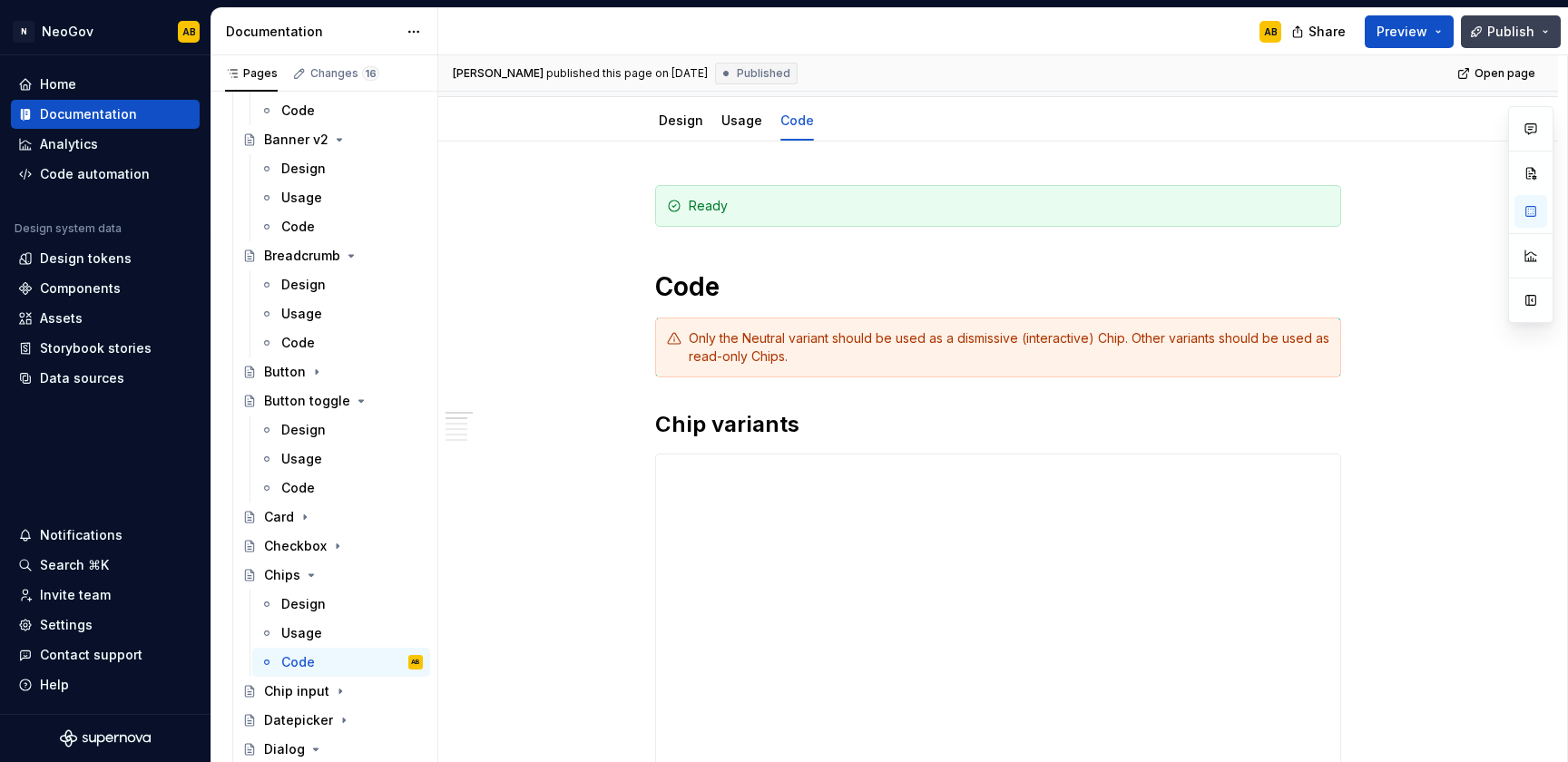
click at [1518, 35] on span "Publish" at bounding box center [1511, 32] width 47 height 18
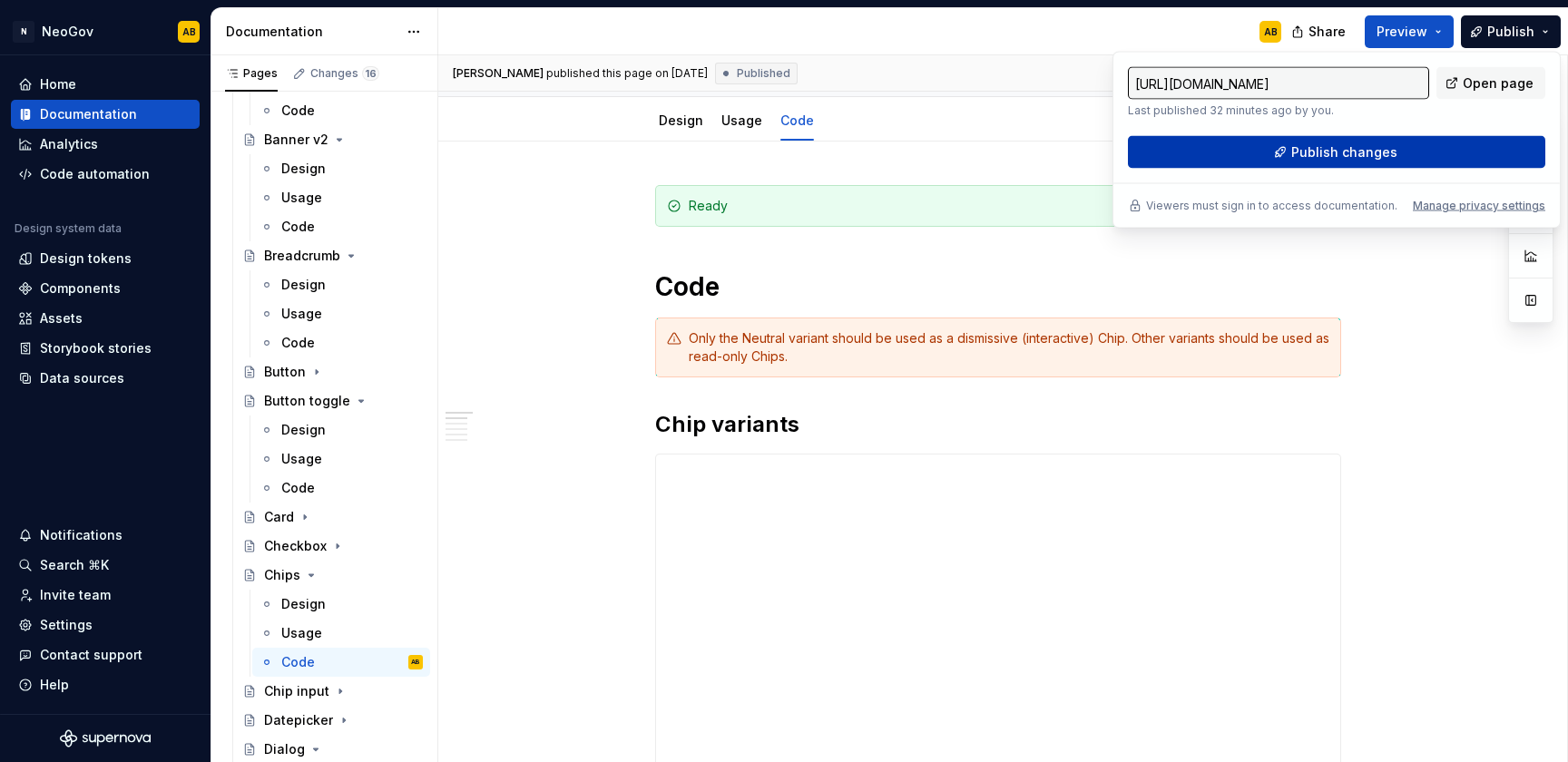
click at [1275, 145] on button "Publish changes" at bounding box center [1335, 152] width 417 height 33
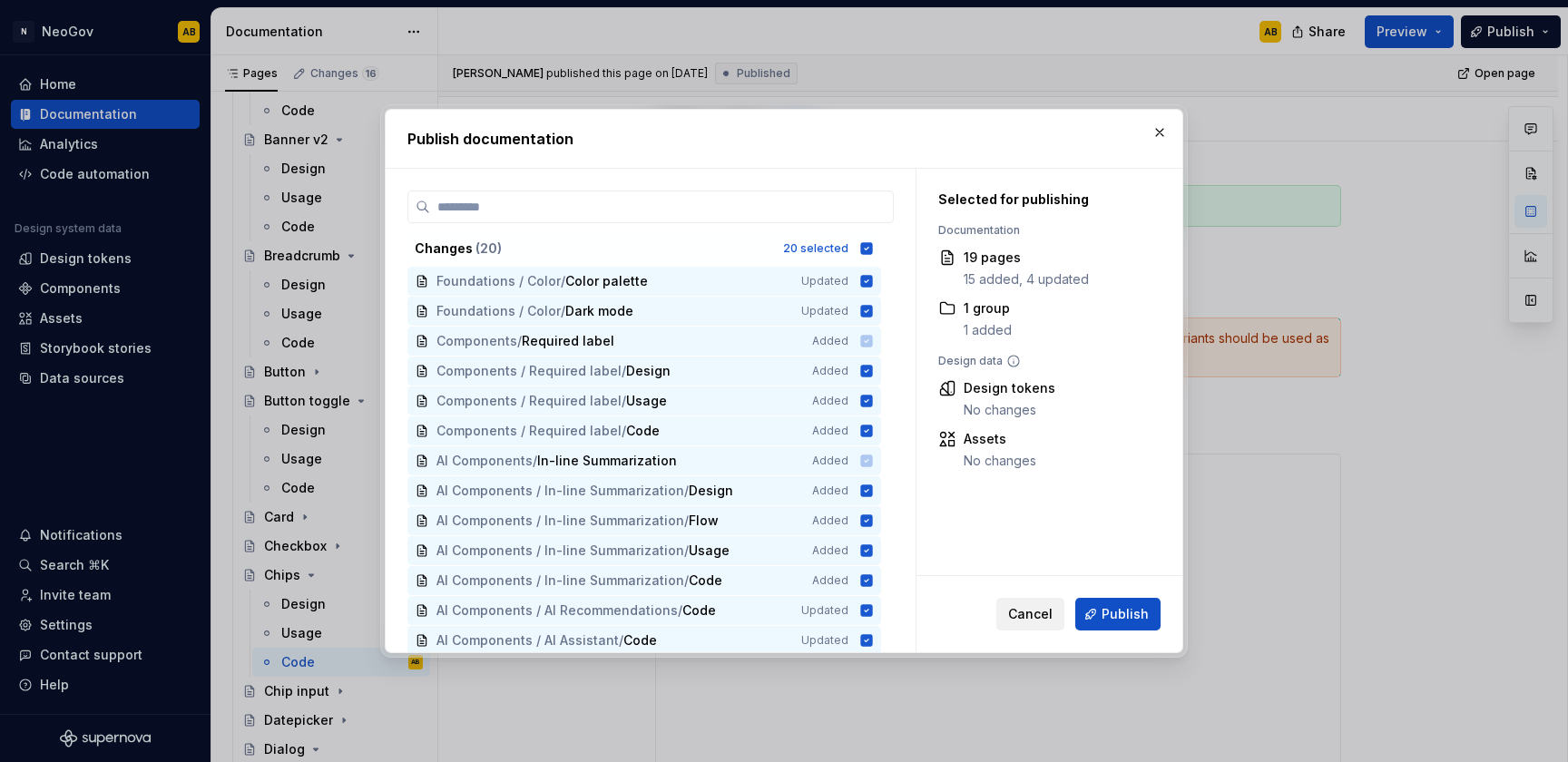
click at [1018, 611] on span "Cancel" at bounding box center [1030, 614] width 44 height 18
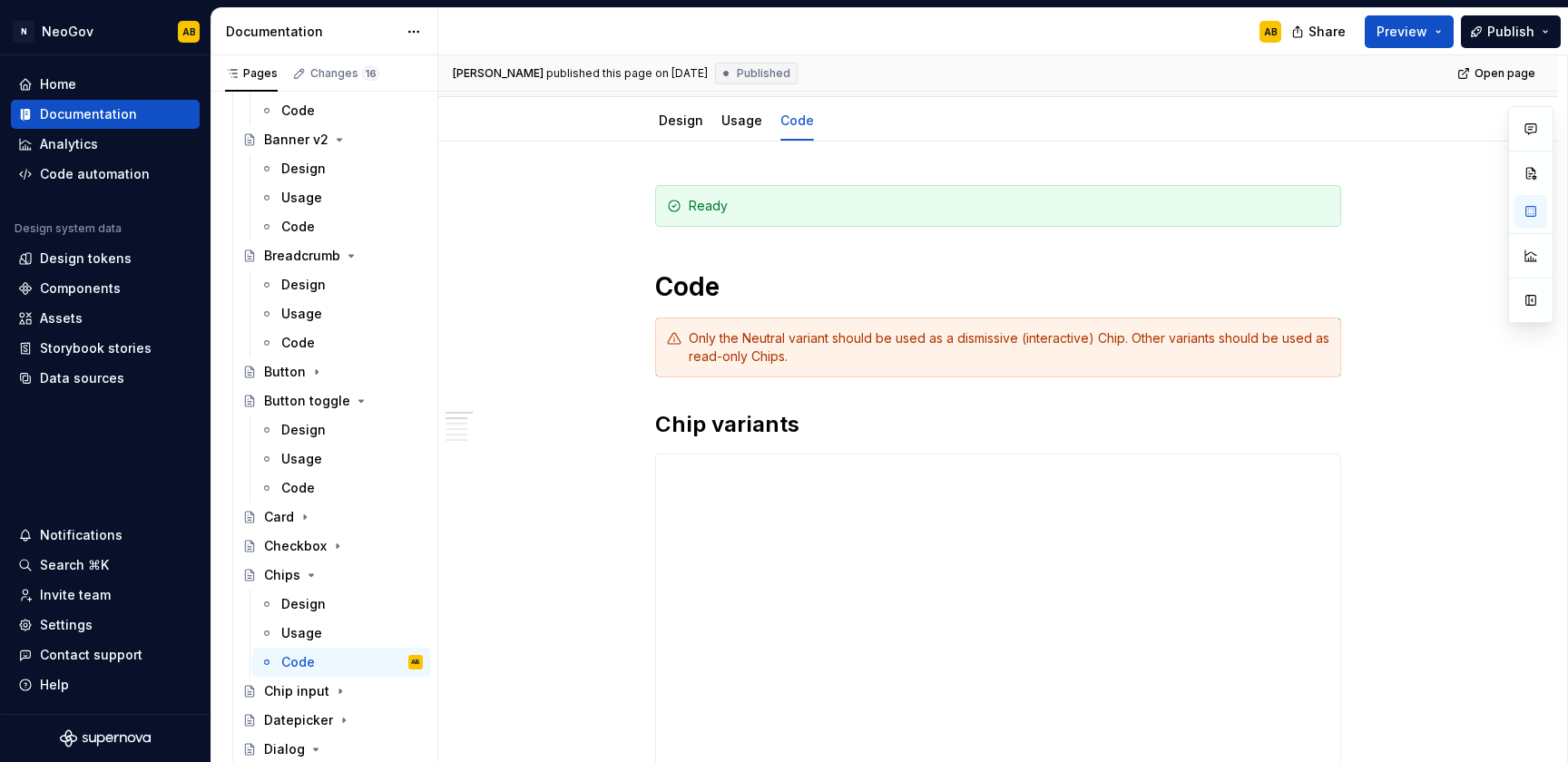
type textarea "*"
